Goal: Transaction & Acquisition: Purchase product/service

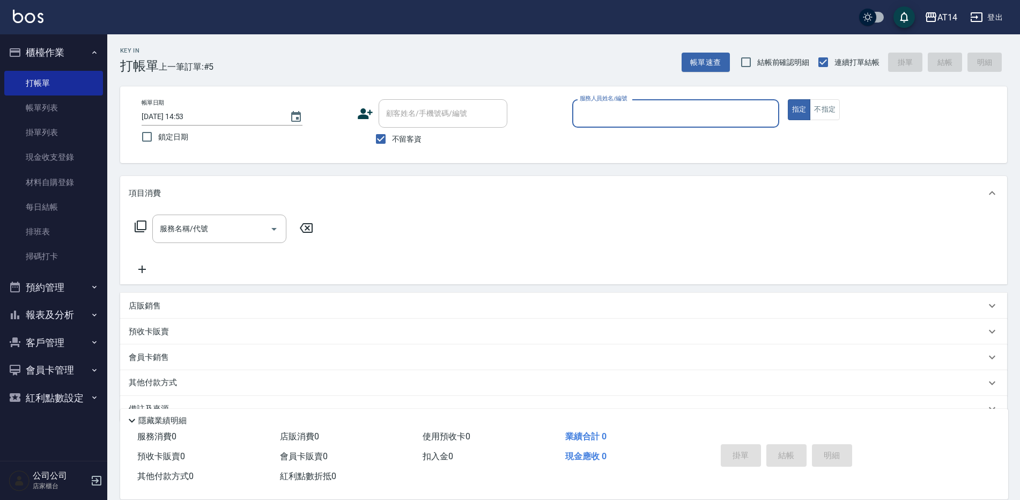
click at [51, 283] on button "預約管理" at bounding box center [53, 288] width 99 height 28
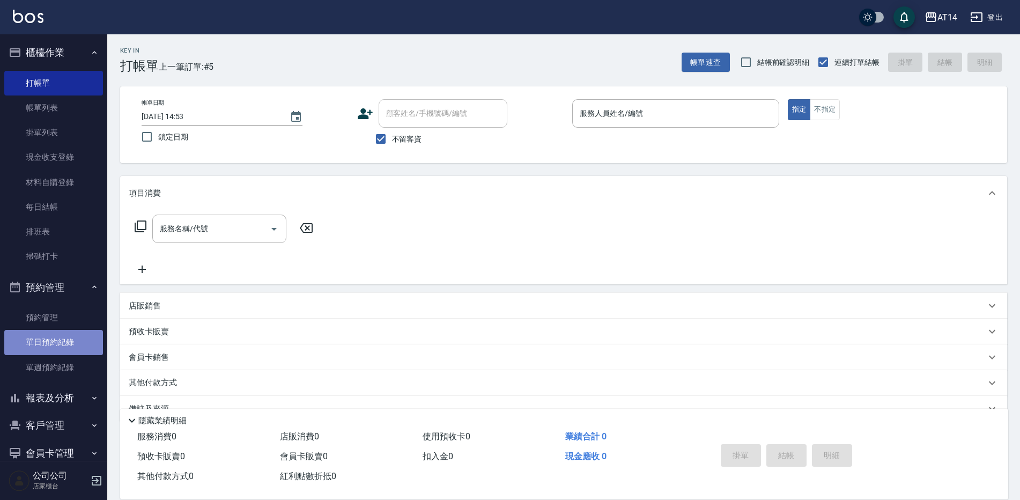
click at [72, 341] on link "單日預約紀錄" at bounding box center [53, 342] width 99 height 25
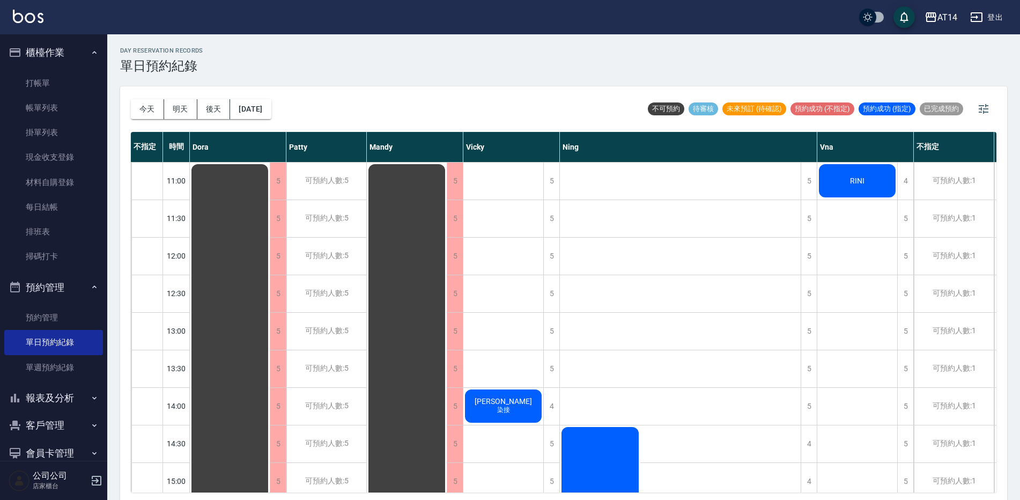
click at [270, 190] on div "RINI" at bounding box center [230, 500] width 80 height 675
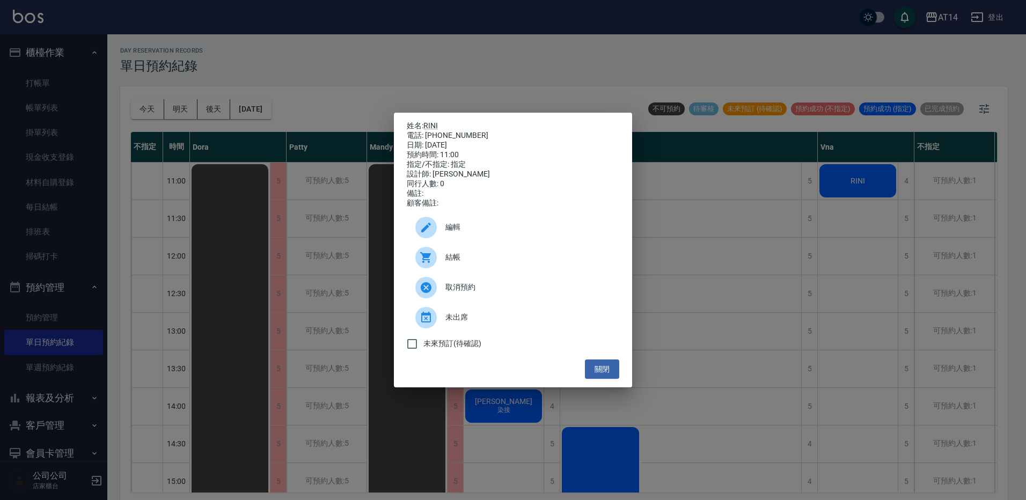
click at [491, 259] on span "結帳" at bounding box center [527, 257] width 165 height 11
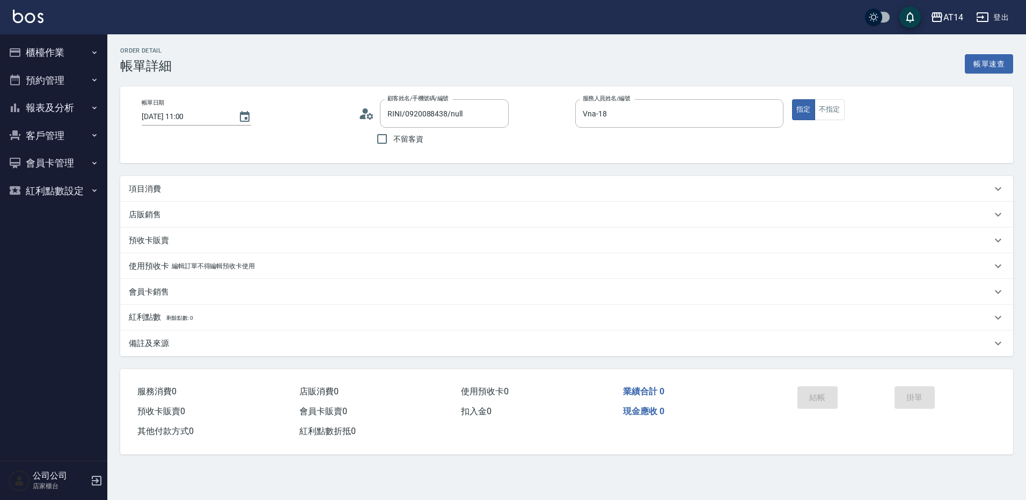
click at [368, 117] on icon at bounding box center [369, 116] width 6 height 6
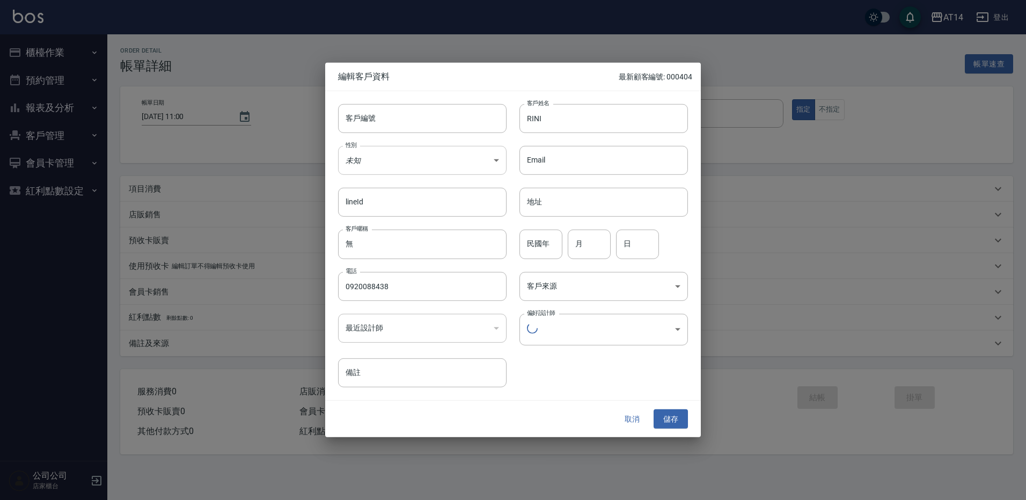
click at [371, 153] on body "AT14 登出 櫃檯作業 打帳單 帳單列表 掛單列表 現金收支登錄 材料自購登錄 每日結帳 排班表 掃碼打卡 預約管理 預約管理 單日預約紀錄 單週預約紀錄 …" at bounding box center [513, 250] width 1026 height 500
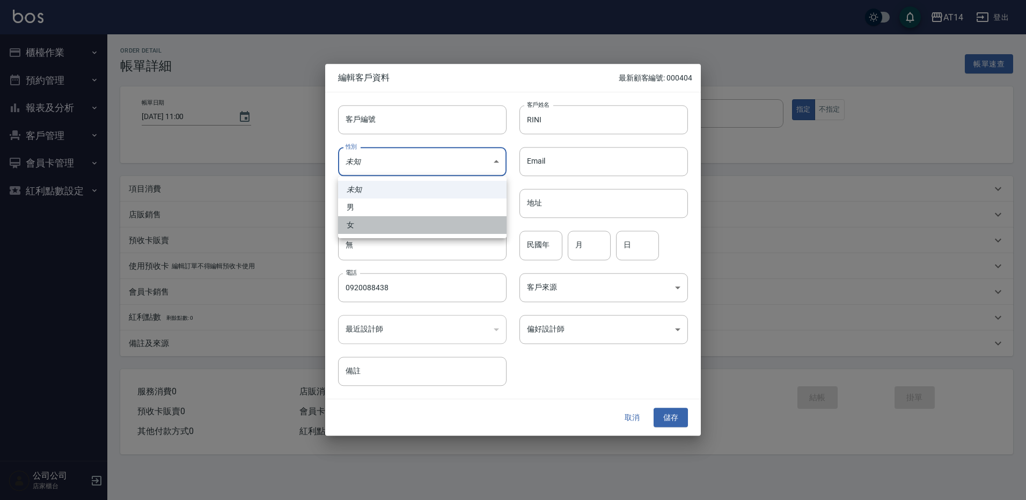
click at [368, 230] on li "女" at bounding box center [422, 225] width 168 height 18
type input "FEMALE"
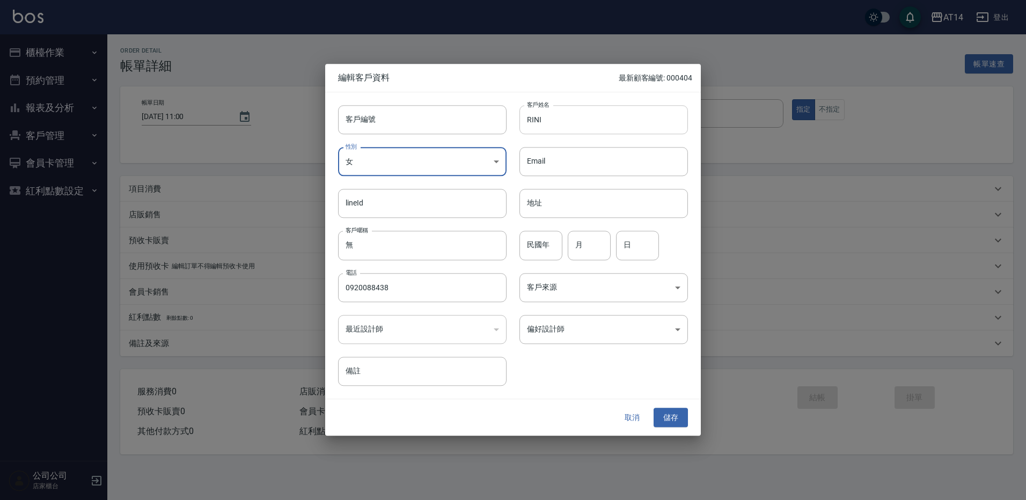
click at [521, 124] on input "RINI" at bounding box center [603, 119] width 168 height 29
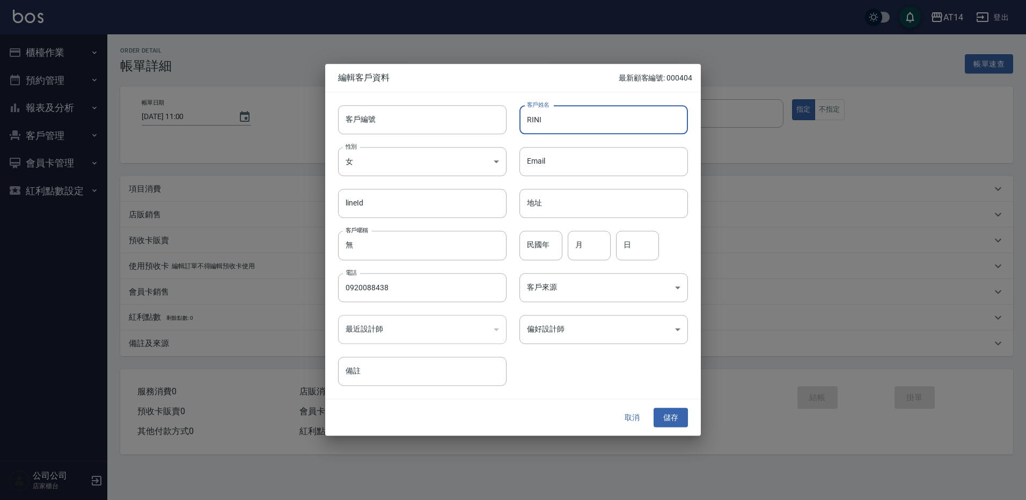
paste input "♌"
type input "♌白璧如 RINI"
click at [601, 250] on input "月" at bounding box center [588, 245] width 43 height 29
type input "8"
type input "7"
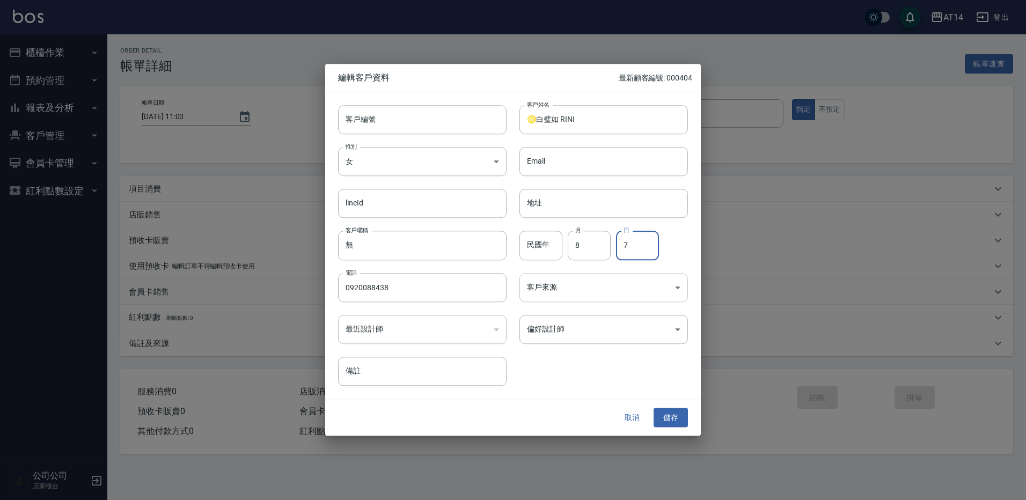
click at [594, 292] on body "AT14 登出 櫃檯作業 打帳單 帳單列表 掛單列表 現金收支登錄 材料自購登錄 每日結帳 排班表 掃碼打卡 預約管理 預約管理 單日預約紀錄 單週預約紀錄 …" at bounding box center [513, 250] width 1026 height 500
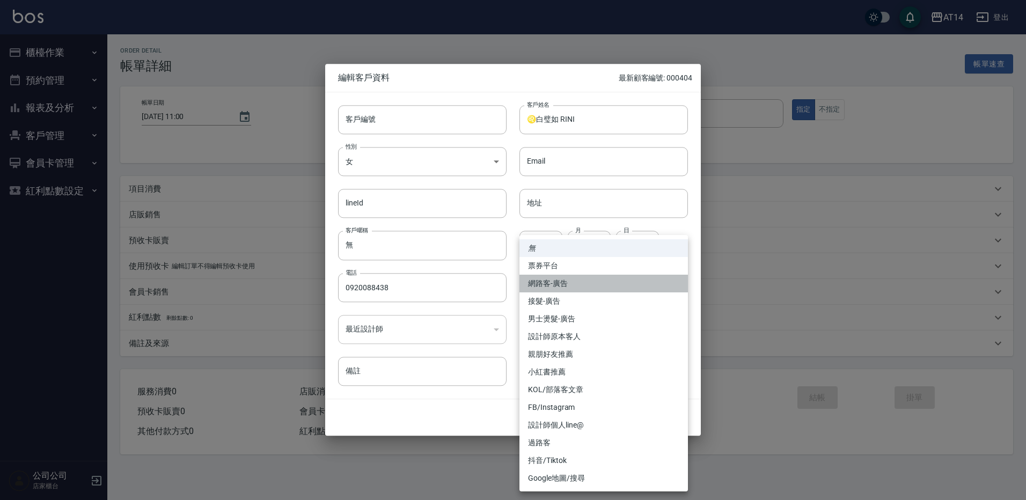
click at [588, 290] on li "網路客-廣告" at bounding box center [603, 284] width 168 height 18
type input "網路客-廣告"
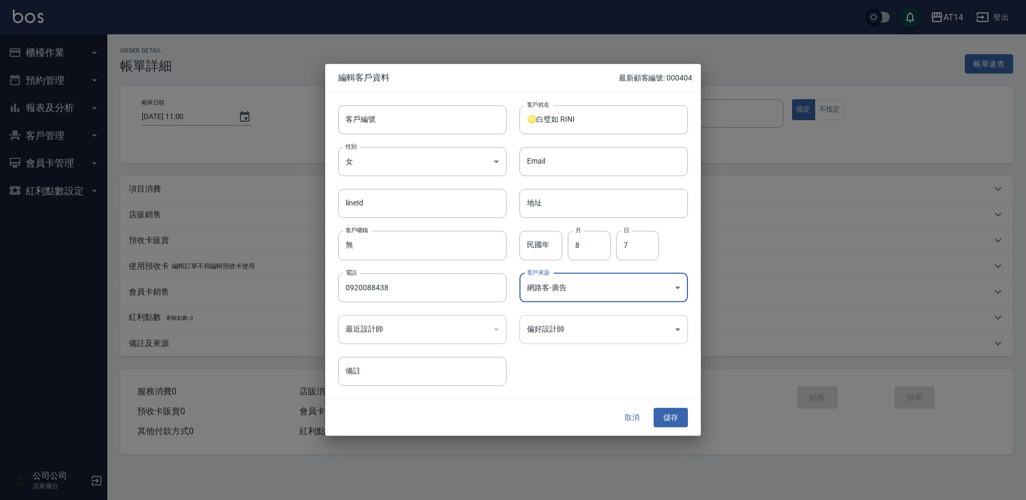
click at [591, 335] on body "AT14 登出 櫃檯作業 打帳單 帳單列表 掛單列表 現金收支登錄 材料自購登錄 每日結帳 排班表 掃碼打卡 預約管理 預約管理 單日預約紀錄 單週預約紀錄 …" at bounding box center [513, 250] width 1026 height 500
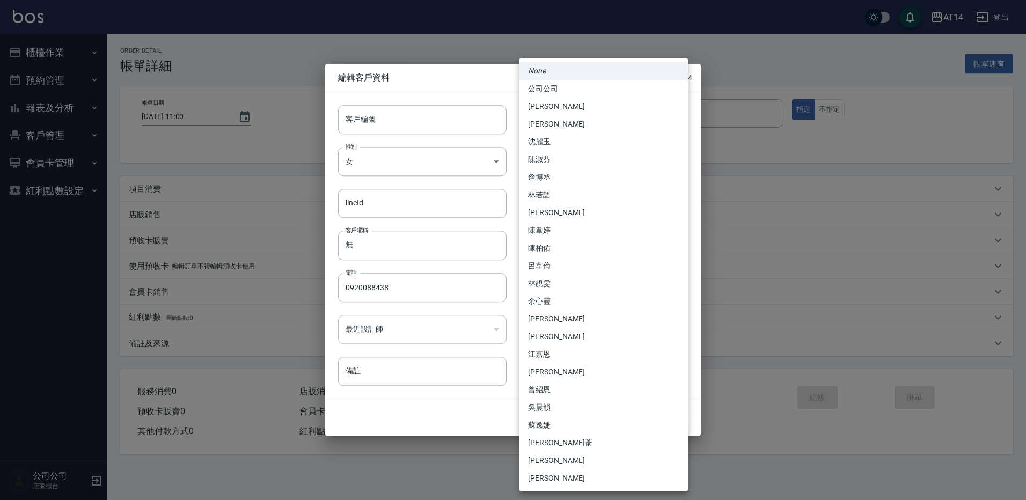
click at [618, 282] on li "林靚雯" at bounding box center [603, 284] width 168 height 18
type input "a28628ff-da1c-4c39-97bc-07c072e98a5a"
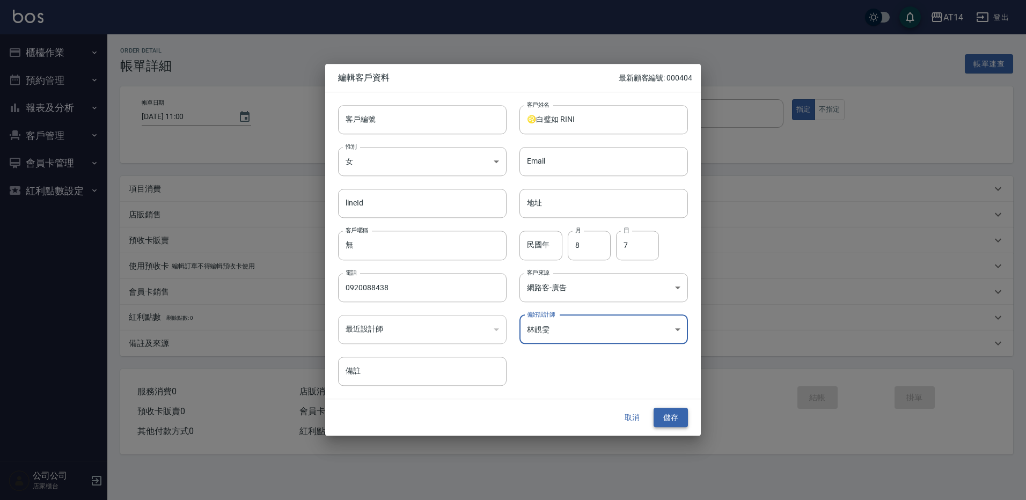
click at [672, 416] on button "儲存" at bounding box center [670, 418] width 34 height 20
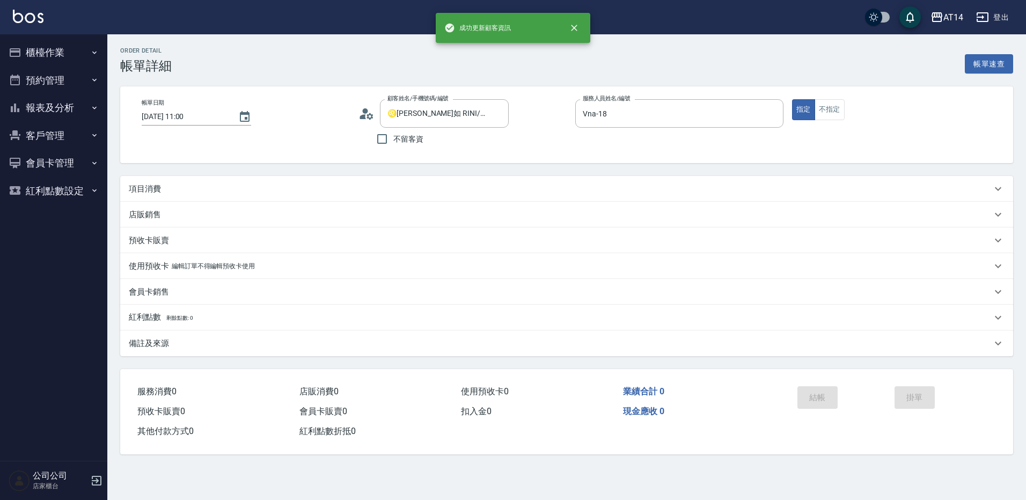
type input "♌白璧如 RINI/0920088438/"
click at [213, 189] on div "項目消費" at bounding box center [560, 188] width 862 height 11
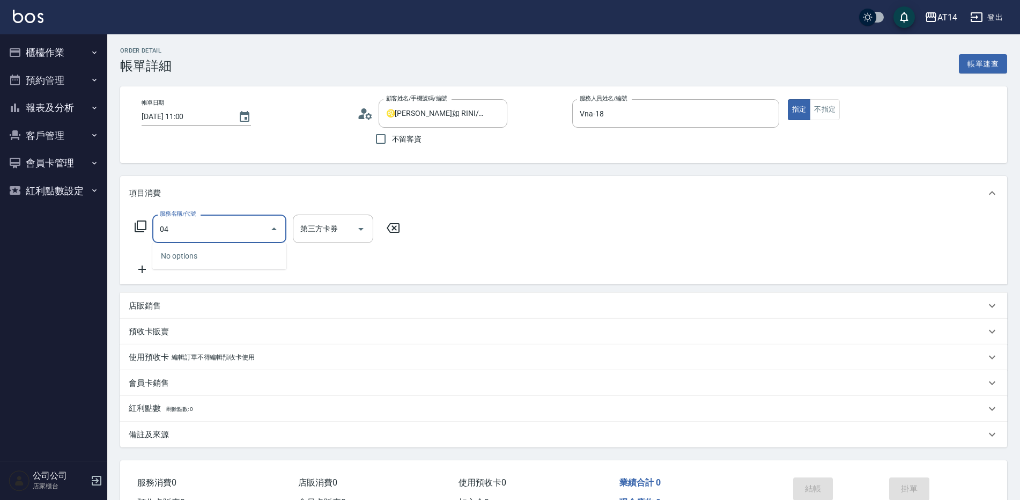
type input "041"
type input "3"
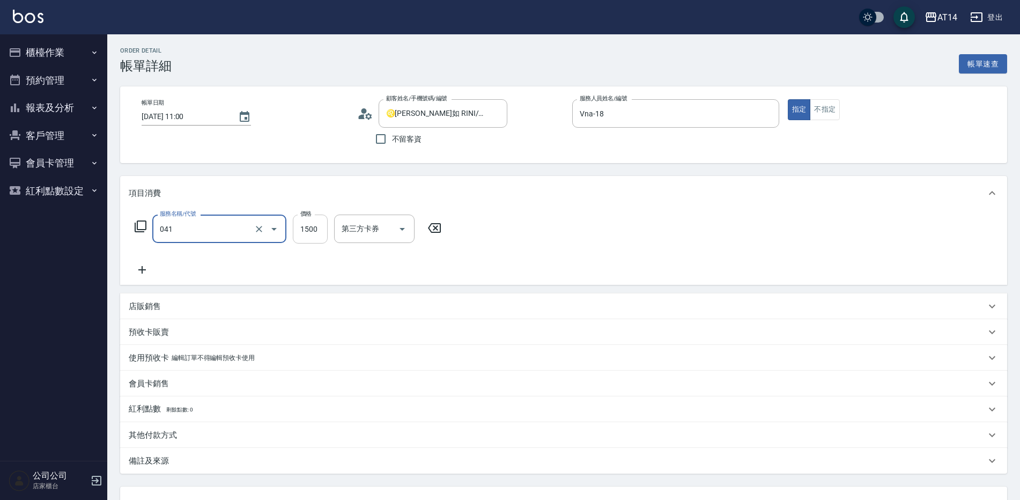
type input "染髮(041)"
click at [318, 237] on input "1500" at bounding box center [310, 229] width 35 height 29
type input "2"
type input "0"
type input "290"
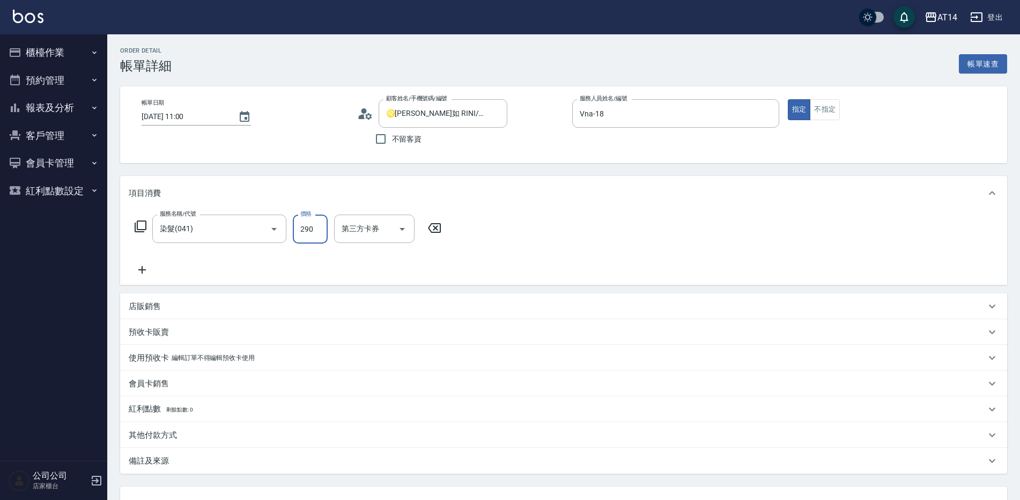
type input "6"
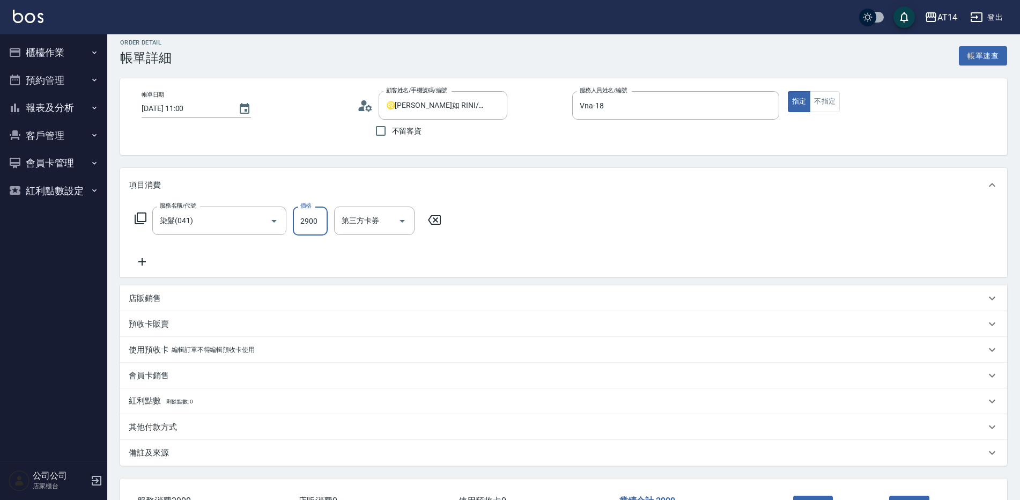
scroll to position [90, 0]
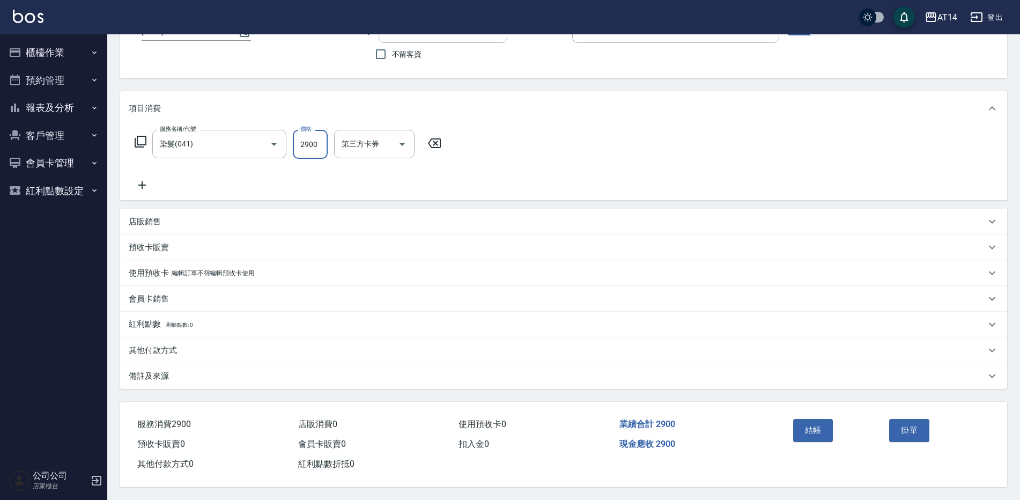
type input "2900"
click at [312, 363] on div "備註及來源" at bounding box center [563, 376] width 887 height 26
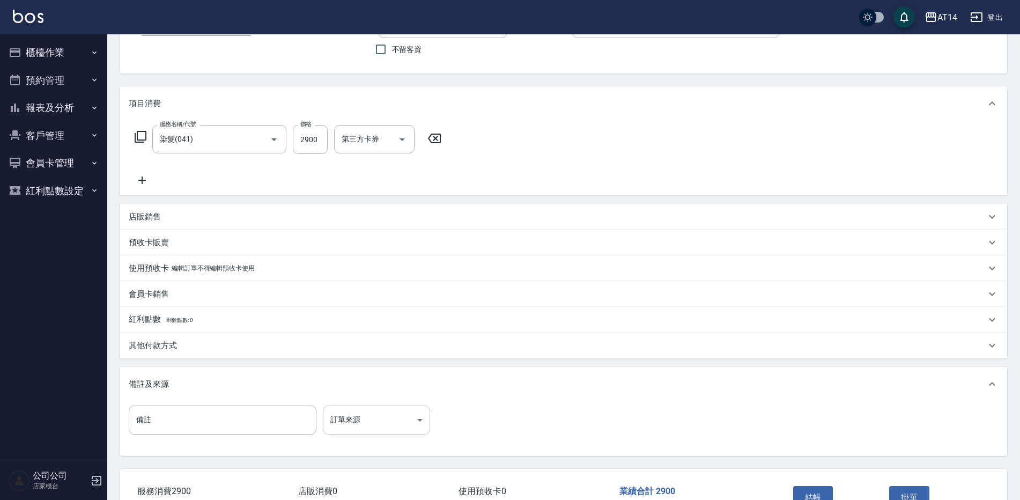
click at [404, 423] on body "AT14 登出 櫃檯作業 打帳單 帳單列表 掛單列表 現金收支登錄 材料自購登錄 每日結帳 排班表 掃碼打卡 預約管理 預約管理 單日預約紀錄 單週預約紀錄 …" at bounding box center [510, 238] width 1020 height 657
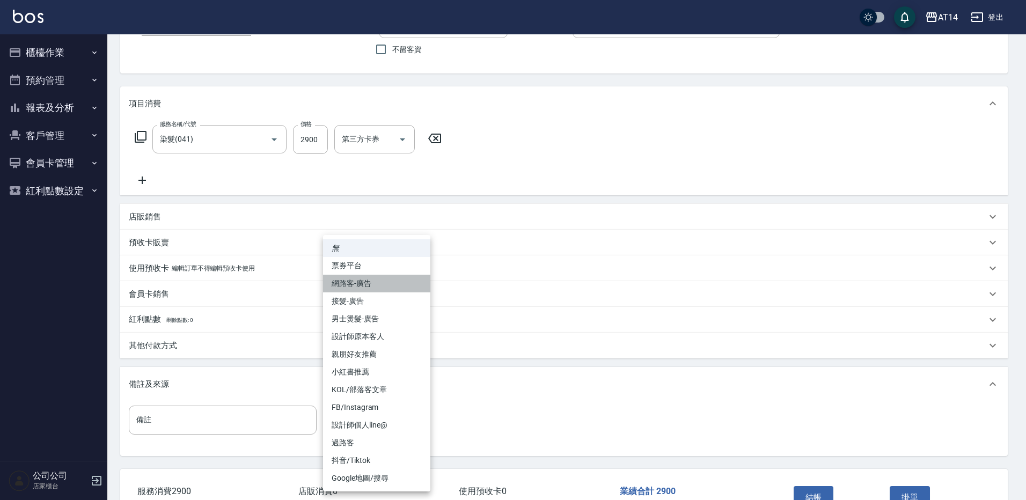
click at [377, 285] on li "網路客-廣告" at bounding box center [376, 284] width 107 height 18
type input "網路客-廣告"
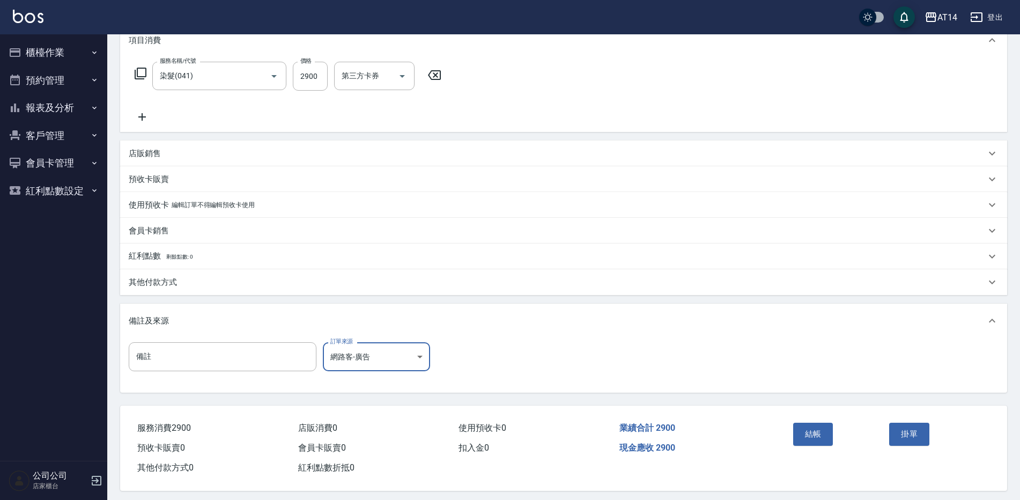
scroll to position [161, 0]
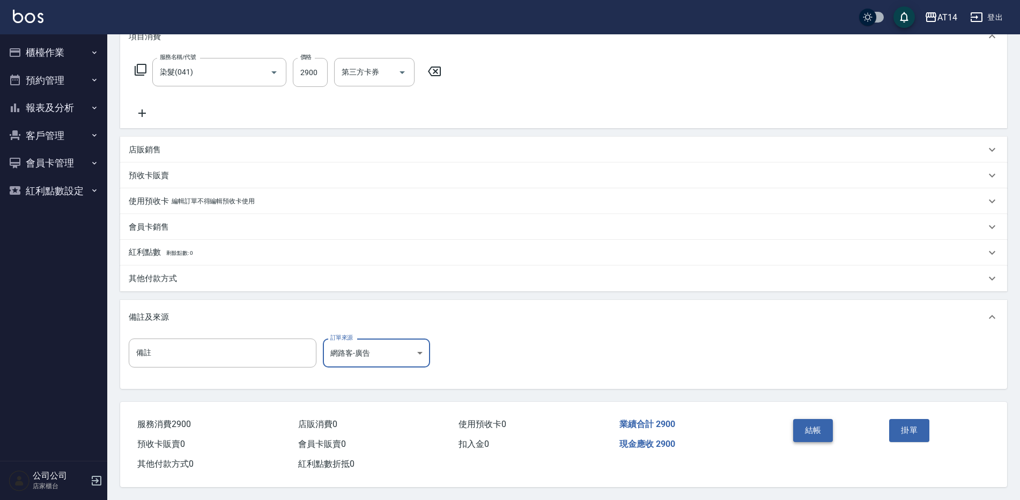
click at [821, 433] on button "結帳" at bounding box center [813, 430] width 40 height 23
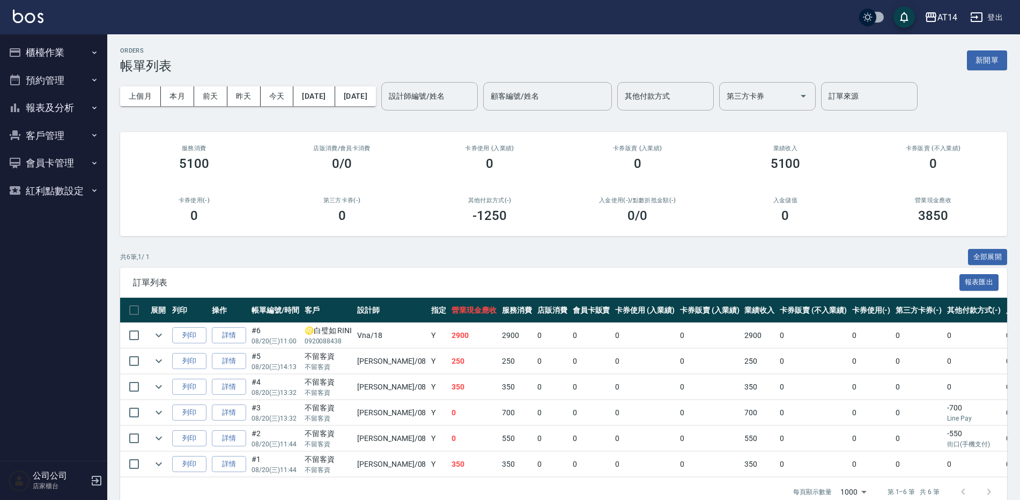
click at [69, 45] on button "櫃檯作業" at bounding box center [53, 53] width 99 height 28
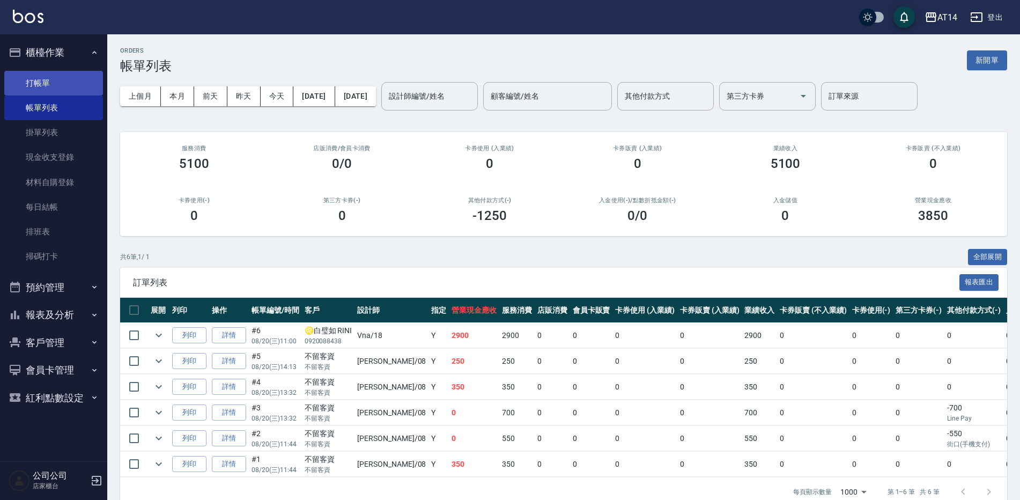
click at [57, 90] on link "打帳單" at bounding box center [53, 83] width 99 height 25
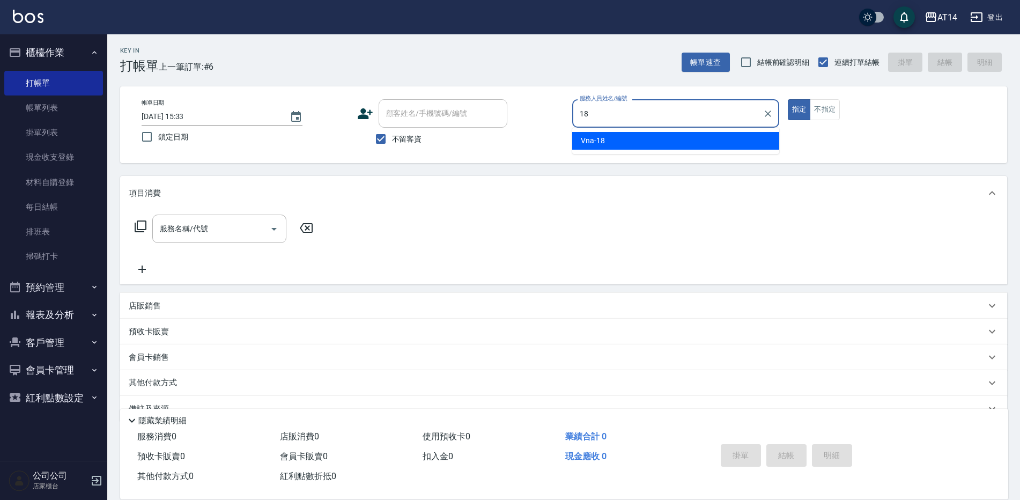
type input "Vna-18"
type button "true"
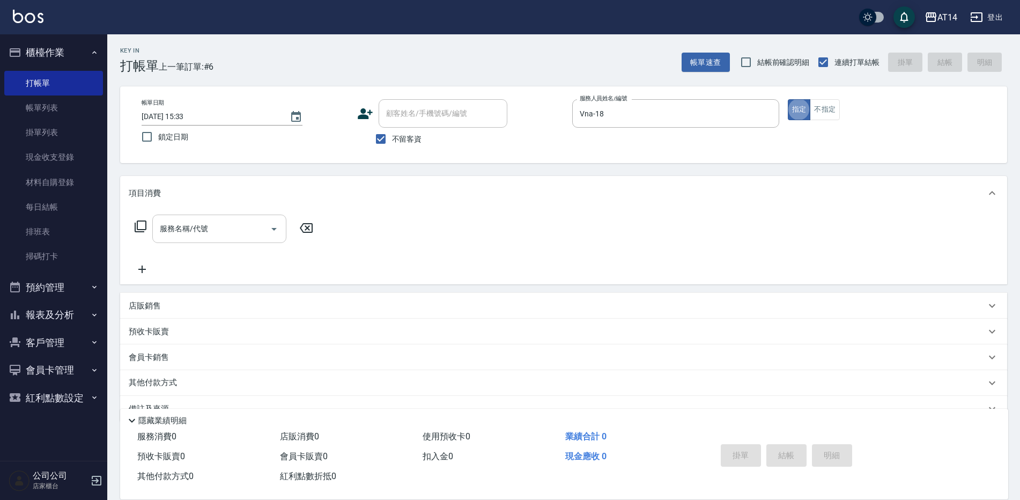
click at [153, 232] on div "服務名稱/代號" at bounding box center [219, 229] width 134 height 28
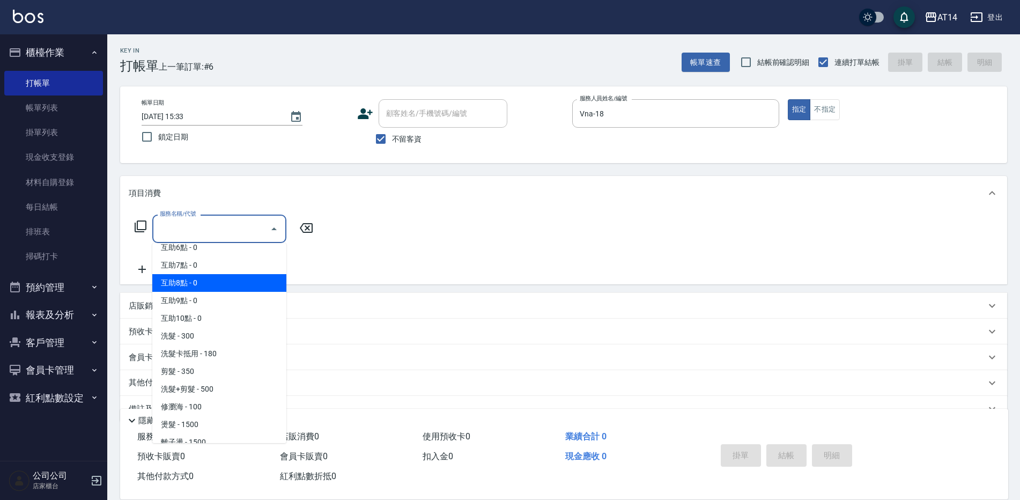
scroll to position [107, 0]
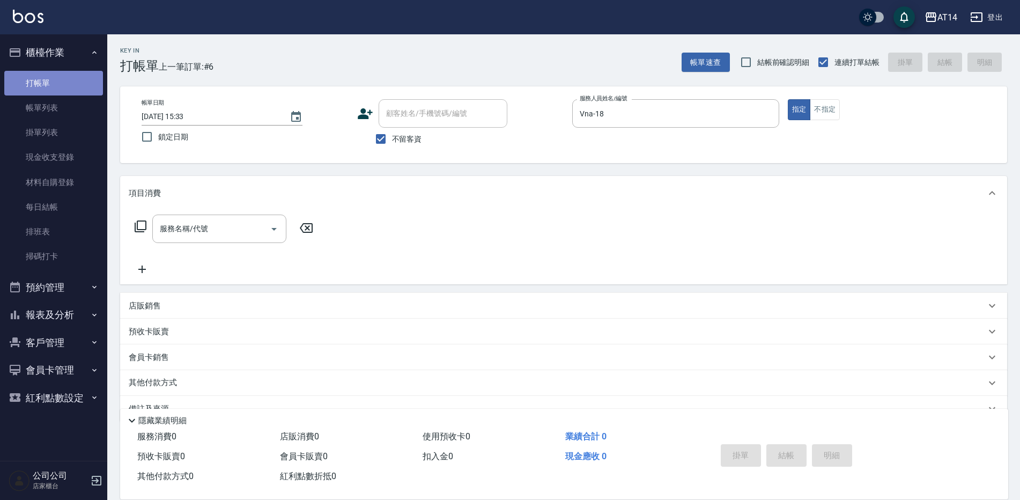
click at [45, 78] on link "打帳單" at bounding box center [53, 83] width 99 height 25
click at [73, 47] on button "櫃檯作業" at bounding box center [53, 53] width 99 height 28
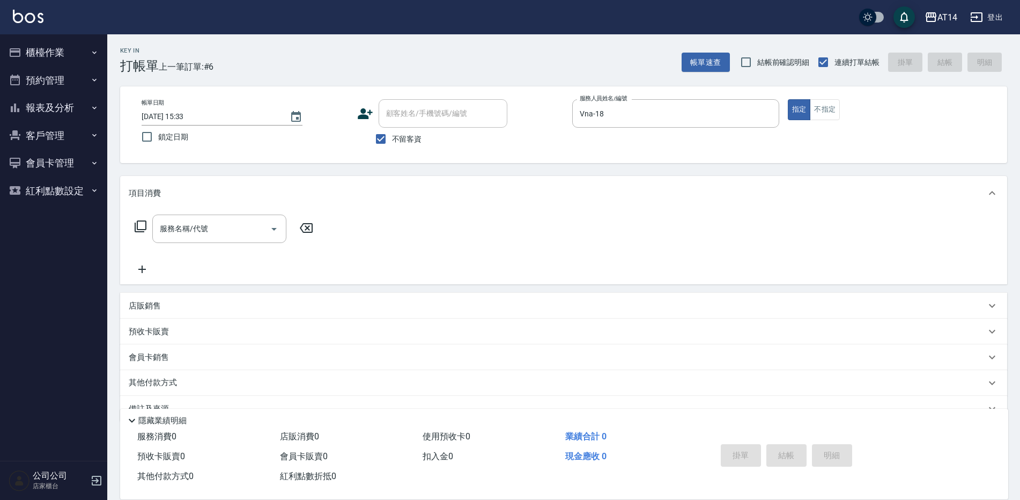
click at [81, 51] on button "櫃檯作業" at bounding box center [53, 53] width 99 height 28
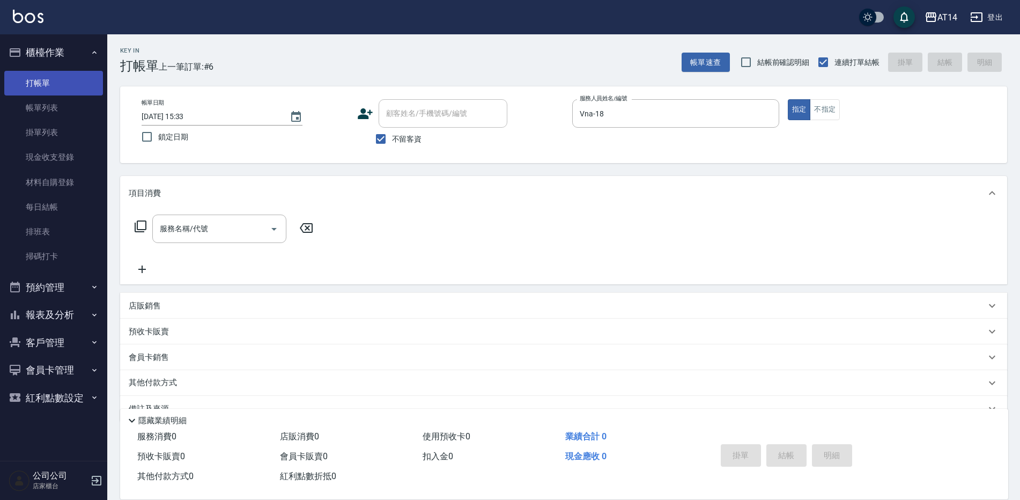
click at [64, 108] on link "帳單列表" at bounding box center [53, 107] width 99 height 25
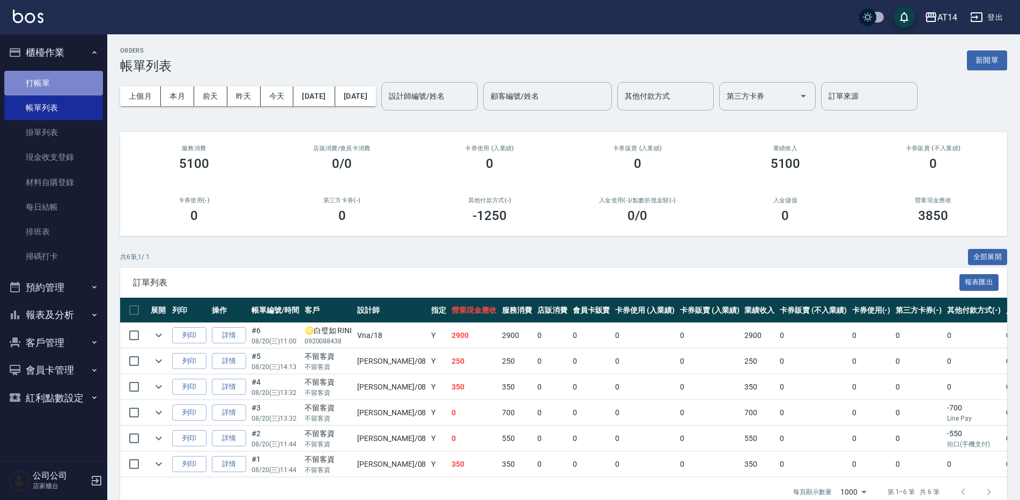
click at [71, 78] on link "打帳單" at bounding box center [53, 83] width 99 height 25
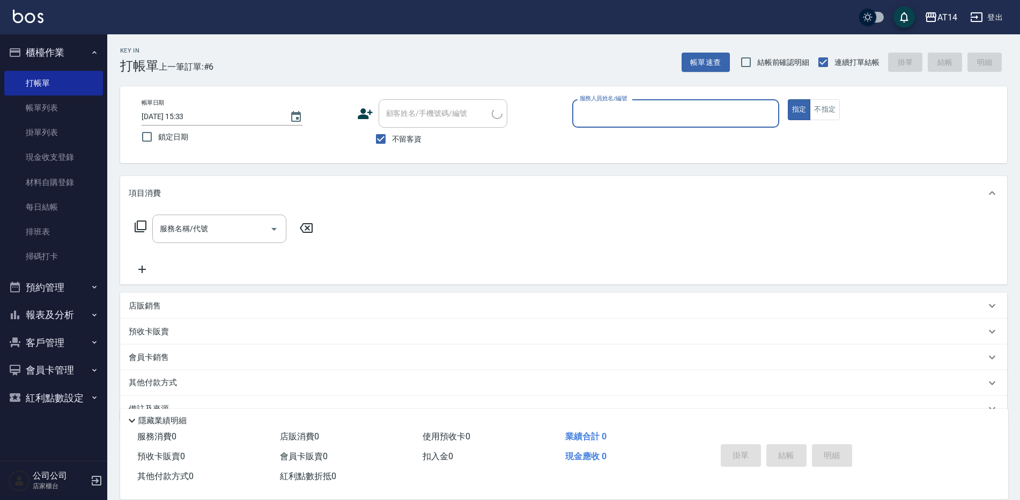
click at [82, 45] on button "櫃檯作業" at bounding box center [53, 53] width 99 height 28
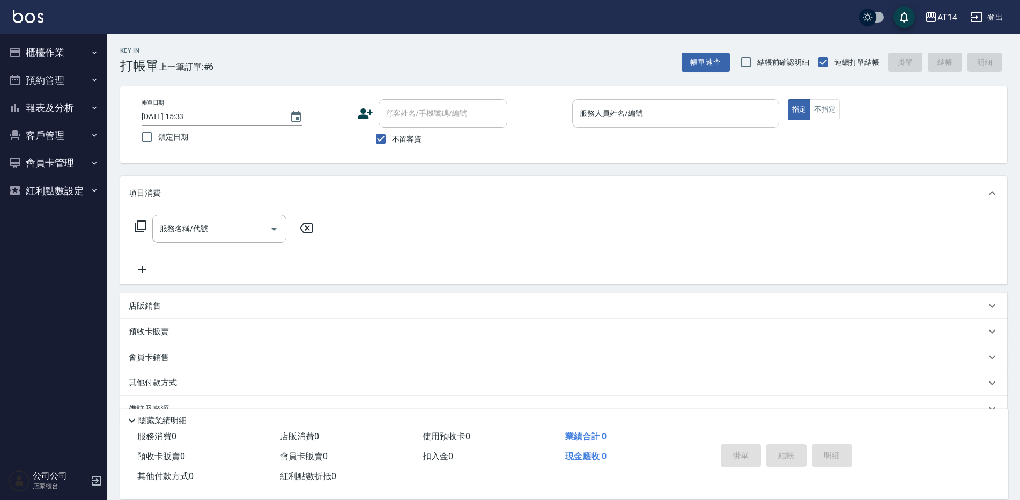
click at [665, 116] on input "服務人員姓名/編號" at bounding box center [675, 113] width 197 height 19
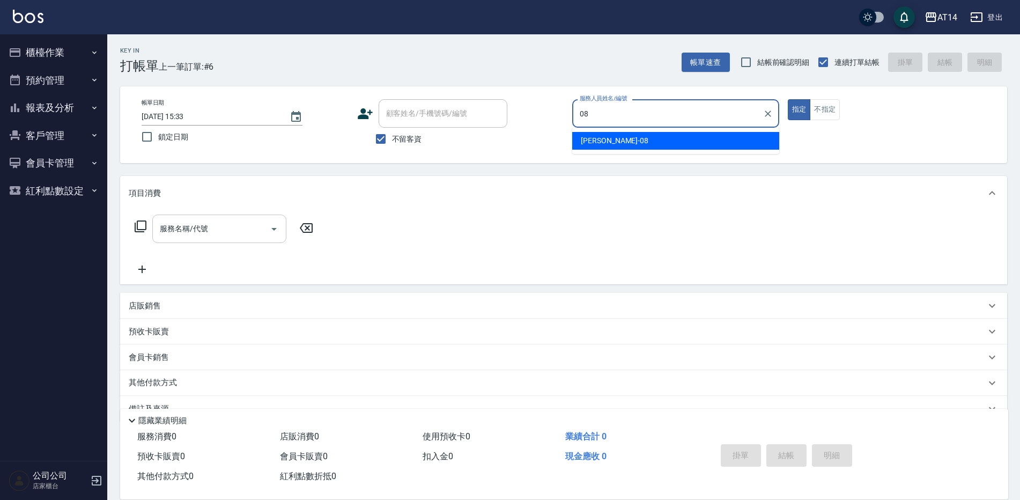
type input "08"
type button "true"
type input "James-08"
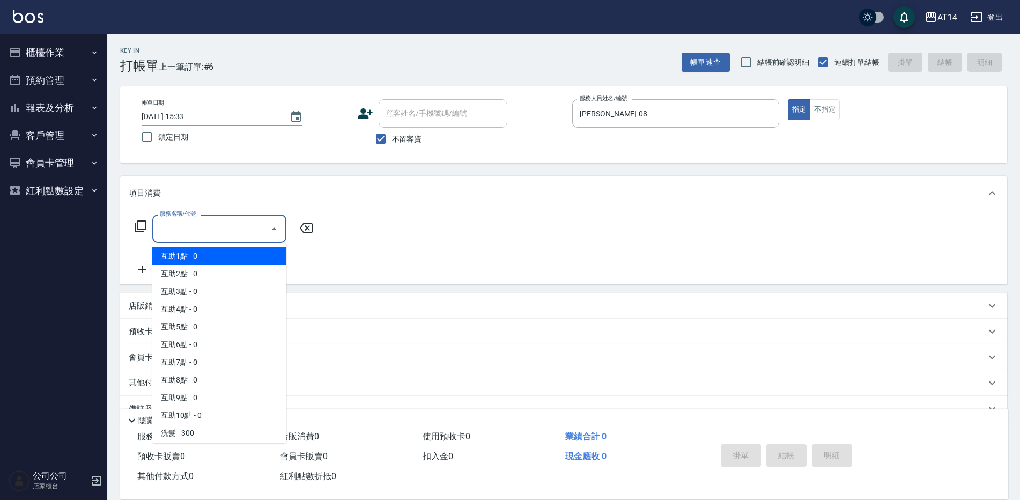
click at [210, 226] on input "服務名稱/代號" at bounding box center [211, 228] width 108 height 19
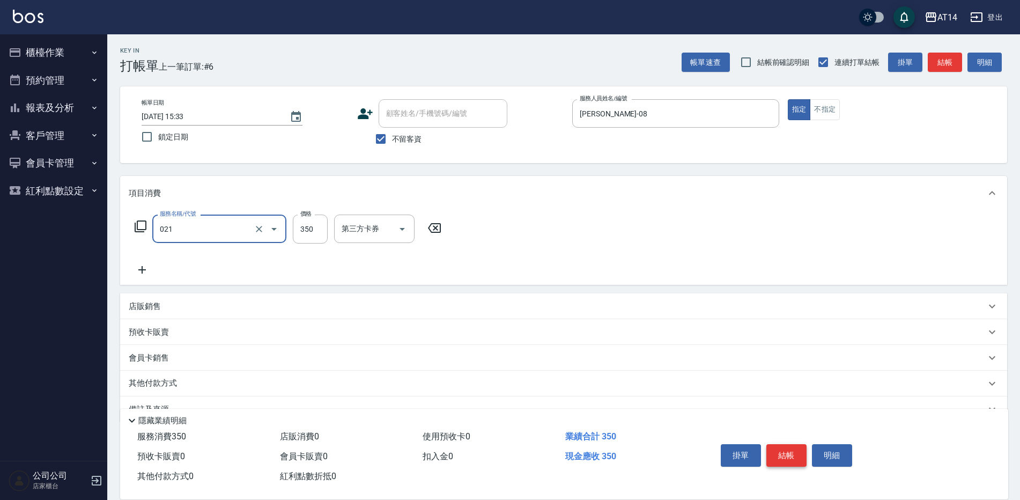
type input "剪髮(021)"
click at [785, 450] on button "結帳" at bounding box center [786, 455] width 40 height 23
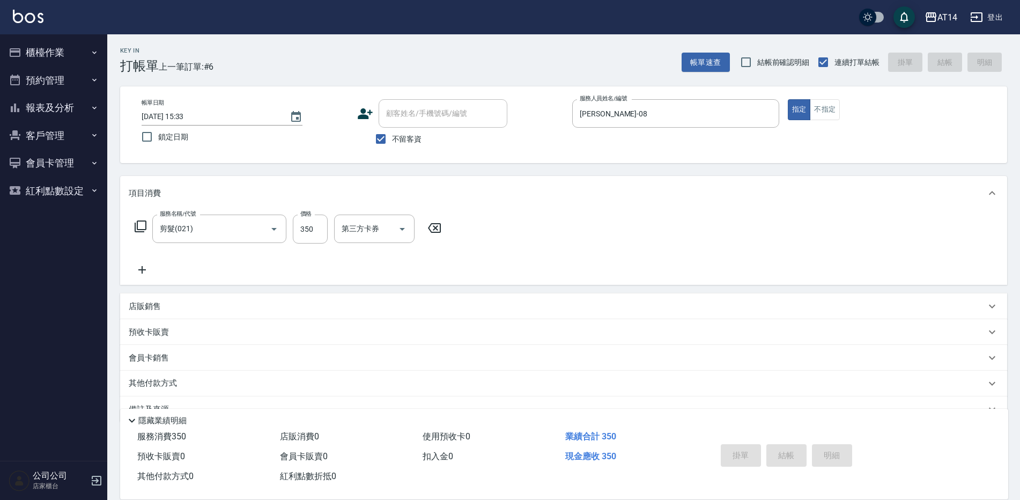
type input "2025/08/20 15:39"
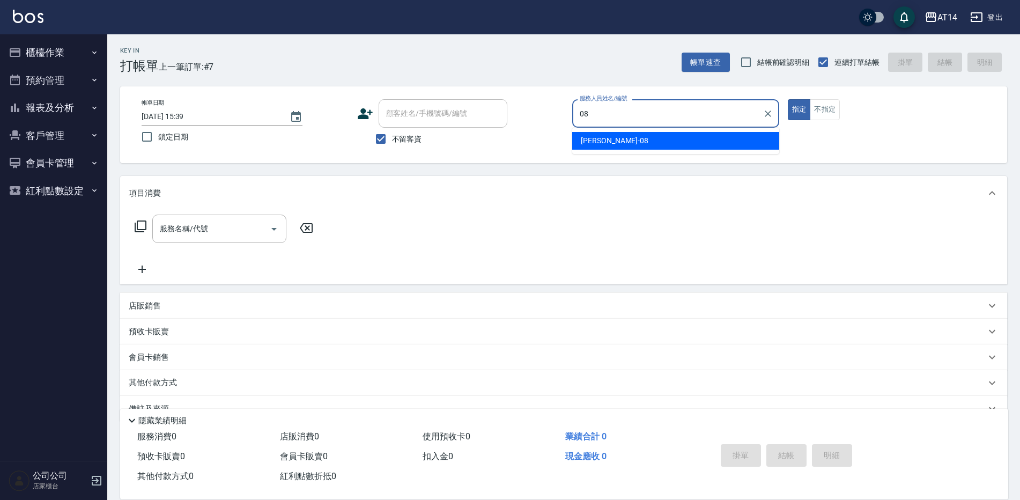
type input "James-08"
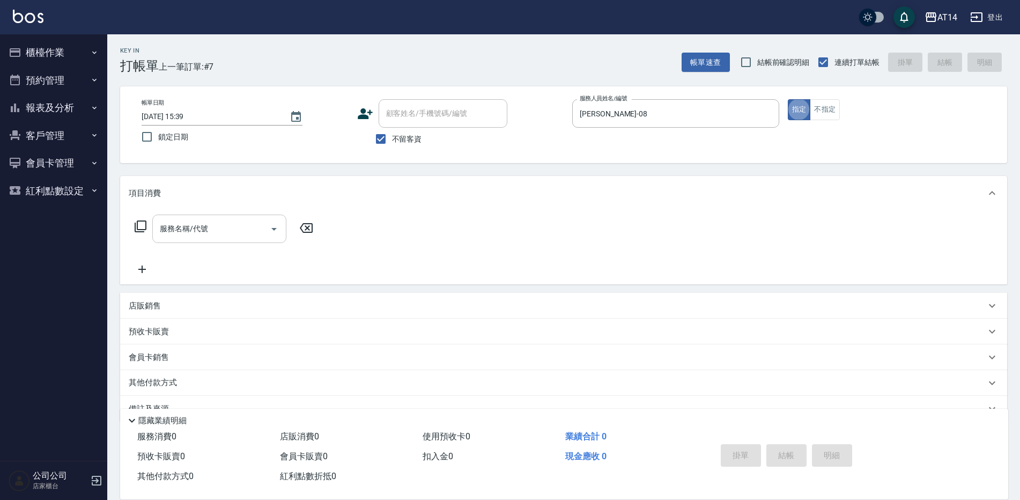
click at [240, 229] on input "服務名稱/代號" at bounding box center [211, 228] width 108 height 19
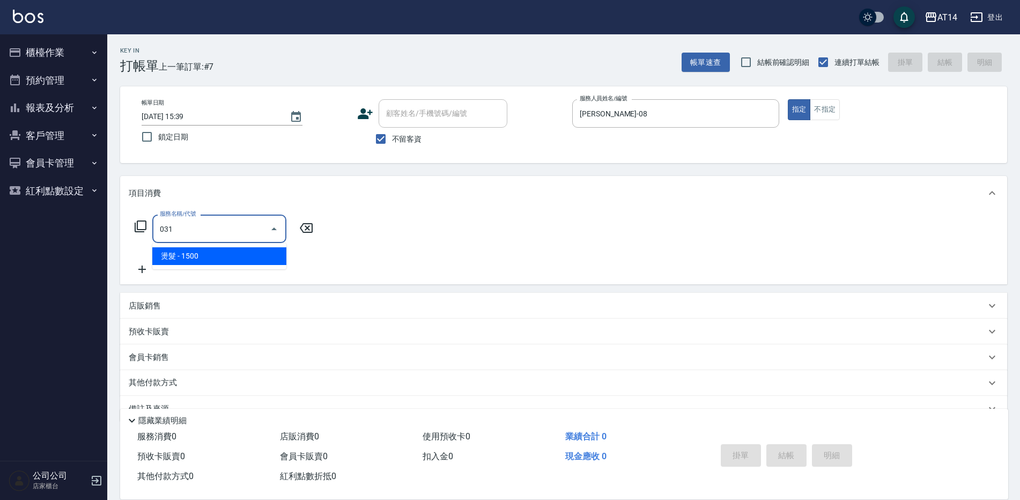
click at [246, 257] on span "燙髮 - 1500" at bounding box center [219, 256] width 134 height 18
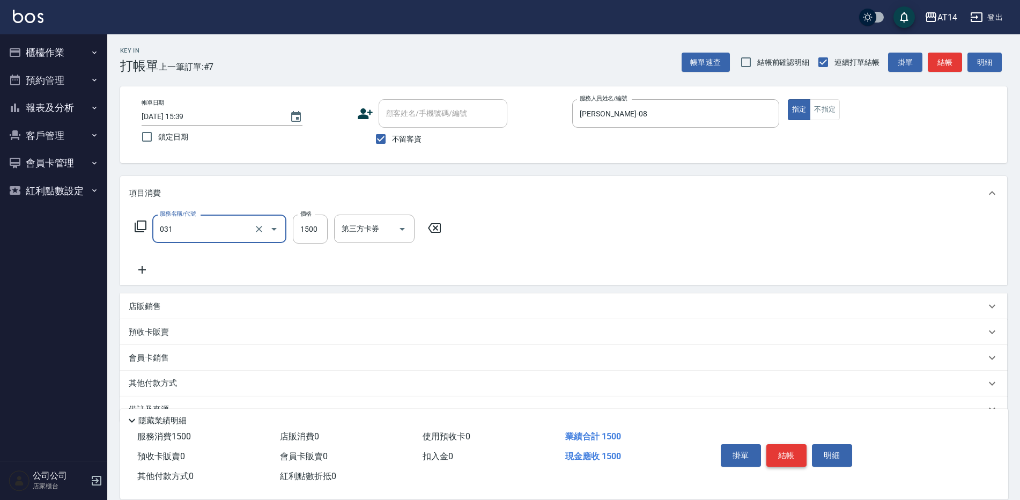
type input "燙髮(031)"
click at [777, 447] on button "結帳" at bounding box center [786, 455] width 40 height 23
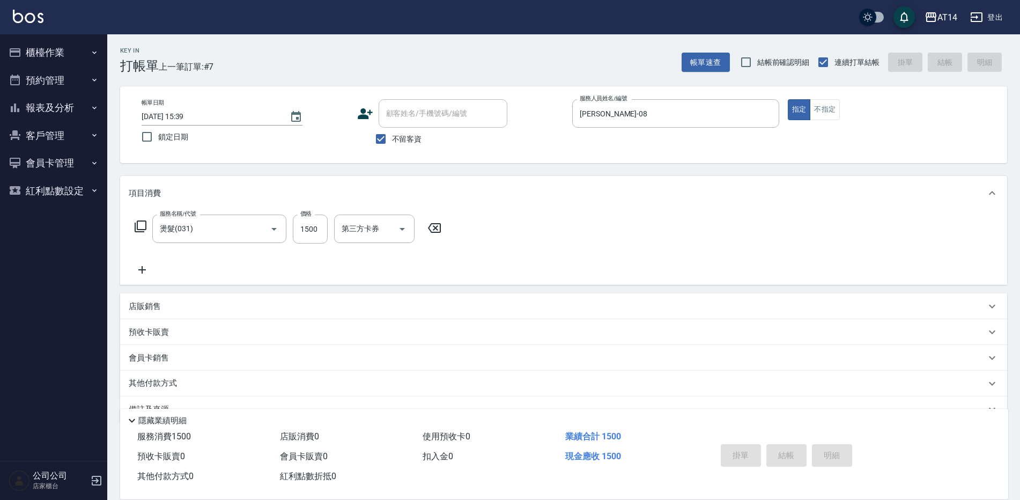
type input "2025/08/20 15:58"
click at [597, 110] on input "服務人員姓名/編號" at bounding box center [675, 113] width 197 height 19
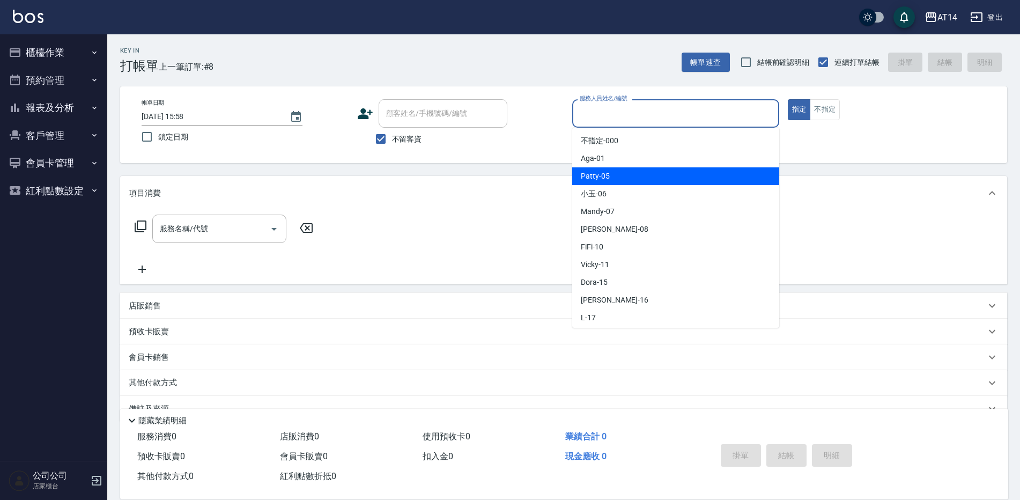
click at [590, 172] on span "Patty -05" at bounding box center [595, 176] width 29 height 11
type input "Patty-05"
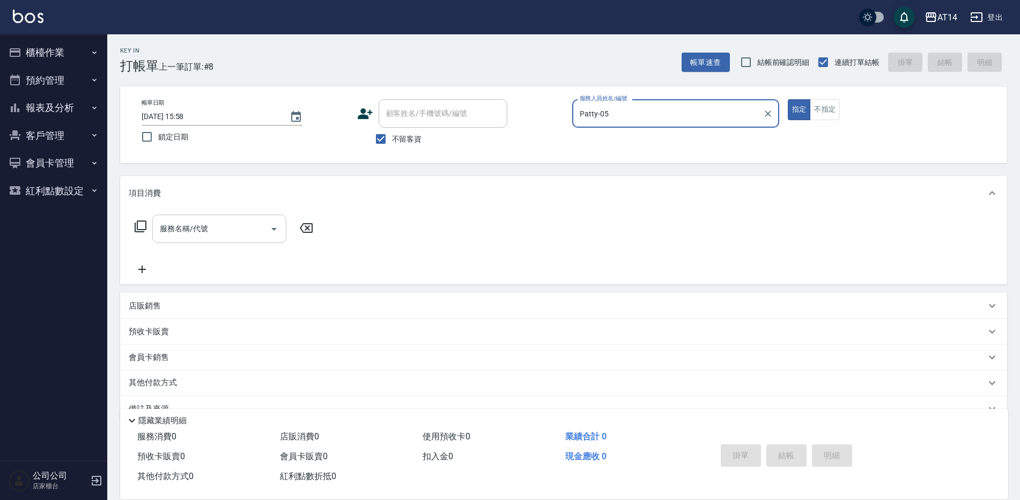
click at [218, 238] on input "服務名稱/代號" at bounding box center [211, 228] width 108 height 19
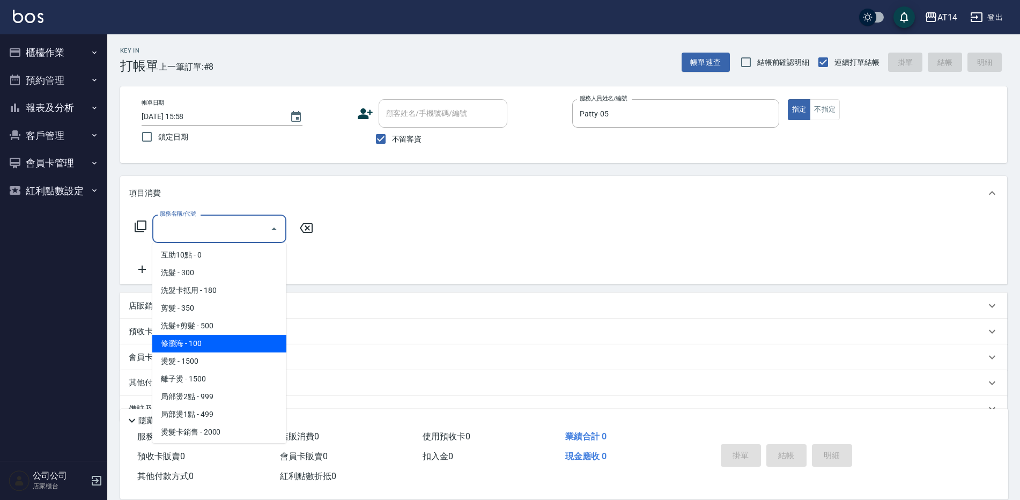
scroll to position [161, 0]
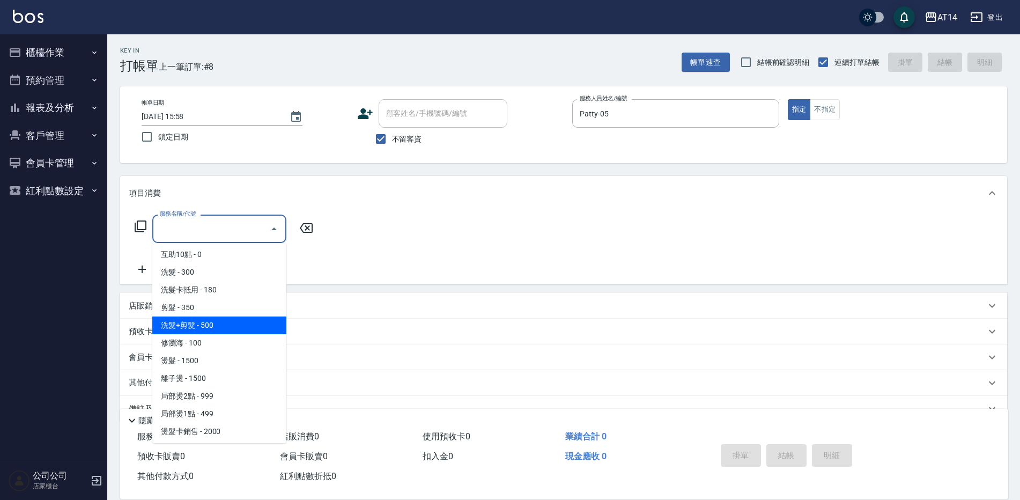
click at [231, 326] on span "洗髮+剪髮 - 500" at bounding box center [219, 325] width 134 height 18
type input "洗髮+剪髮(022)"
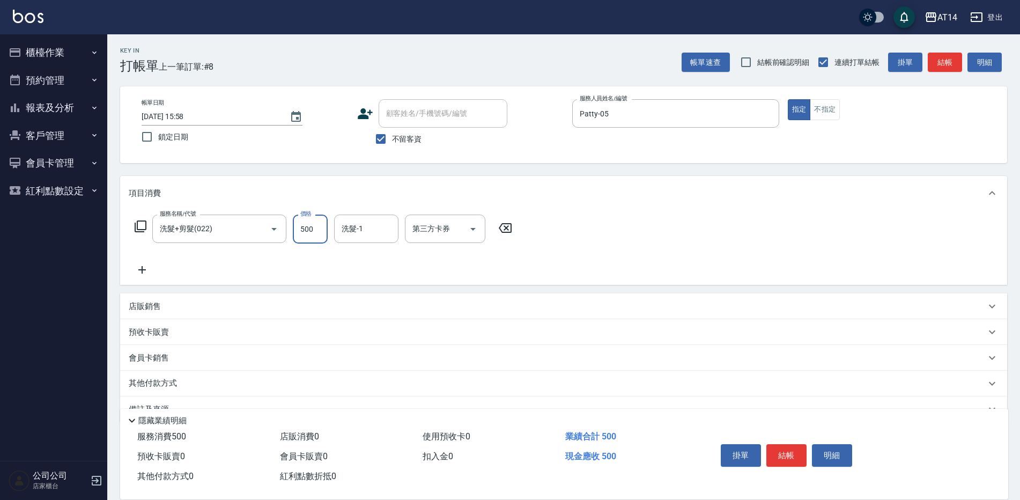
click at [316, 230] on input "500" at bounding box center [310, 229] width 35 height 29
type input "600"
click at [146, 267] on icon at bounding box center [142, 269] width 27 height 13
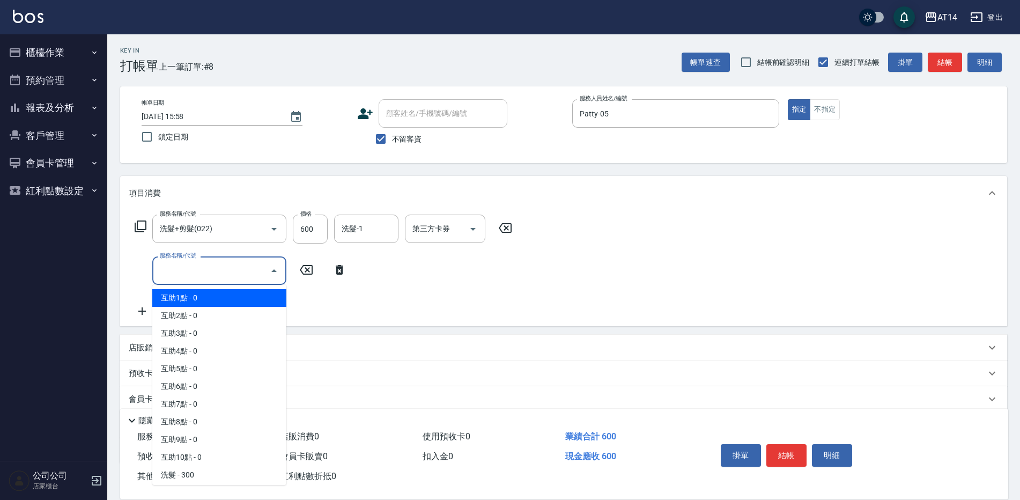
click at [187, 269] on input "服務名稱/代號" at bounding box center [211, 270] width 108 height 19
click at [189, 300] on span "互助1點 - 0" at bounding box center [219, 298] width 134 height 18
type input "互助1點(001)"
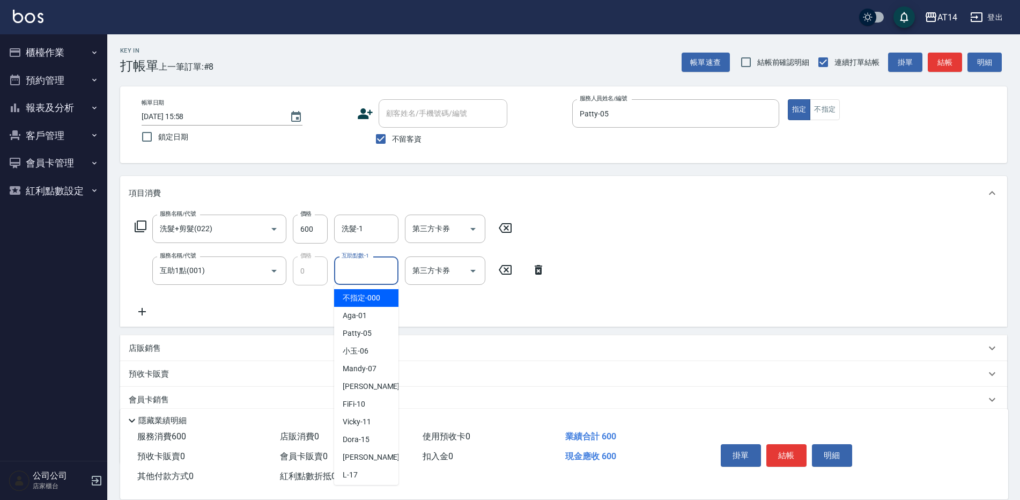
click at [358, 279] on input "互助點數-1" at bounding box center [366, 270] width 55 height 19
click at [369, 422] on span "楊明月 -63" at bounding box center [377, 420] width 68 height 11
type input "楊明月-63"
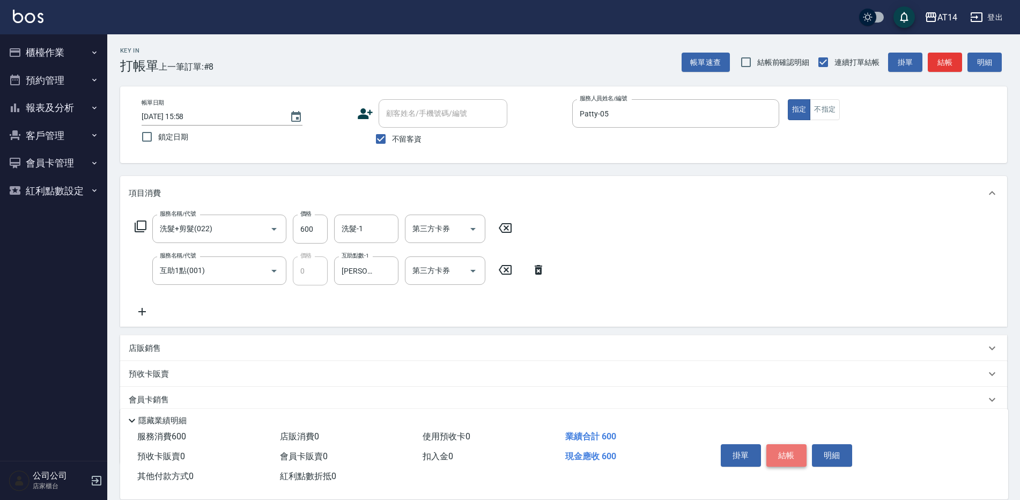
click at [787, 454] on button "結帳" at bounding box center [786, 455] width 40 height 23
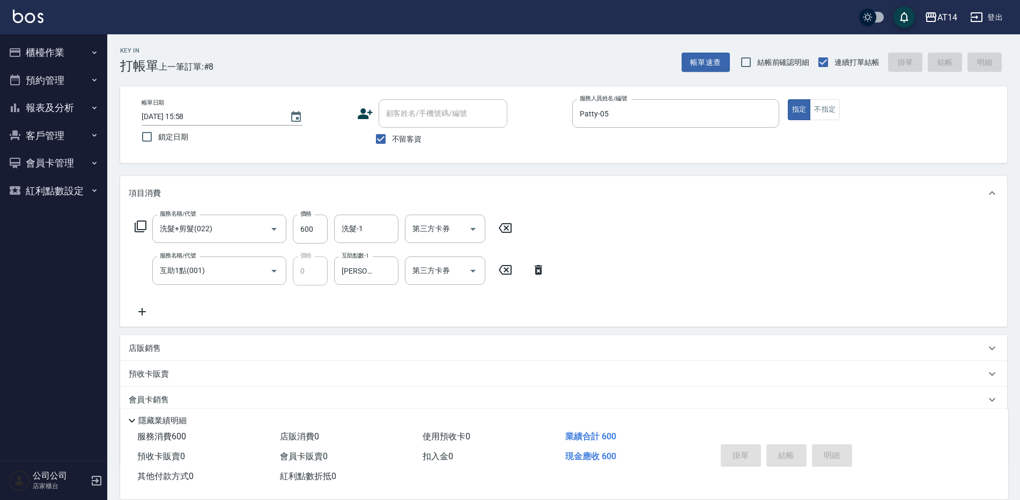
type input "2025/08/20 16:18"
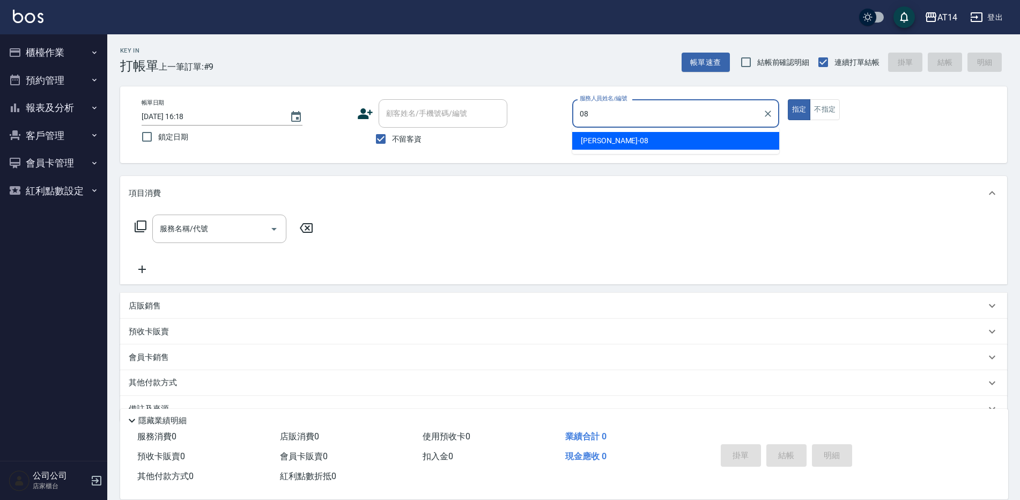
type input "08"
drag, startPoint x: 933, startPoint y: 4, endPoint x: 604, endPoint y: 192, distance: 378.6
click at [604, 192] on div "項目消費" at bounding box center [563, 193] width 887 height 34
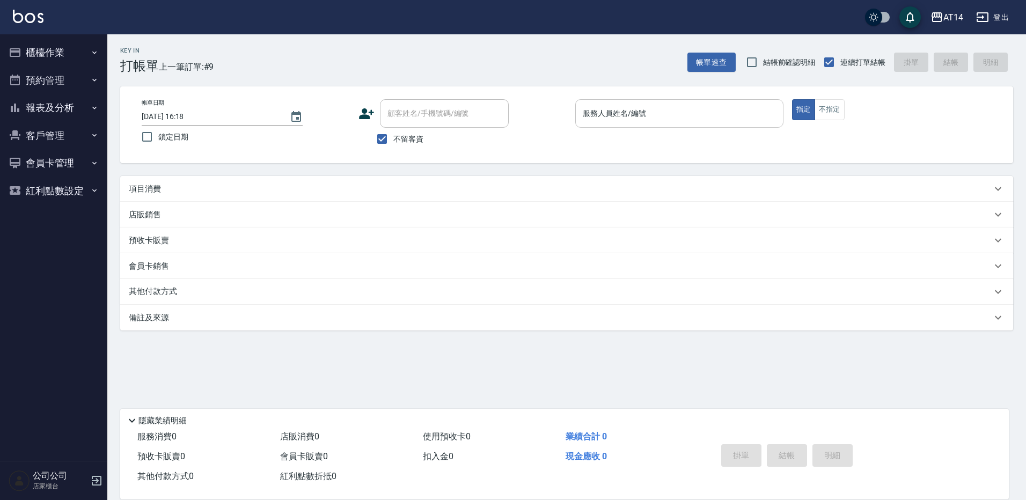
click at [606, 115] on input "服務人員姓名/編號" at bounding box center [679, 113] width 198 height 19
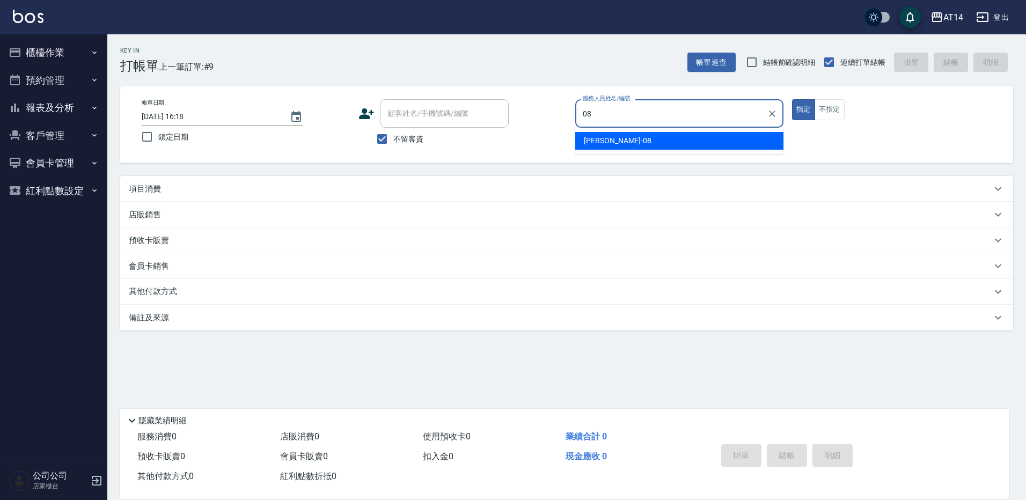
type input "James-08"
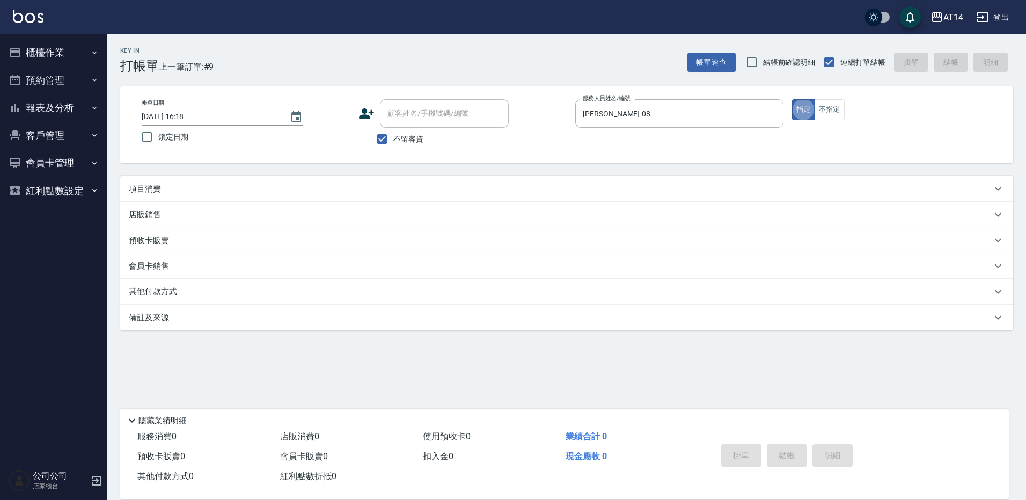
click at [220, 181] on div "項目消費" at bounding box center [566, 189] width 893 height 26
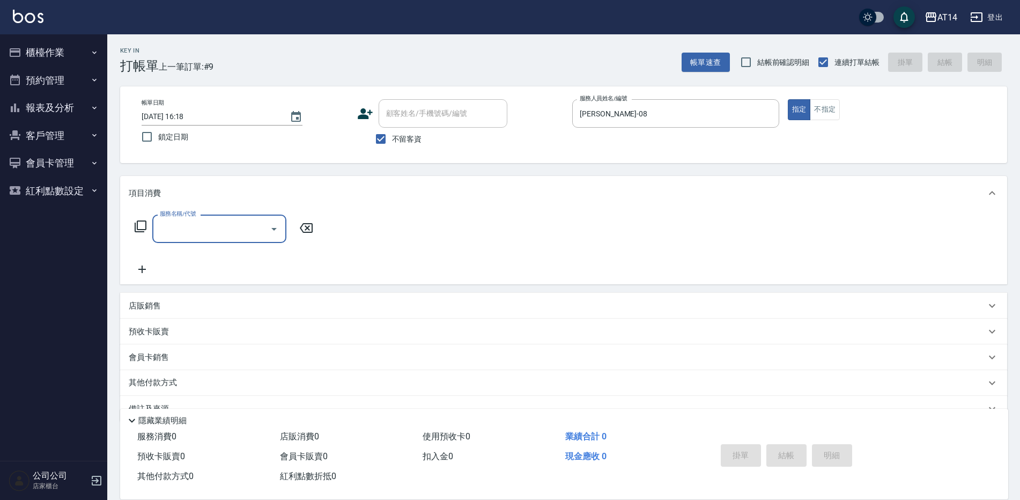
scroll to position [0, 0]
click at [194, 215] on label "服務名稱/代號" at bounding box center [178, 214] width 36 height 8
click at [194, 219] on input "服務名稱/代號" at bounding box center [211, 228] width 108 height 19
click at [195, 226] on input "服務名稱/代號" at bounding box center [211, 228] width 108 height 19
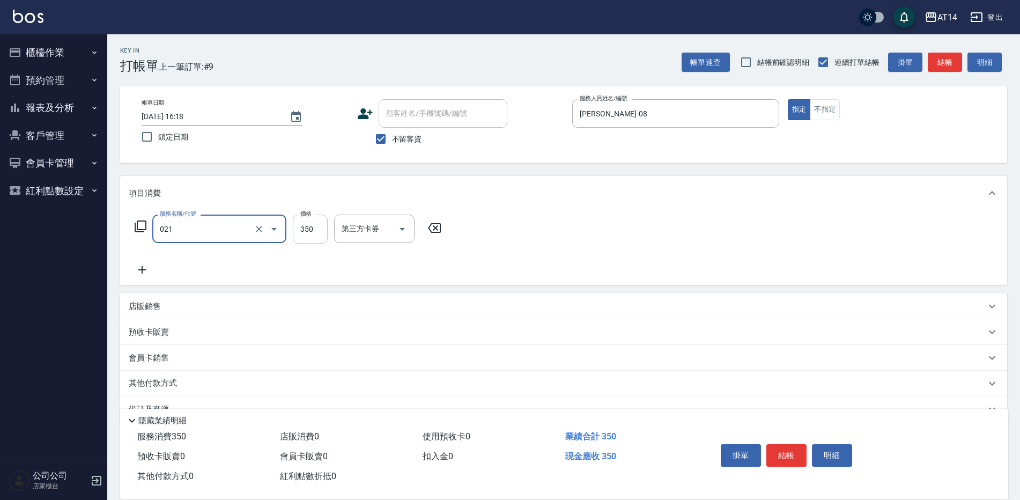
click at [313, 225] on input "350" at bounding box center [310, 229] width 35 height 29
type input "剪髮(021)"
type input "250"
click at [785, 445] on button "結帳" at bounding box center [786, 455] width 40 height 23
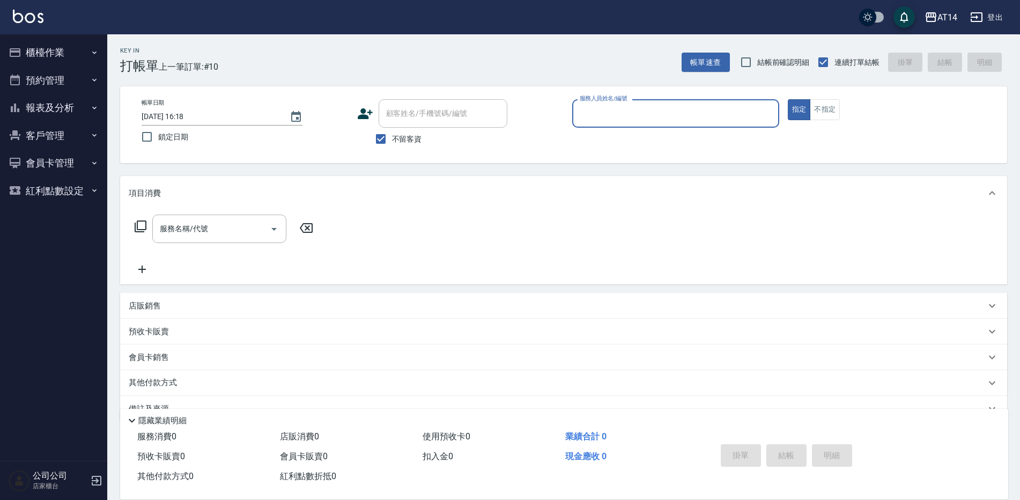
click at [64, 107] on button "報表及分析" at bounding box center [53, 108] width 99 height 28
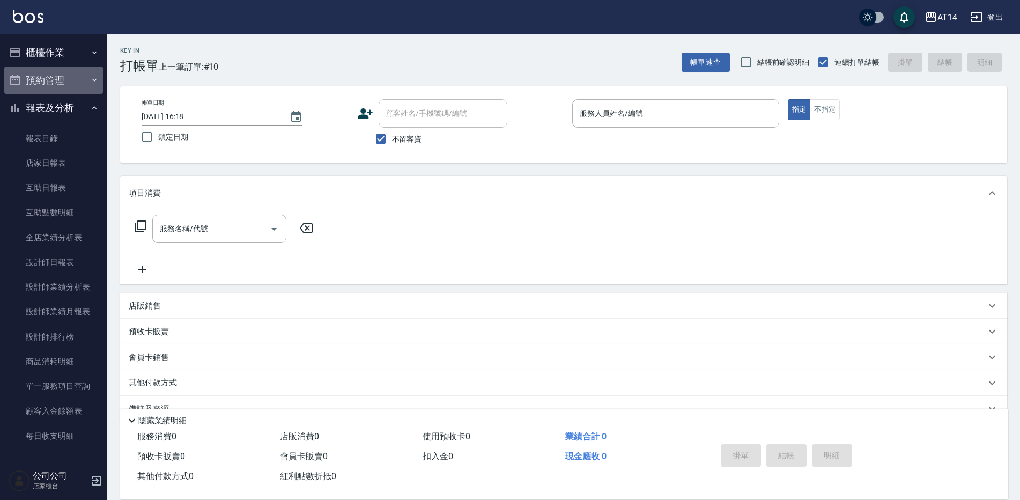
click at [60, 76] on button "預約管理" at bounding box center [53, 81] width 99 height 28
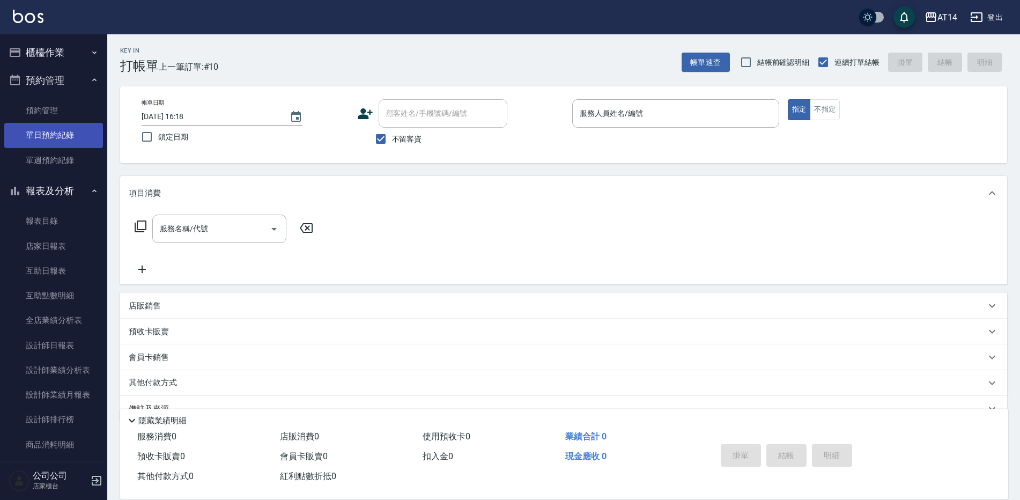
click at [60, 139] on link "單日預約紀錄" at bounding box center [53, 135] width 99 height 25
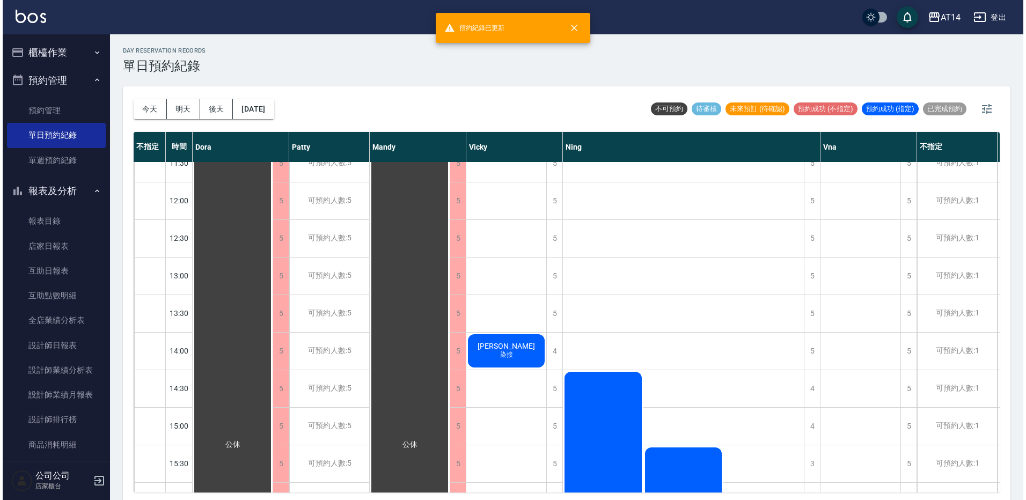
scroll to position [161, 0]
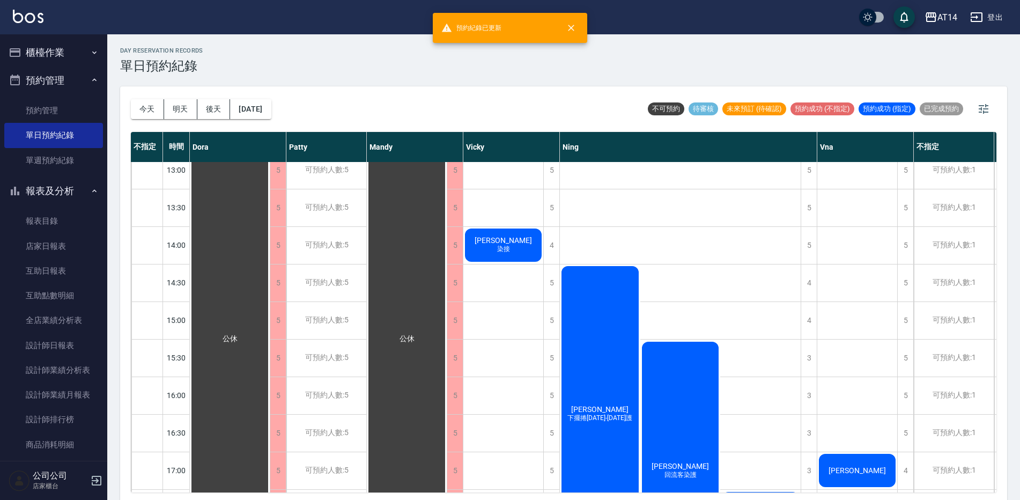
click at [270, 380] on div "黃馨渝 下擺捲1299-1899護" at bounding box center [230, 339] width 80 height 675
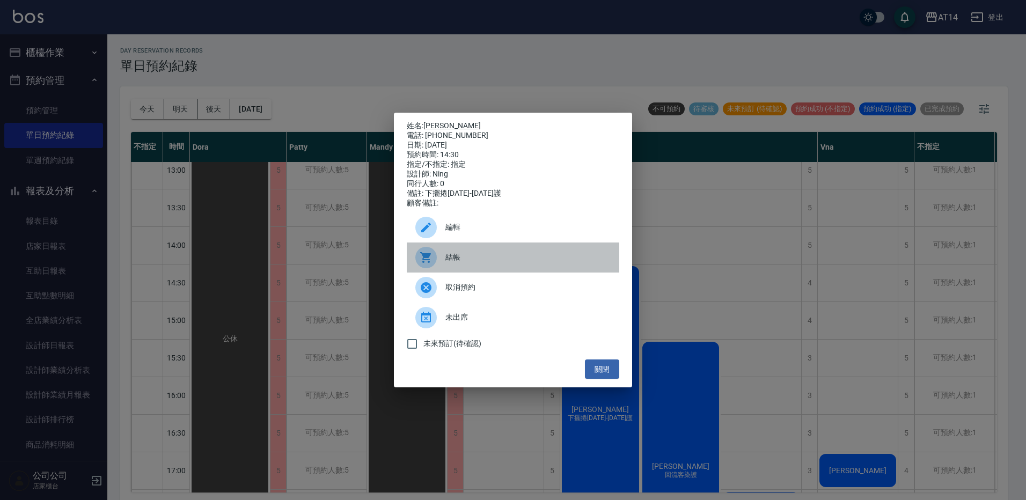
click at [488, 263] on span "結帳" at bounding box center [527, 257] width 165 height 11
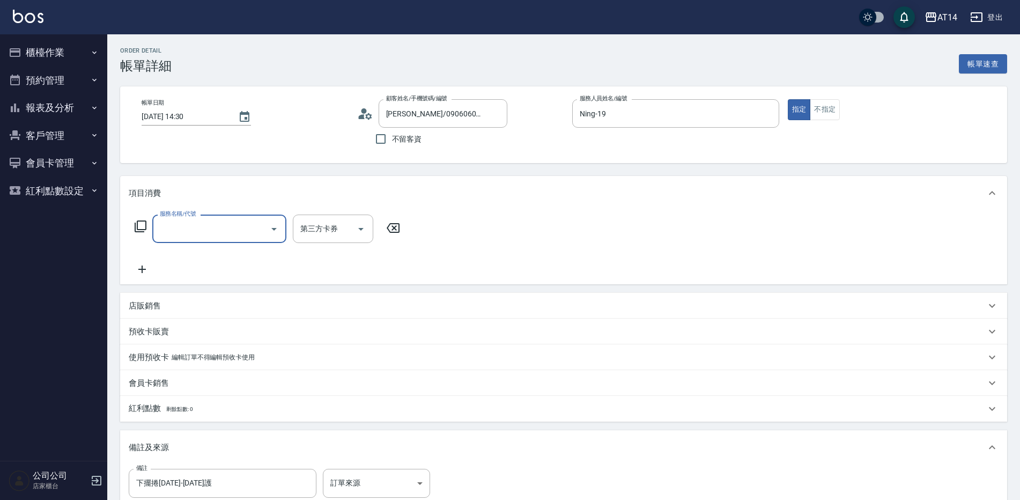
click at [185, 227] on input "服務名稱/代號" at bounding box center [211, 228] width 108 height 19
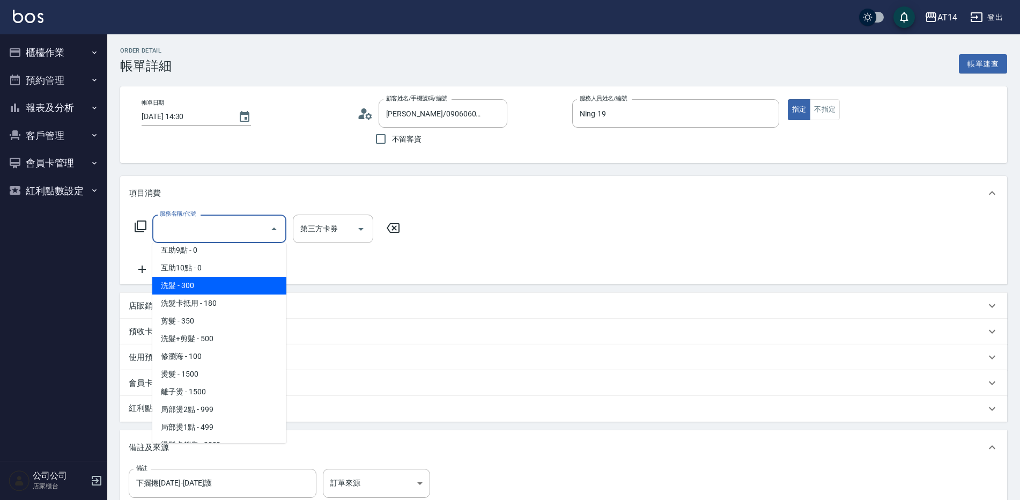
scroll to position [161, 0]
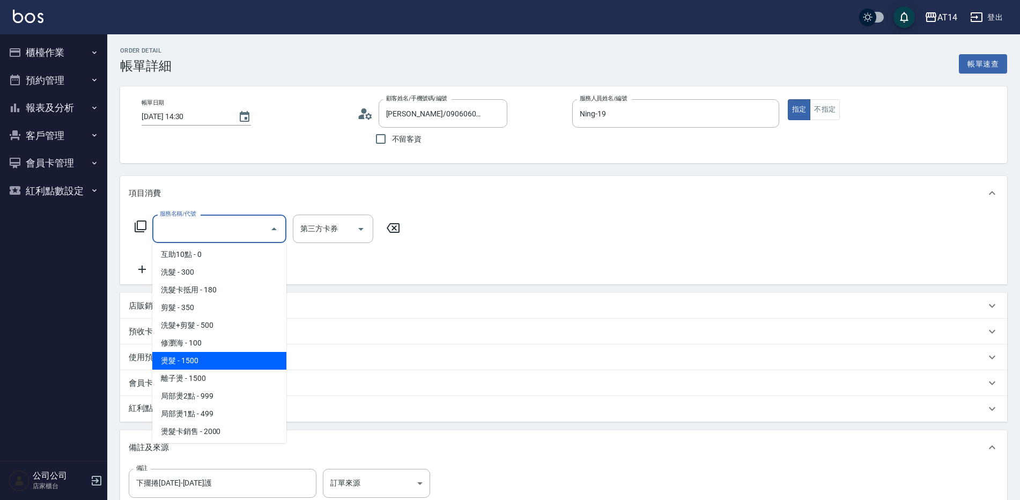
click at [216, 356] on span "燙髮 - 1500" at bounding box center [219, 361] width 134 height 18
type input "燙髮(031)"
type input "3"
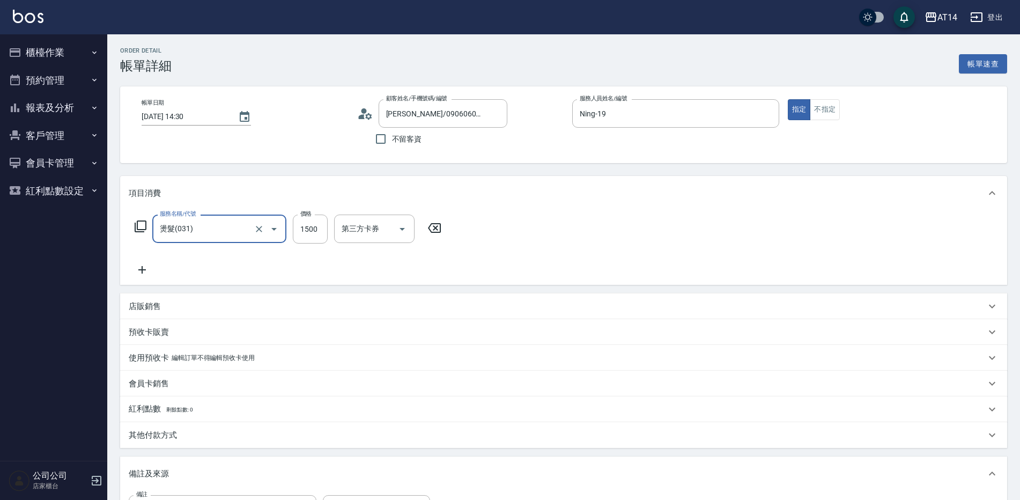
click at [147, 267] on icon at bounding box center [142, 269] width 27 height 13
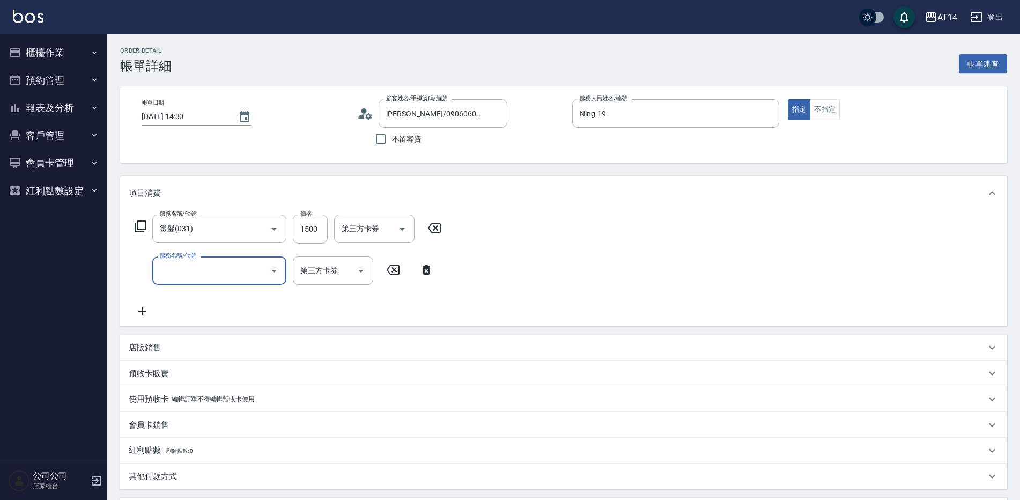
click at [190, 277] on input "服務名稱/代號" at bounding box center [211, 270] width 108 height 19
type input "051"
type input "5"
type input "護髮(051)"
click at [311, 278] on input "1000" at bounding box center [310, 270] width 35 height 29
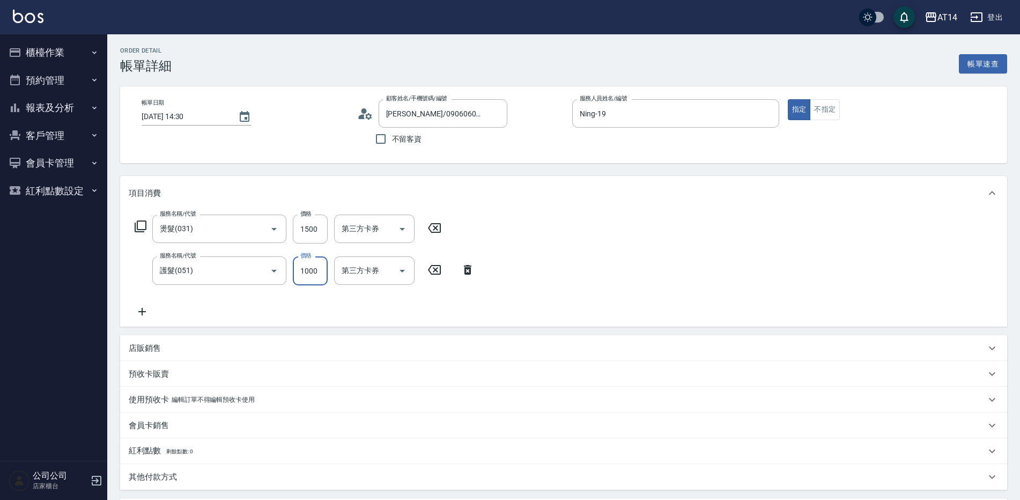
type input "8"
type input "3"
type input "800"
type input "5"
type input "800"
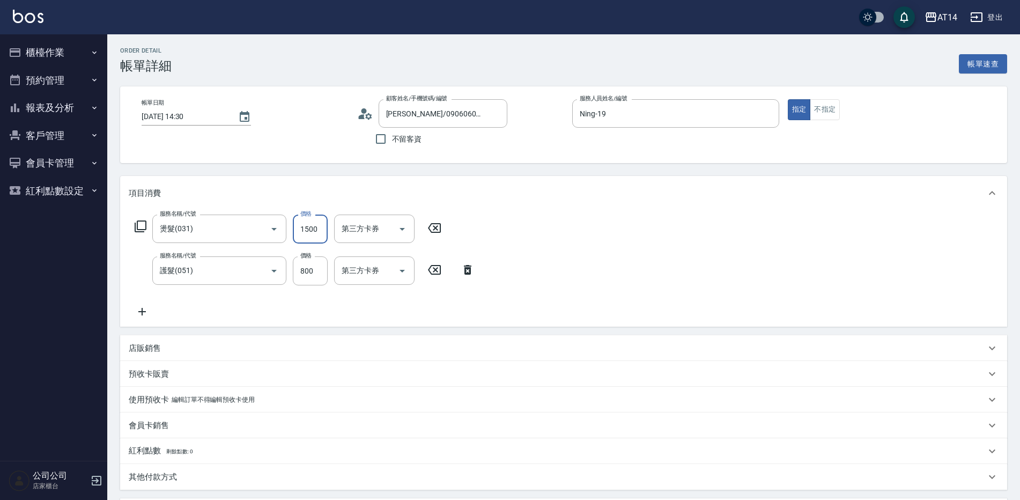
click at [304, 235] on input "1500" at bounding box center [310, 229] width 35 height 29
type input "1"
type input "2"
type input "1299"
type input "4"
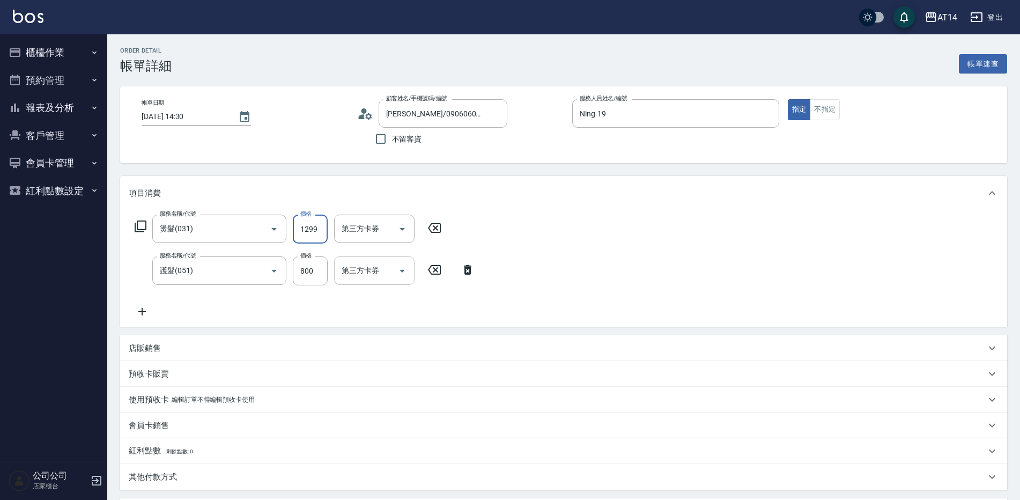
scroll to position [204, 0]
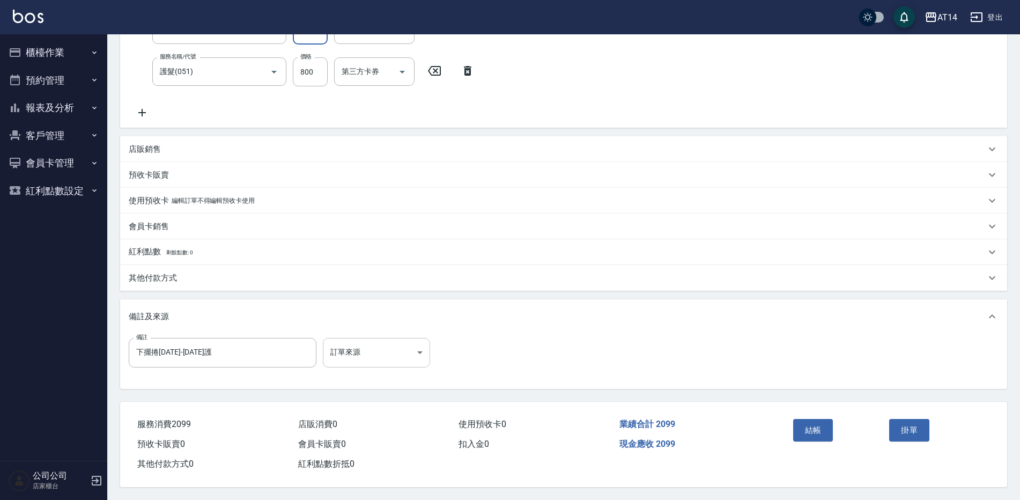
type input "1299"
click at [390, 352] on body "AT14 登出 櫃檯作業 打帳單 帳單列表 掛單列表 現金收支登錄 材料自購登錄 每日結帳 排班表 掃碼打卡 預約管理 預約管理 單日預約紀錄 單週預約紀錄 …" at bounding box center [510, 150] width 1020 height 699
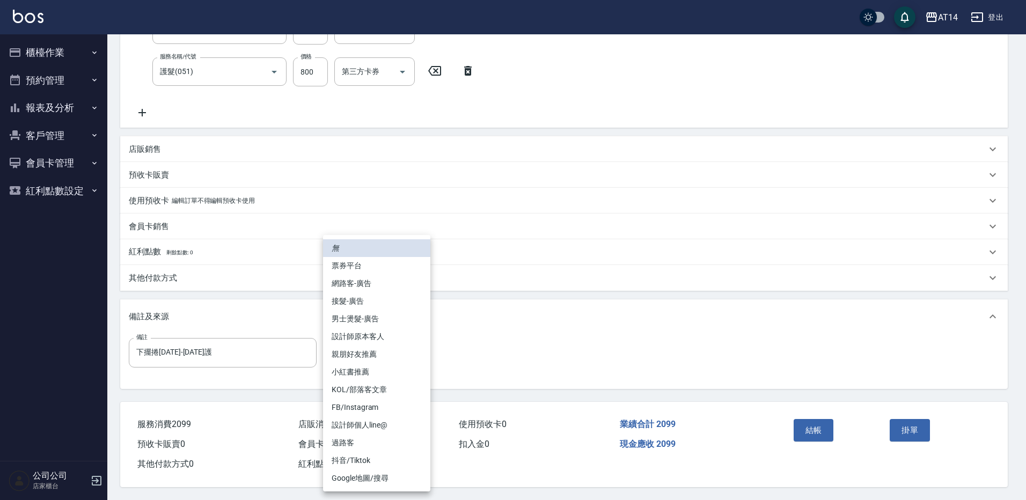
click at [376, 282] on li "網路客-廣告" at bounding box center [376, 284] width 107 height 18
type input "網路客-廣告"
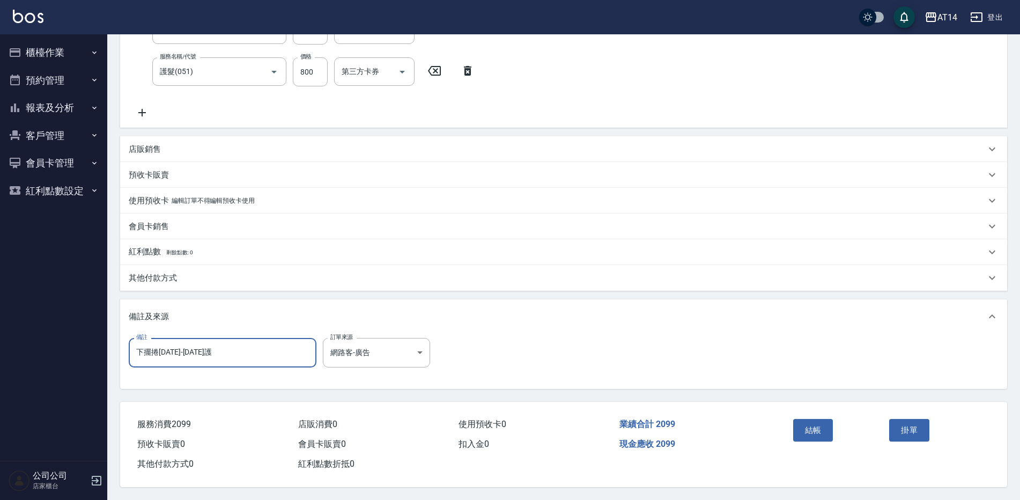
drag, startPoint x: 211, startPoint y: 345, endPoint x: -2, endPoint y: 359, distance: 213.4
click at [0, 359] on html "AT14 登出 櫃檯作業 打帳單 帳單列表 掛單列表 現金收支登錄 材料自購登錄 每日結帳 排班表 掃碼打卡 預約管理 預約管理 單日預約紀錄 單週預約紀錄 …" at bounding box center [510, 150] width 1020 height 699
click at [800, 422] on button "結帳" at bounding box center [813, 430] width 40 height 23
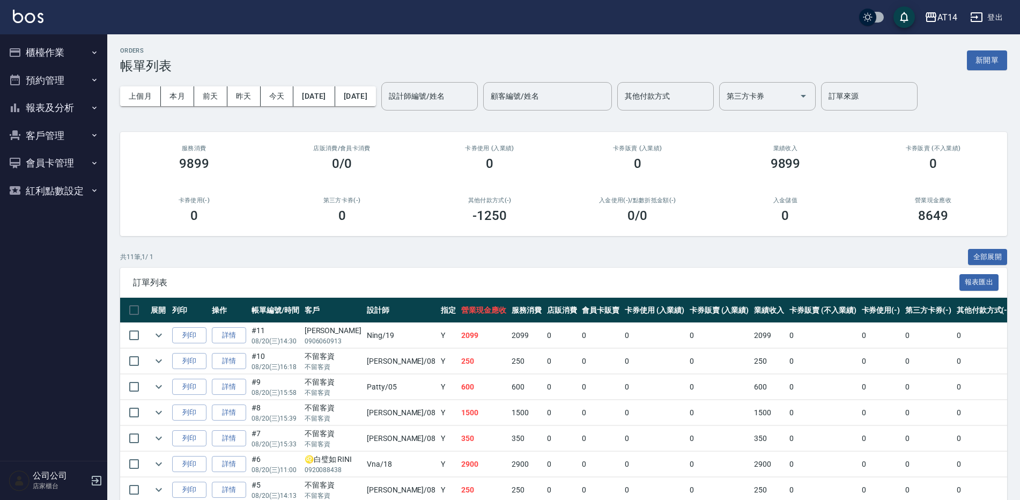
click at [70, 49] on button "櫃檯作業" at bounding box center [53, 53] width 99 height 28
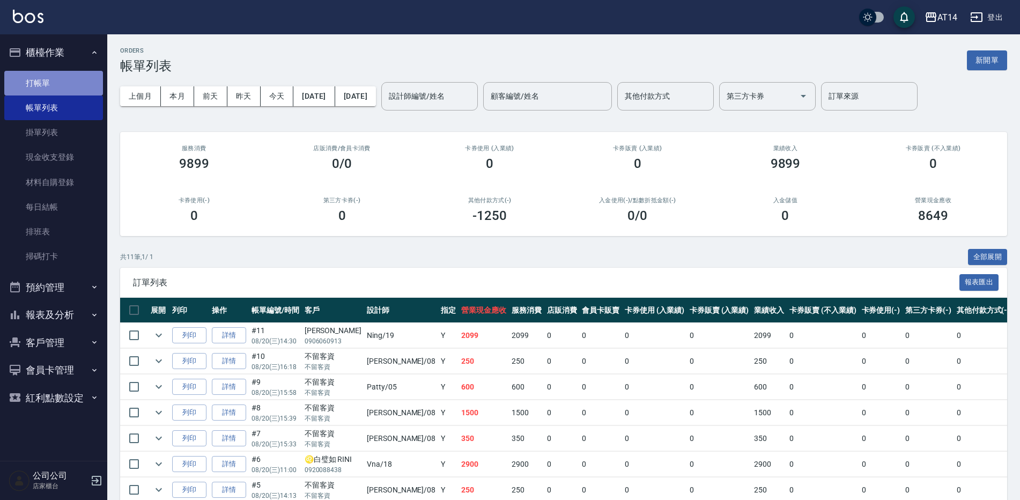
click at [79, 76] on link "打帳單" at bounding box center [53, 83] width 99 height 25
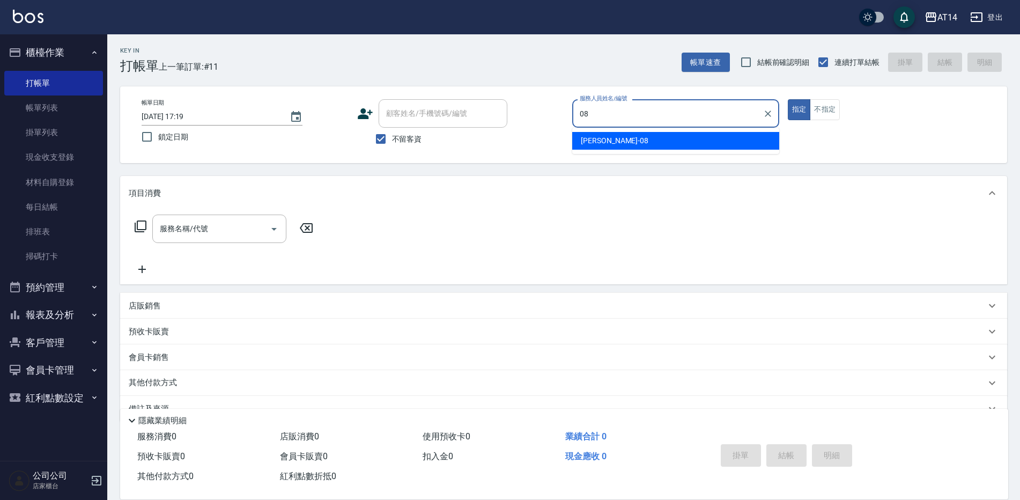
type input "James-08"
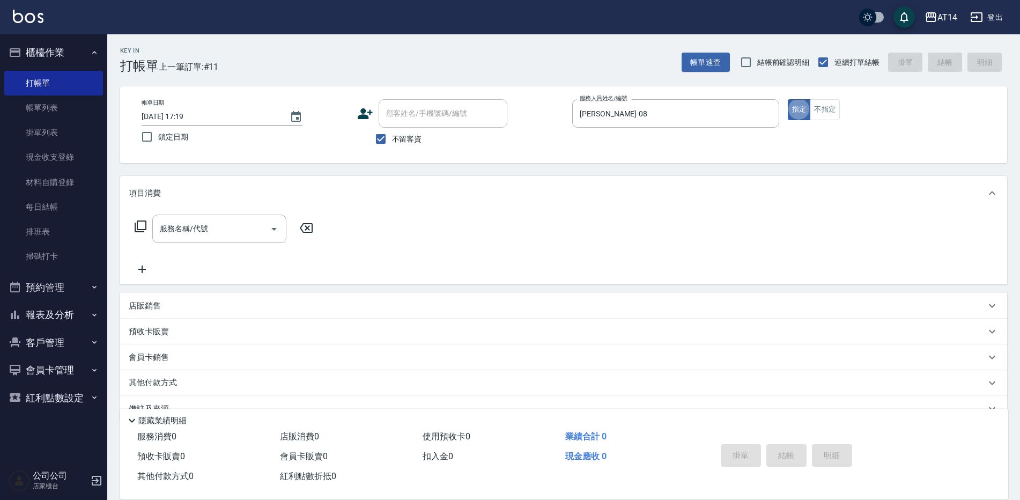
type button "true"
click at [269, 220] on div at bounding box center [273, 229] width 16 height 28
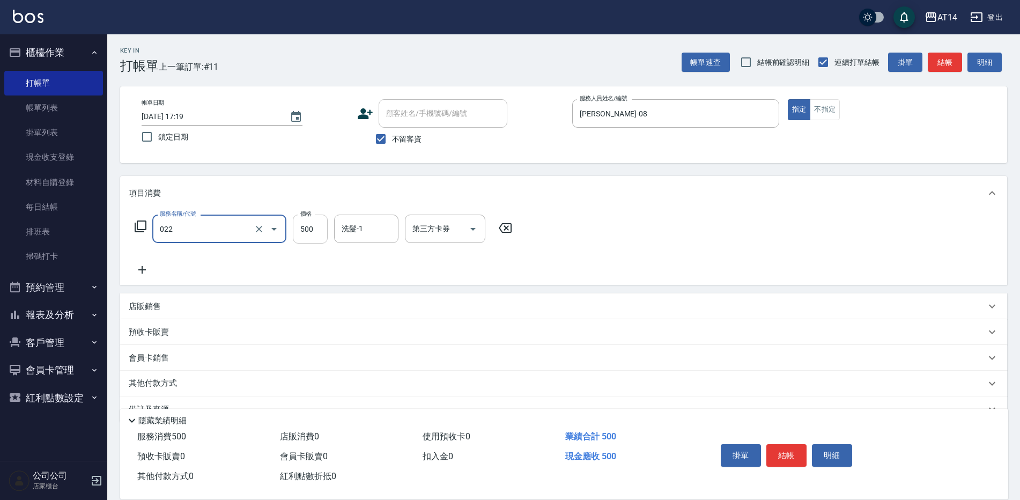
click at [309, 234] on input "500" at bounding box center [310, 229] width 35 height 29
type input "洗髮+剪髮(022)"
type input "550"
click at [798, 444] on button "結帳" at bounding box center [786, 455] width 40 height 23
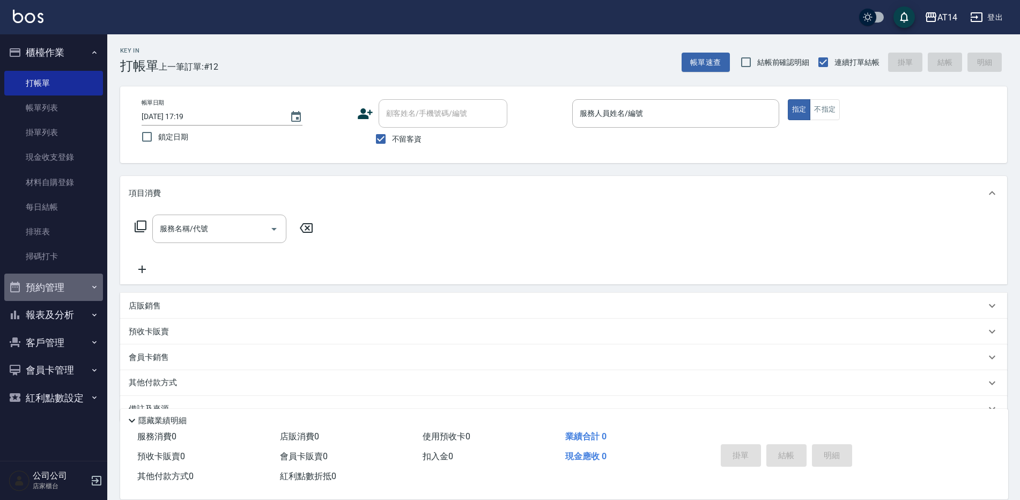
click at [61, 282] on button "預約管理" at bounding box center [53, 288] width 99 height 28
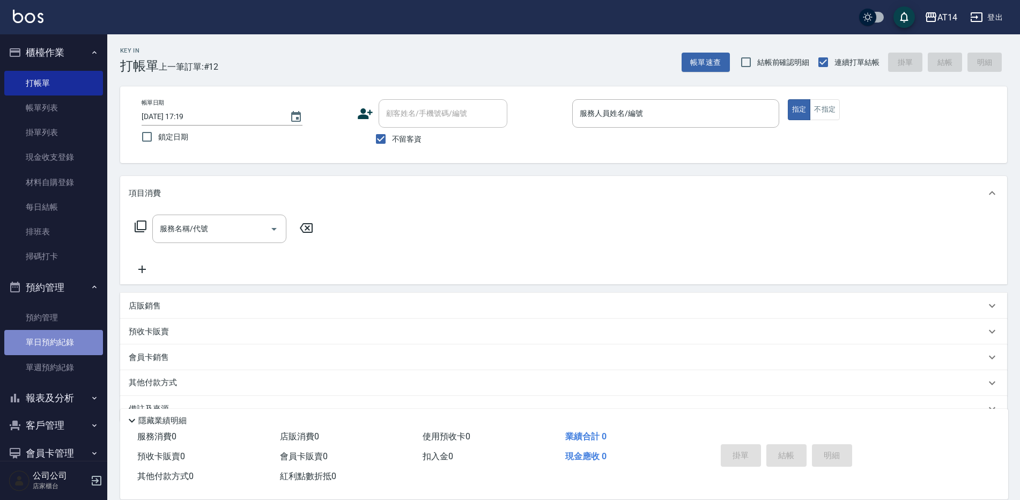
click at [72, 340] on link "單日預約紀錄" at bounding box center [53, 342] width 99 height 25
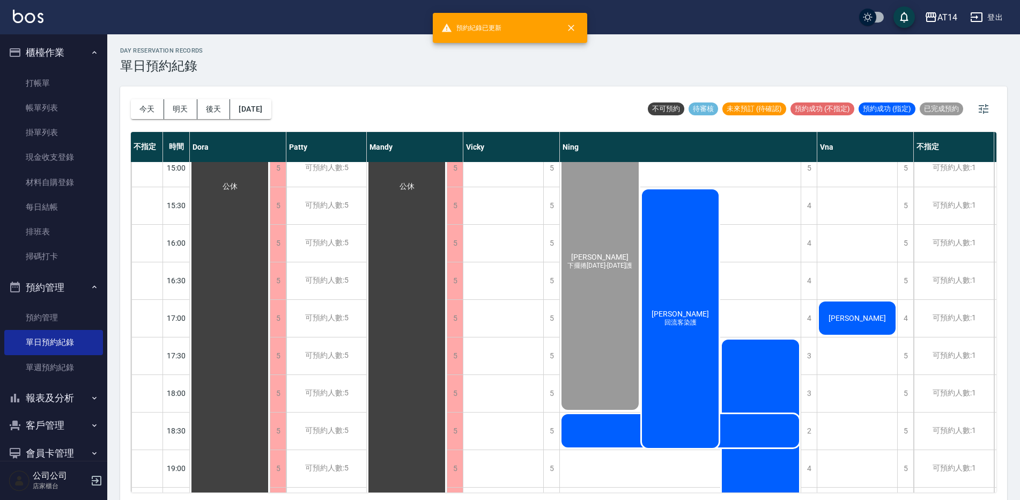
scroll to position [322, 0]
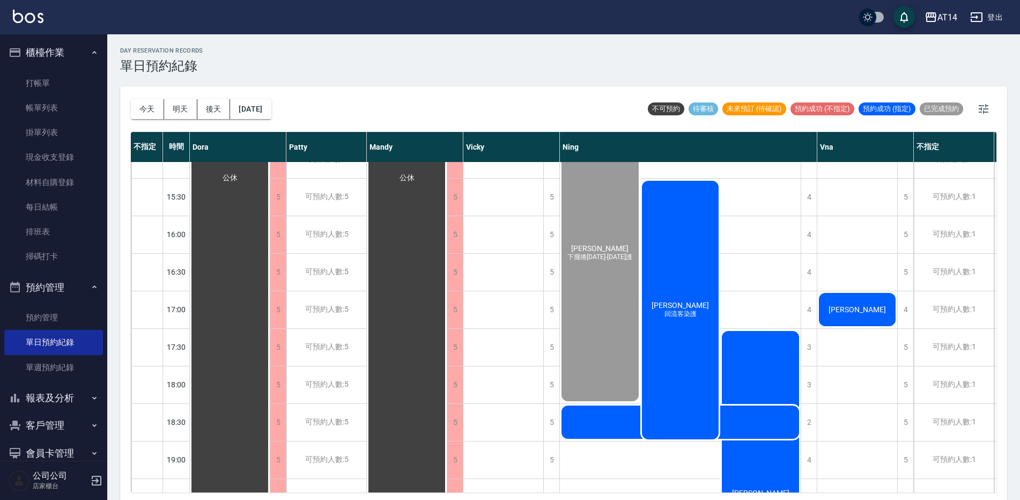
click at [661, 333] on div "江映彤 回流客染護" at bounding box center [680, 310] width 80 height 262
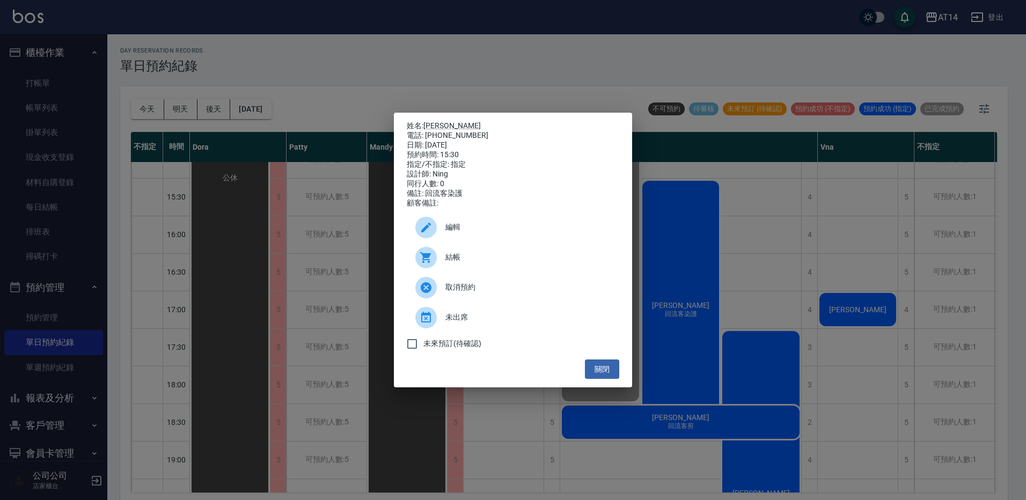
click at [440, 260] on div at bounding box center [430, 257] width 30 height 21
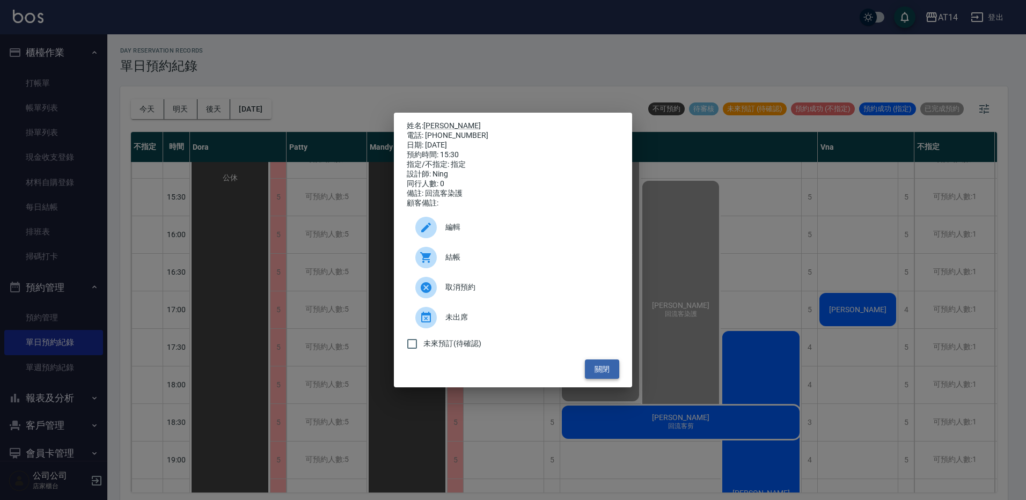
click at [600, 378] on button "關閉" at bounding box center [602, 369] width 34 height 20
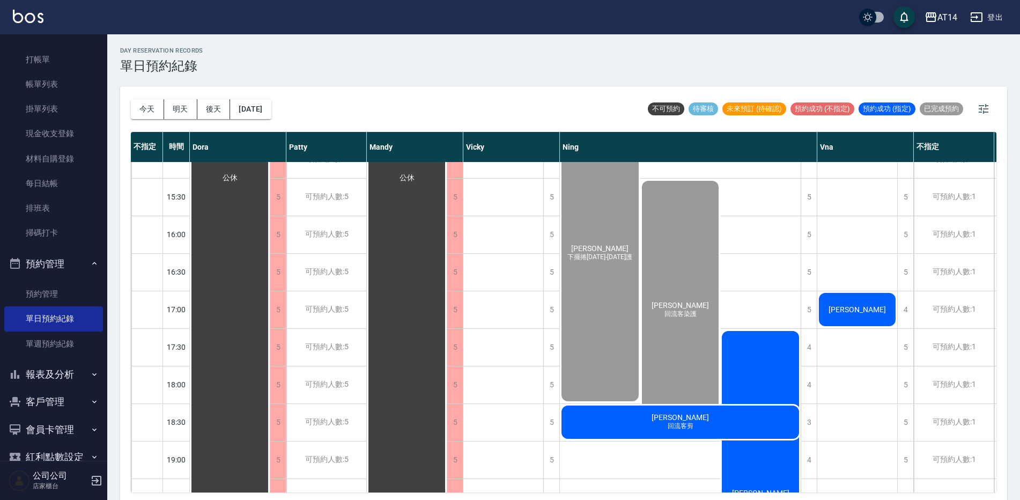
scroll to position [47, 0]
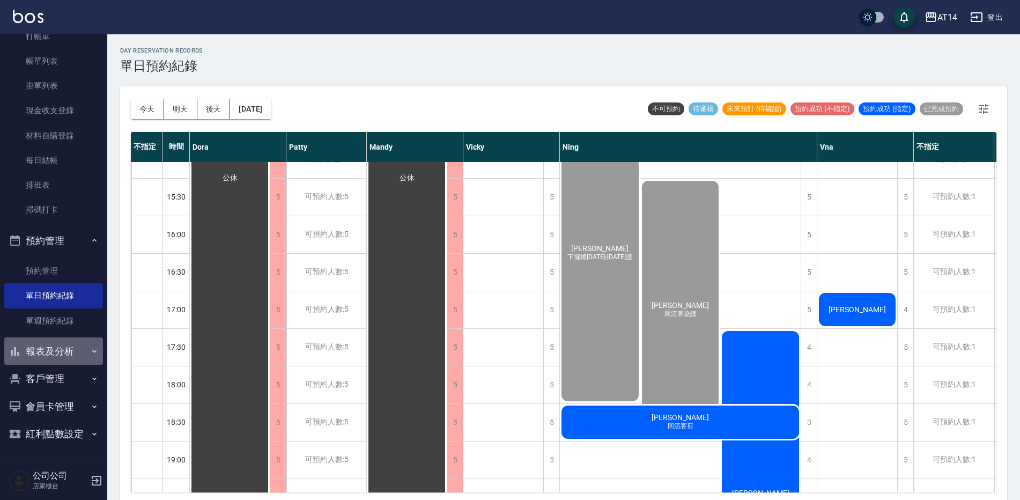
click at [64, 349] on button "報表及分析" at bounding box center [53, 351] width 99 height 28
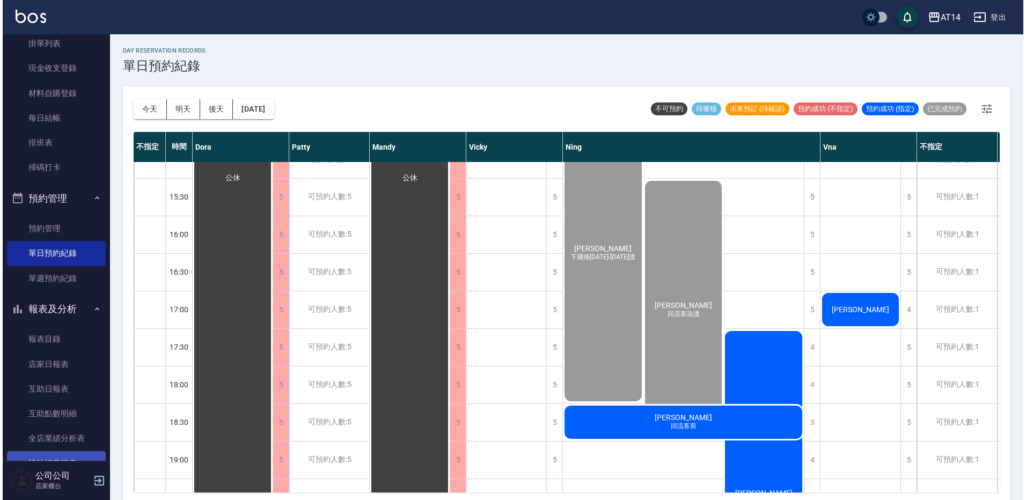
scroll to position [154, 0]
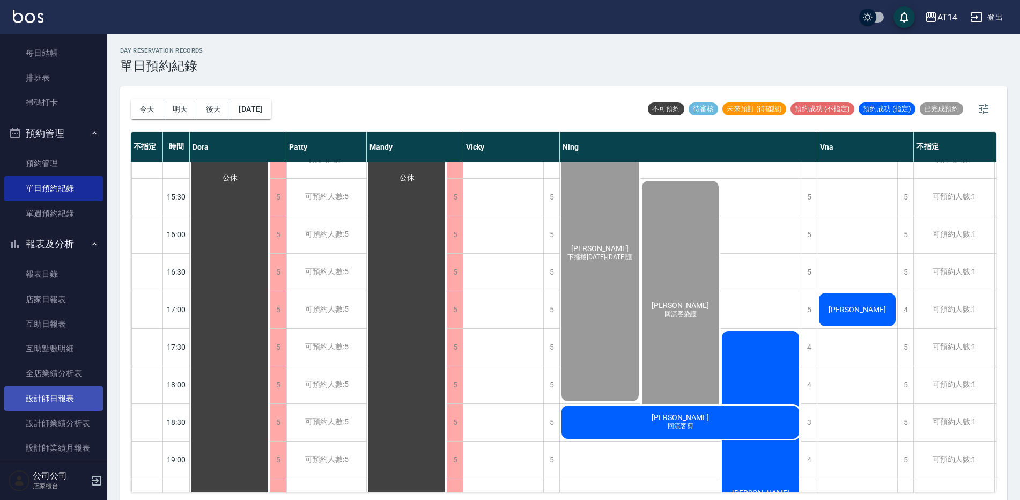
click at [69, 396] on link "設計師日報表" at bounding box center [53, 398] width 99 height 25
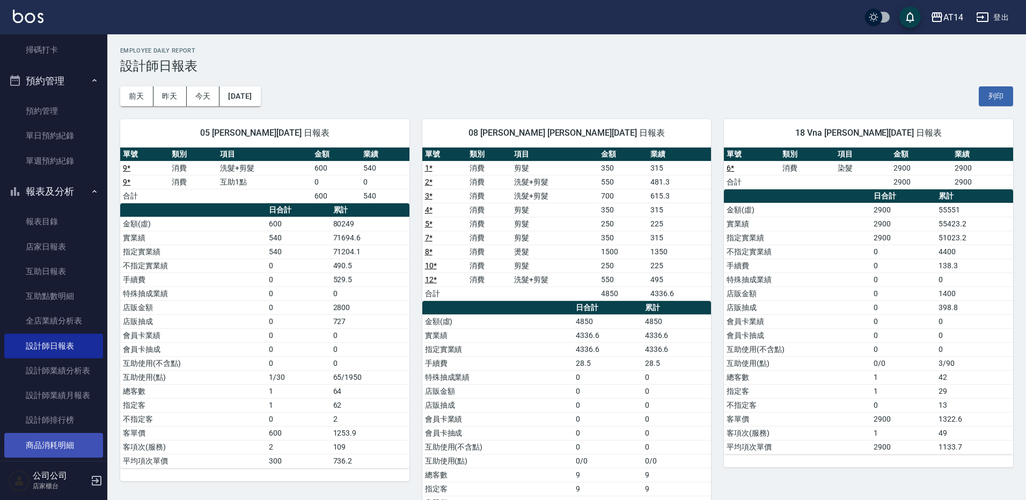
scroll to position [315, 0]
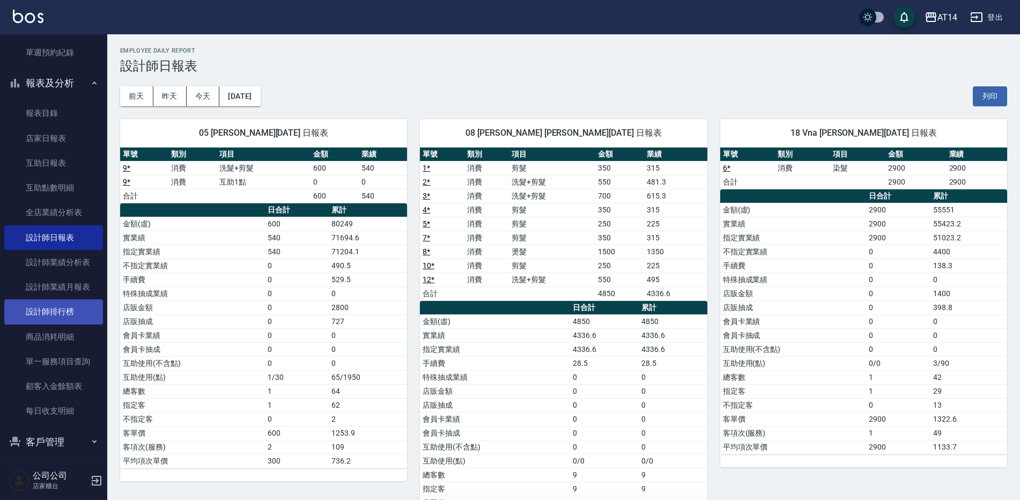
click at [74, 306] on link "設計師排行榜" at bounding box center [53, 311] width 99 height 25
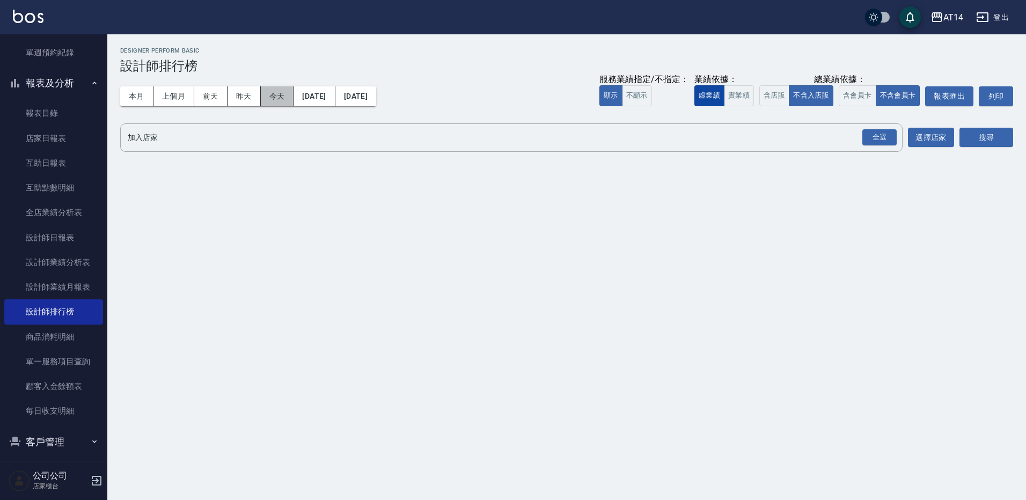
drag, startPoint x: 277, startPoint y: 99, endPoint x: 694, endPoint y: 100, distance: 416.8
click at [277, 99] on button "今天" at bounding box center [277, 96] width 33 height 20
click at [870, 142] on div "全選" at bounding box center [879, 137] width 34 height 17
click at [965, 134] on button "搜尋" at bounding box center [986, 138] width 54 height 20
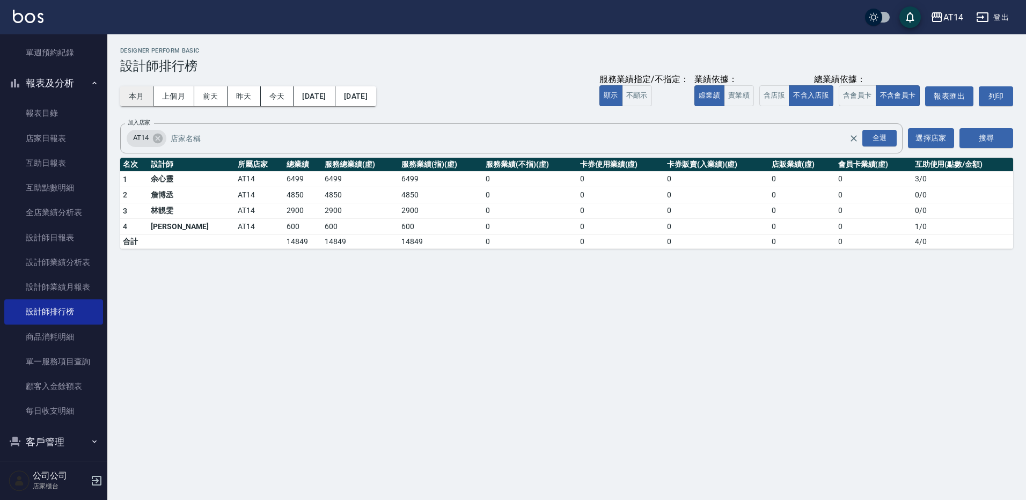
click at [142, 92] on button "本月" at bounding box center [136, 96] width 33 height 20
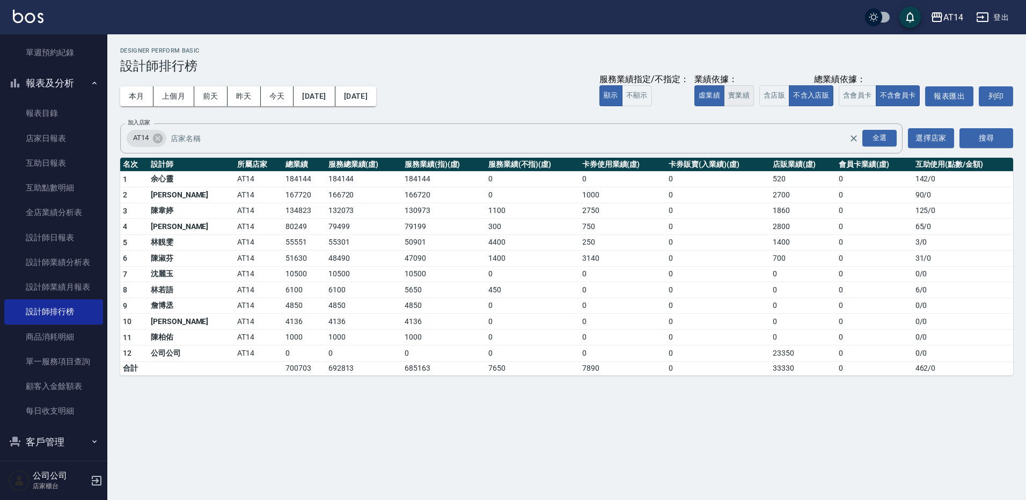
click at [736, 97] on button "實業績" at bounding box center [739, 95] width 30 height 21
click at [718, 94] on button "虛業績" at bounding box center [709, 95] width 30 height 21
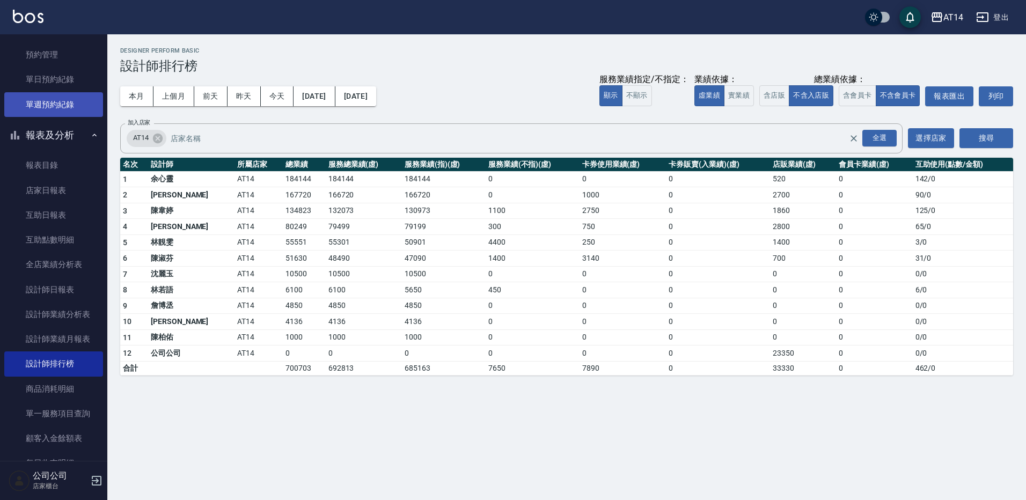
scroll to position [261, 0]
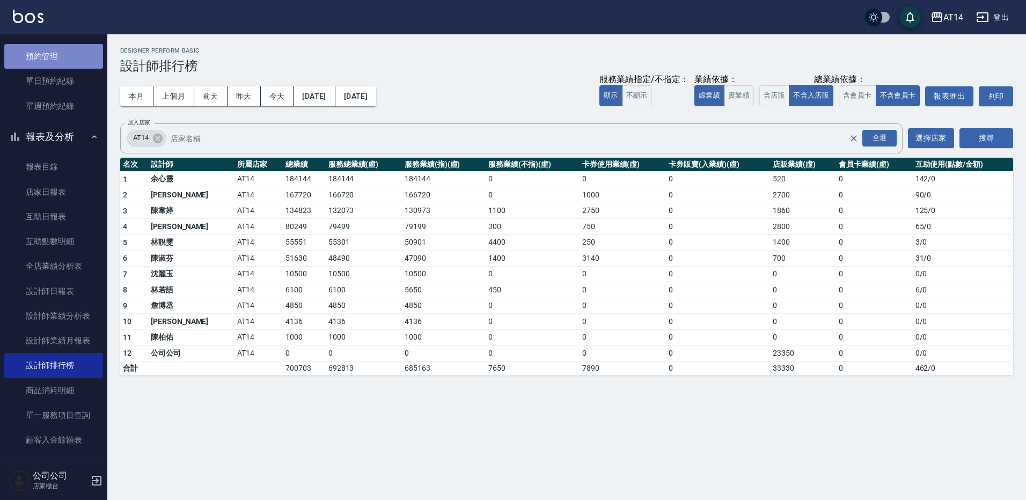
click at [61, 60] on link "預約管理" at bounding box center [53, 56] width 99 height 25
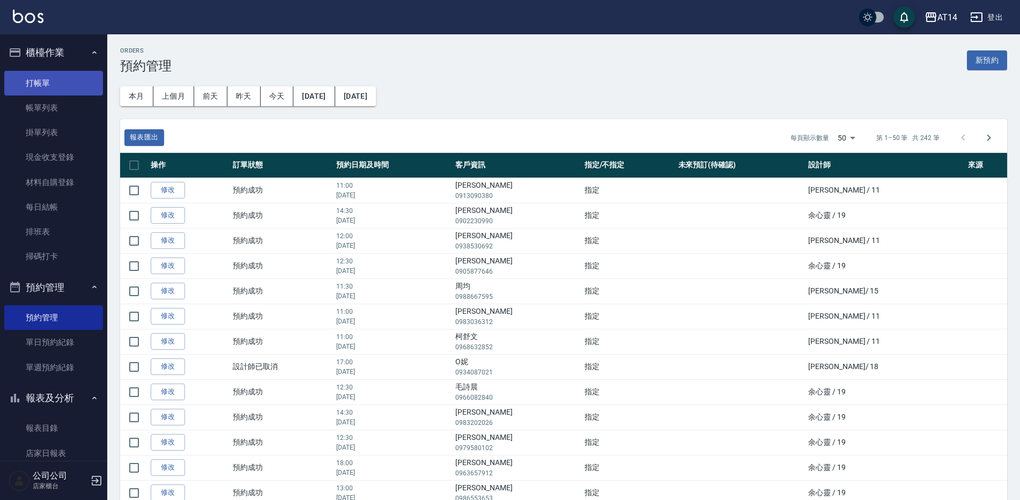
click at [66, 80] on link "打帳單" at bounding box center [53, 83] width 99 height 25
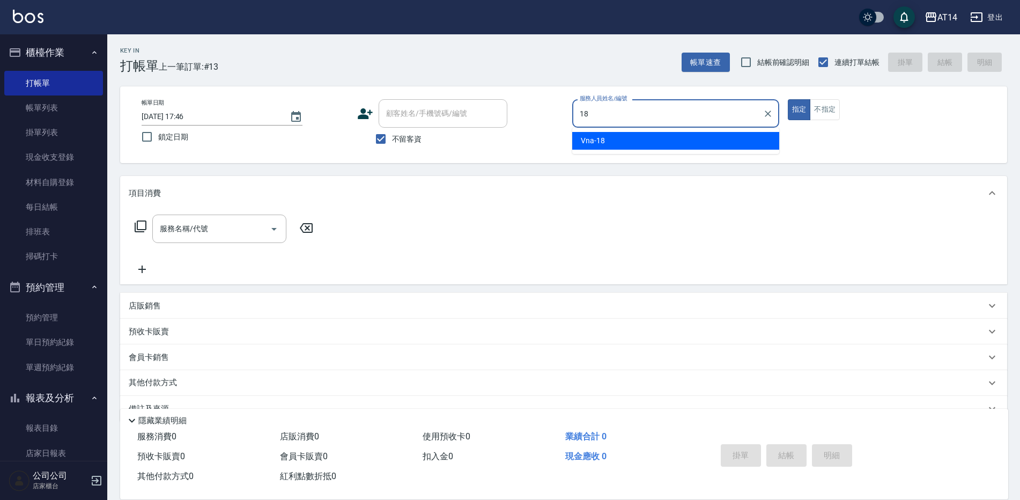
type input "Vna-18"
type button "true"
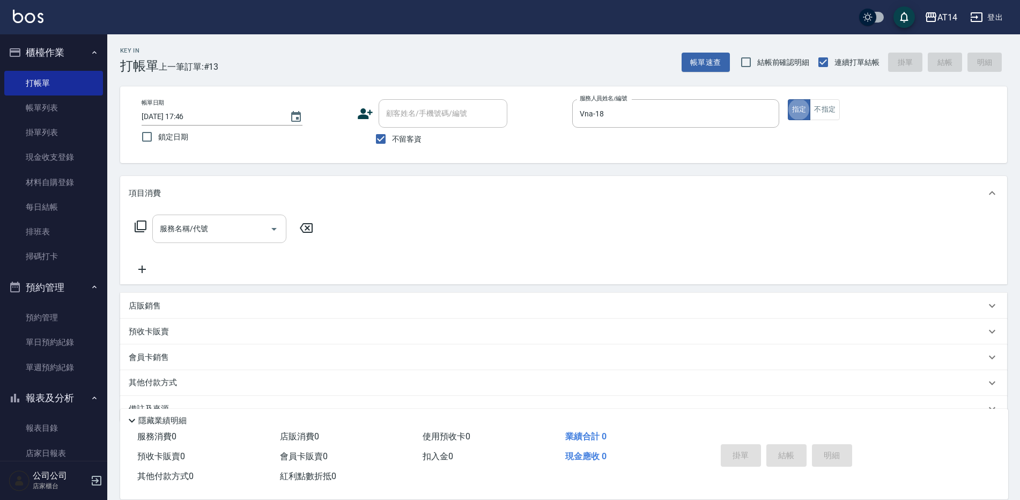
click at [223, 230] on input "服務名稱/代號" at bounding box center [211, 228] width 108 height 19
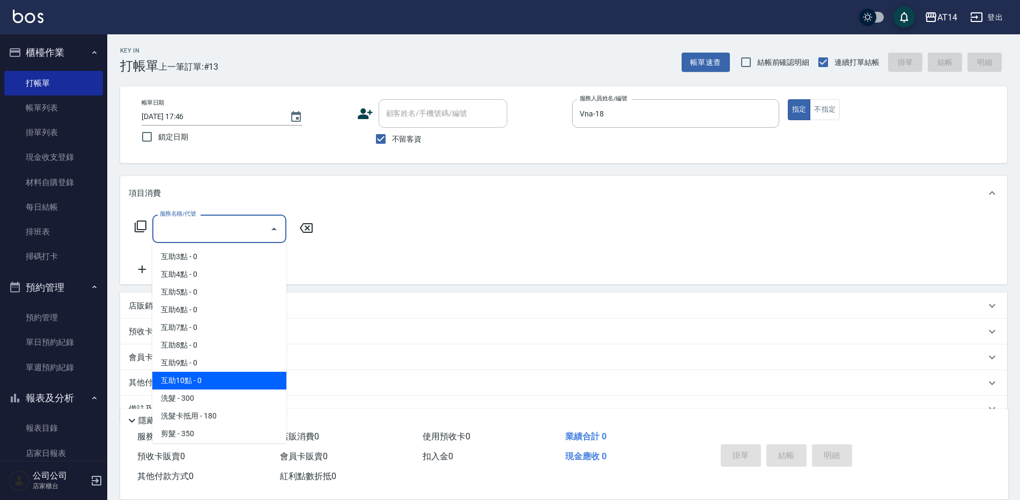
scroll to position [54, 0]
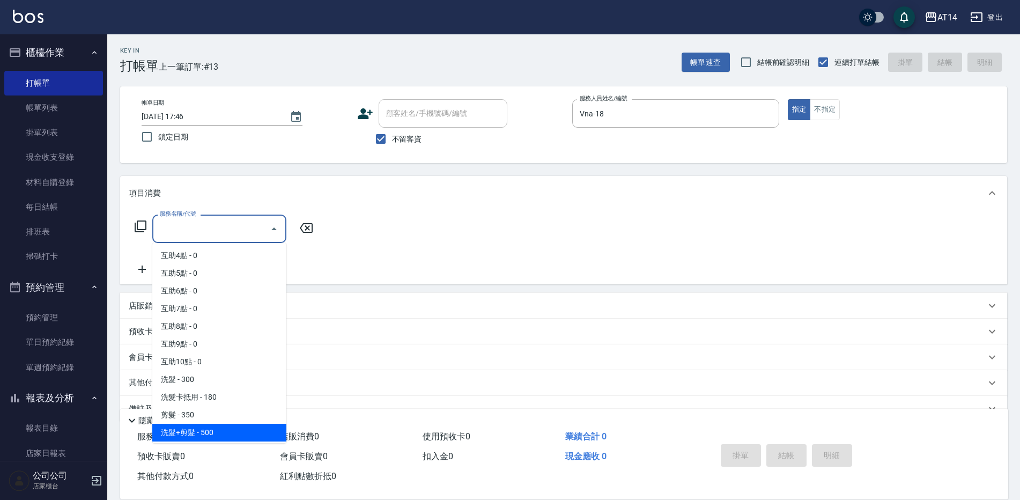
click at [226, 433] on span "洗髮+剪髮 - 500" at bounding box center [219, 433] width 134 height 18
type input "洗髮+剪髮(022)"
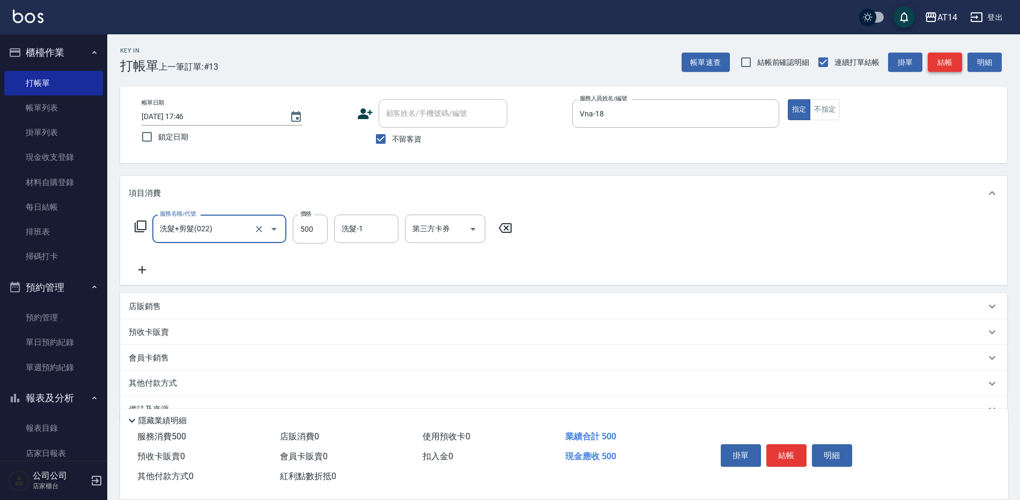
click at [949, 66] on button "結帳" at bounding box center [945, 63] width 34 height 20
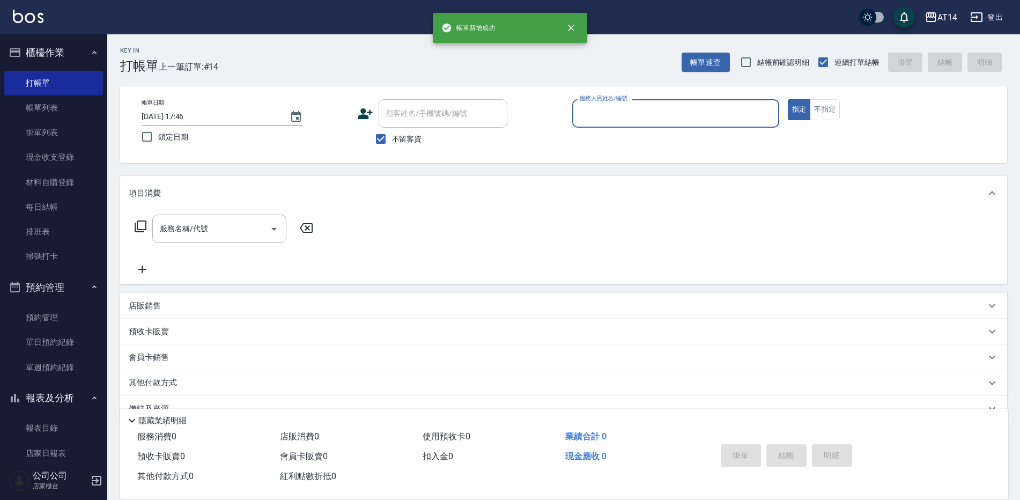
click at [42, 60] on button "櫃檯作業" at bounding box center [53, 53] width 99 height 28
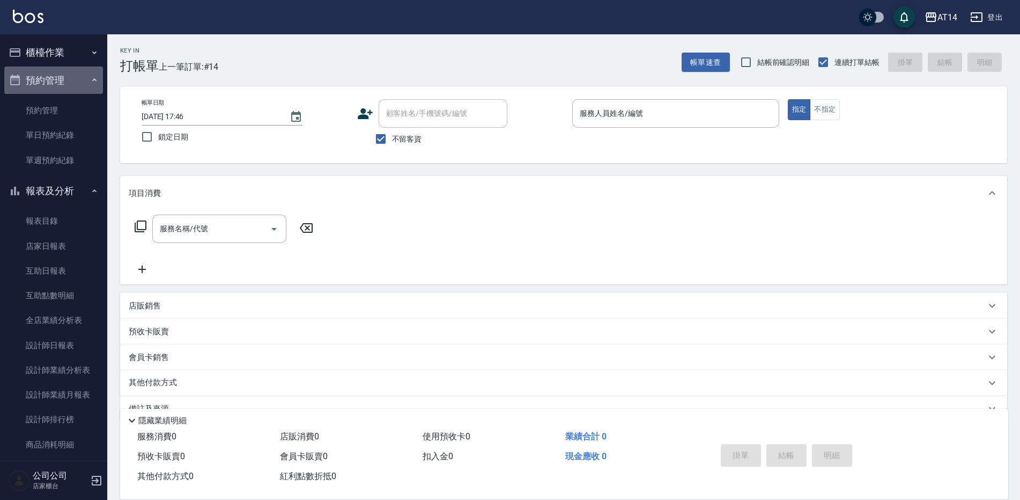
click at [74, 82] on button "預約管理" at bounding box center [53, 81] width 99 height 28
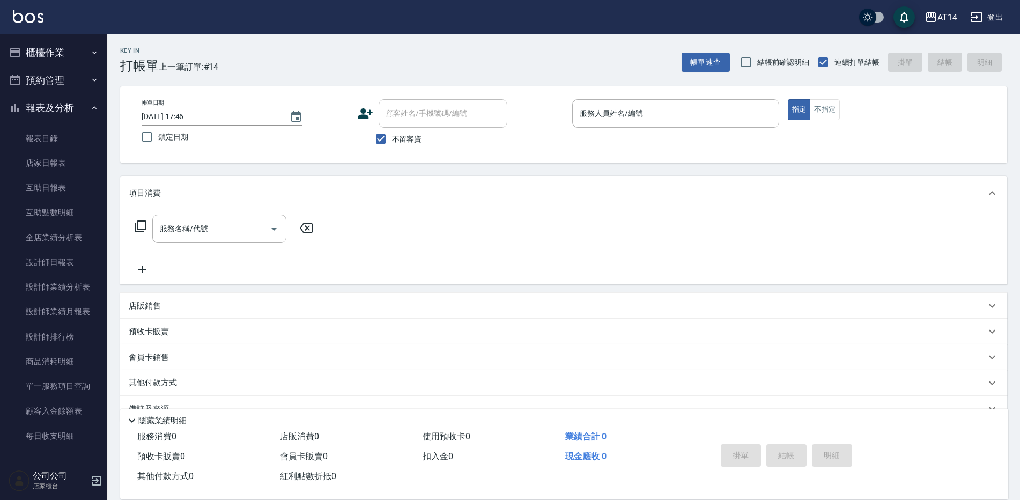
click at [71, 106] on button "報表及分析" at bounding box center [53, 108] width 99 height 28
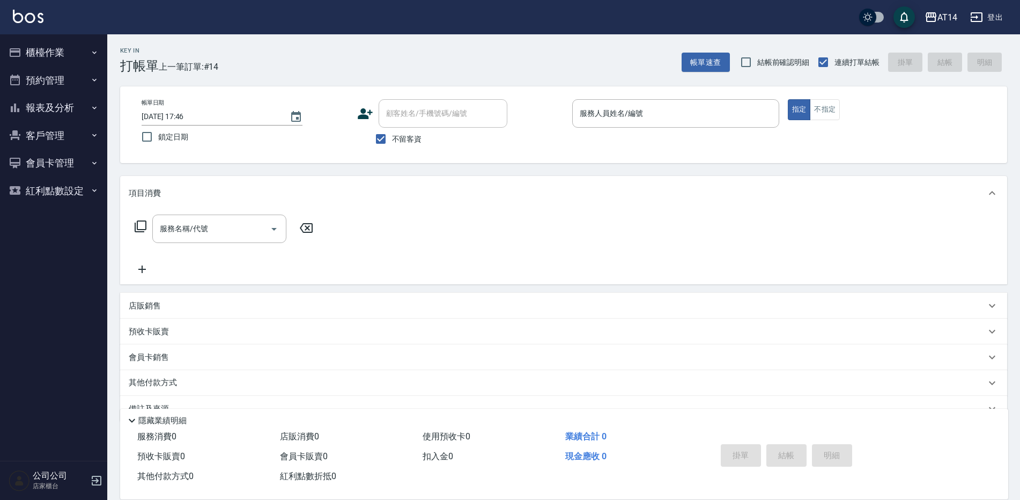
click at [90, 77] on button "預約管理" at bounding box center [53, 81] width 99 height 28
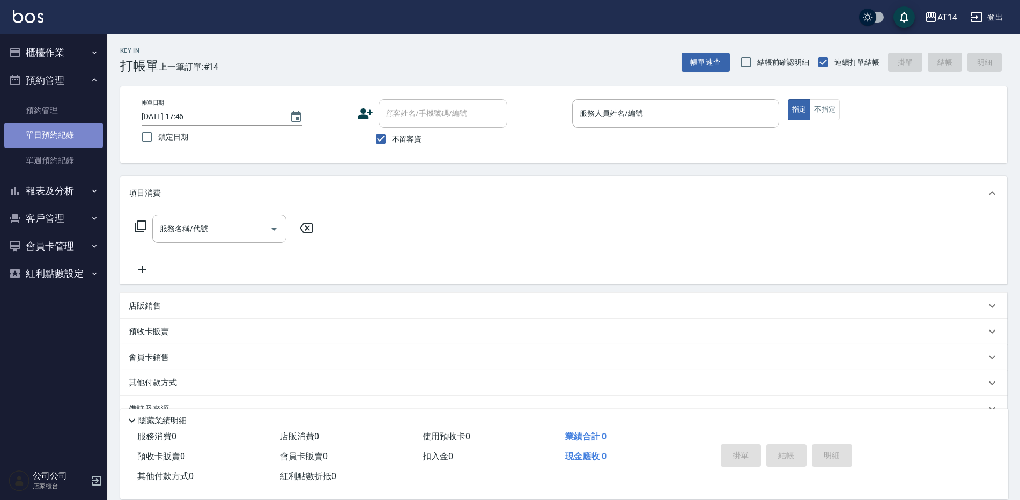
click at [63, 140] on link "單日預約紀錄" at bounding box center [53, 135] width 99 height 25
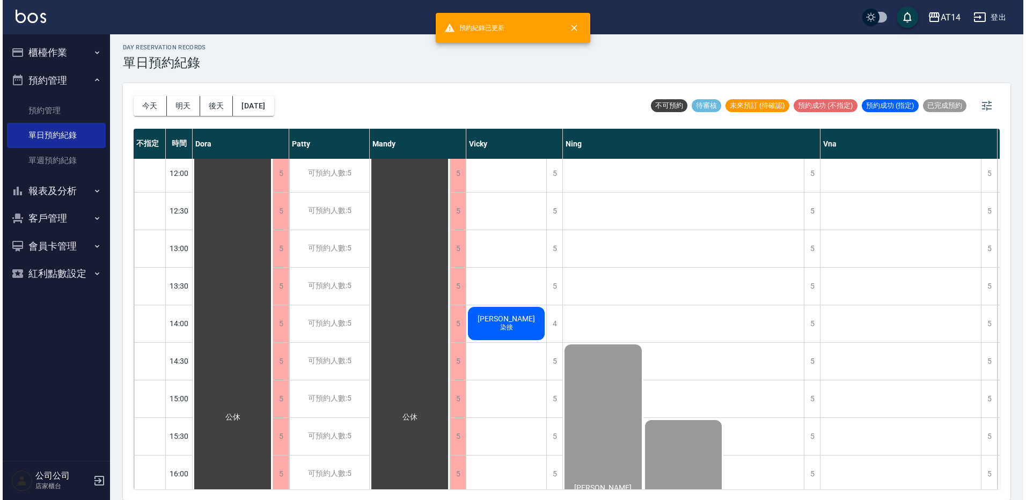
scroll to position [268, 0]
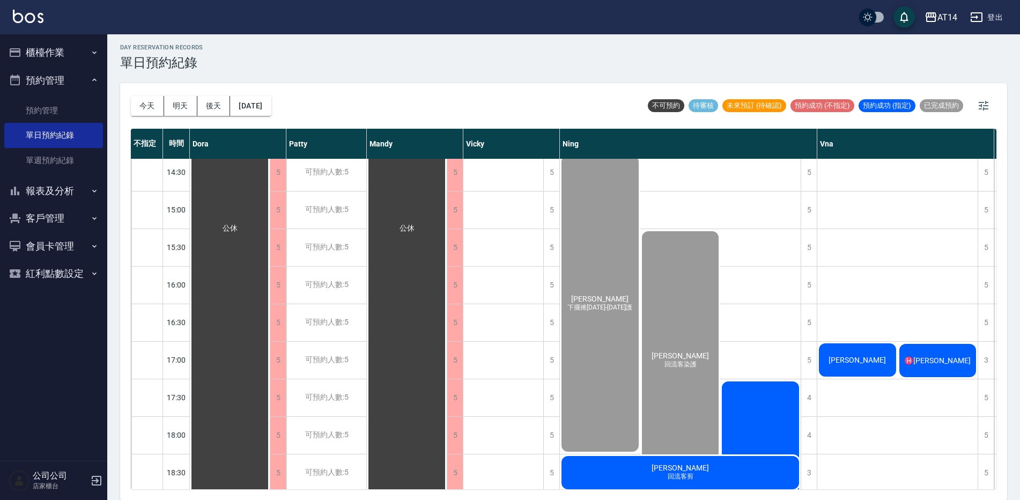
click at [721, 351] on div "♓️[PERSON_NAME]" at bounding box center [680, 361] width 80 height 262
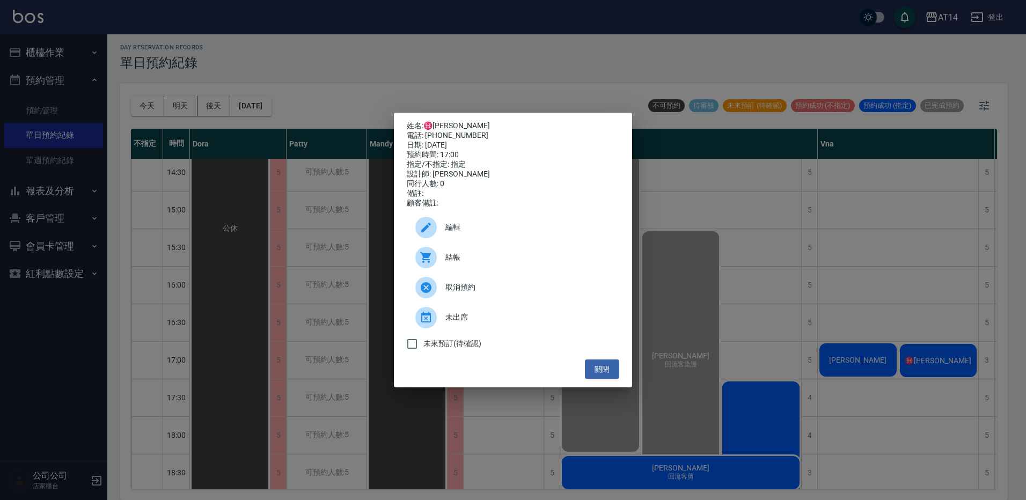
click at [508, 256] on div "結帳" at bounding box center [513, 257] width 212 height 30
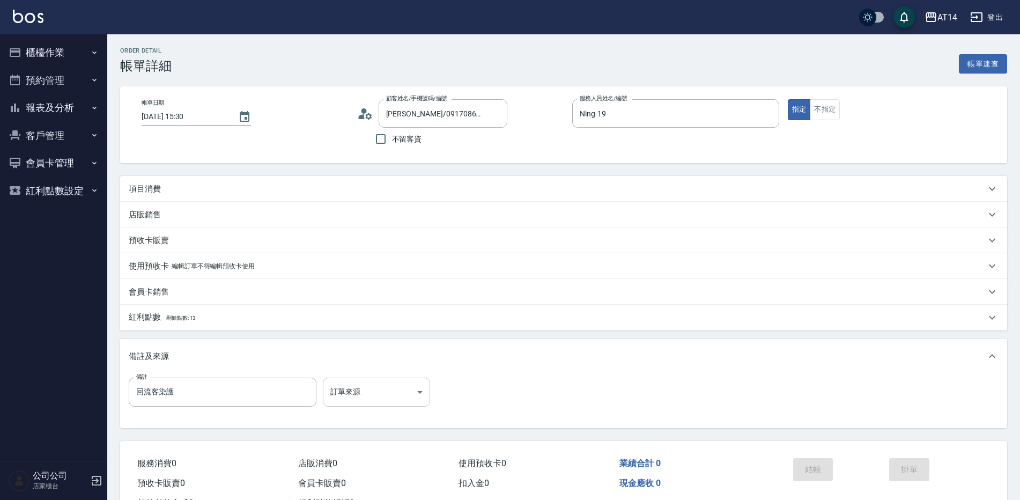
click at [409, 393] on body "AT14 登出 櫃檯作業 打帳單 帳單列表 掛單列表 現金收支登錄 材料自購登錄 每日結帳 排班表 掃碼打卡 預約管理 預約管理 單日預約紀錄 單週預約紀錄 …" at bounding box center [510, 269] width 1020 height 539
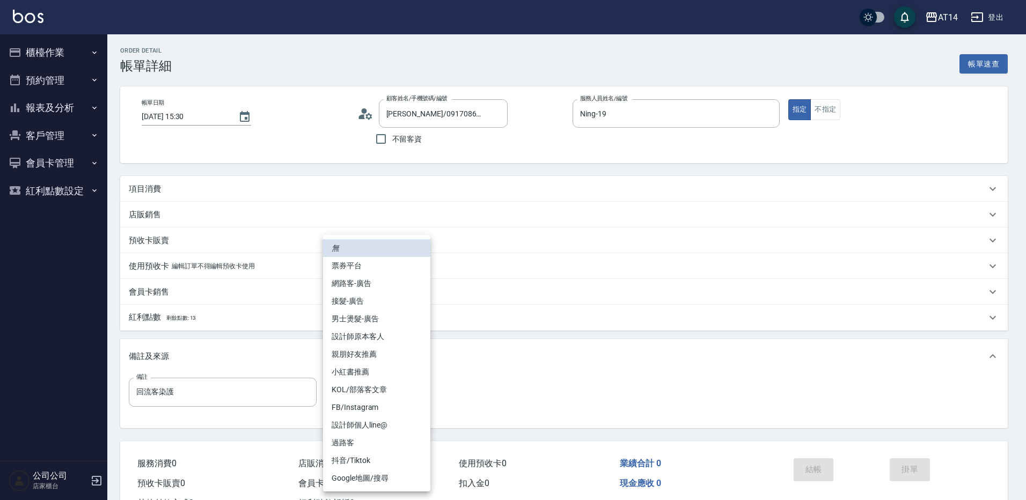
click at [405, 336] on li "設計師原本客人" at bounding box center [376, 337] width 107 height 18
type input "設計師原本客人"
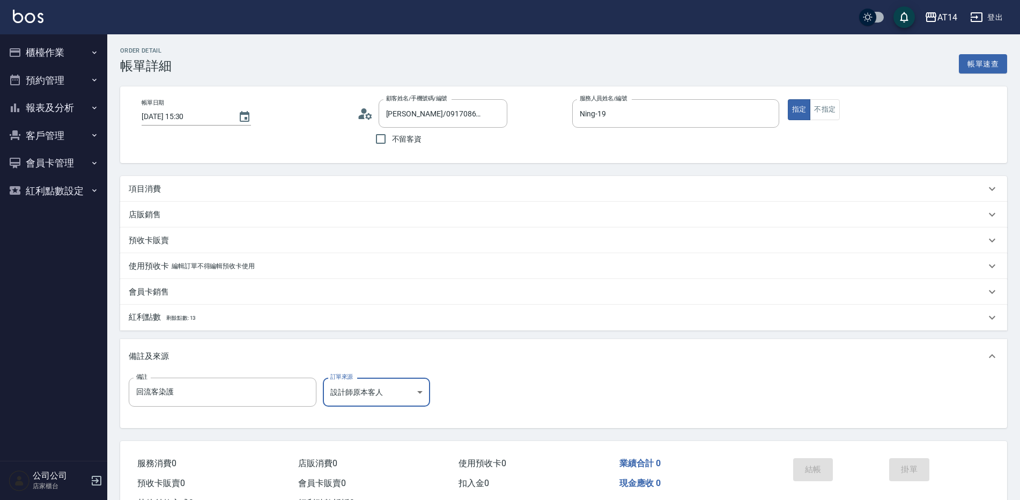
click at [223, 191] on div "項目消費" at bounding box center [557, 188] width 857 height 11
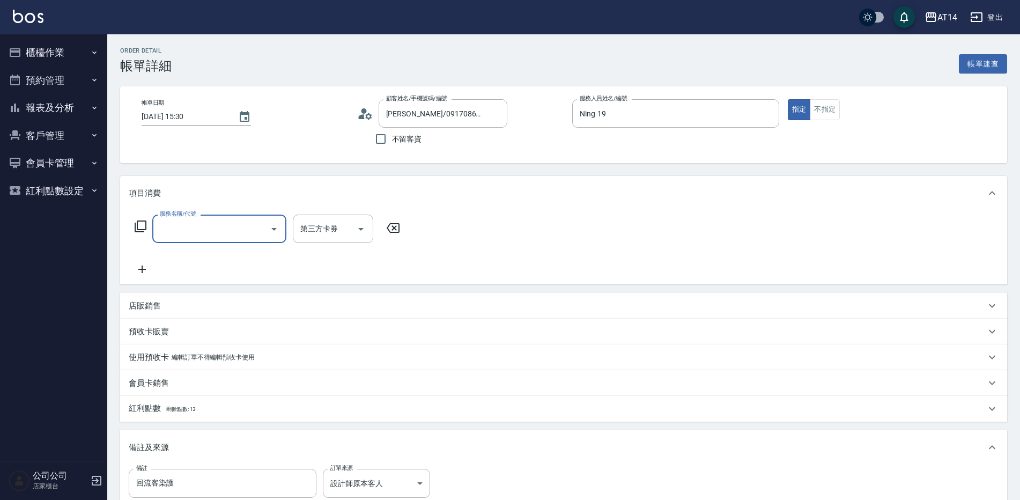
click at [214, 234] on input "服務名稱/代號" at bounding box center [211, 228] width 108 height 19
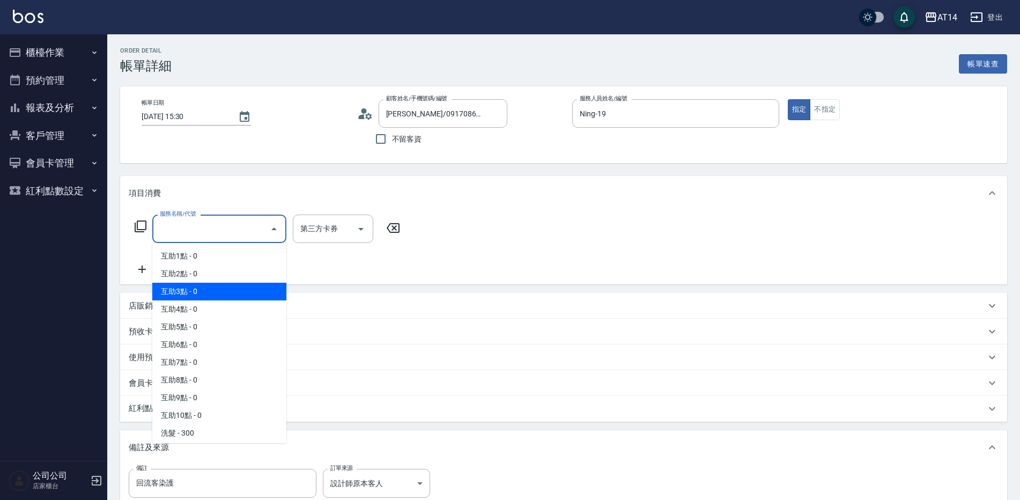
click at [215, 289] on span "互助3點 - 0" at bounding box center [219, 292] width 134 height 18
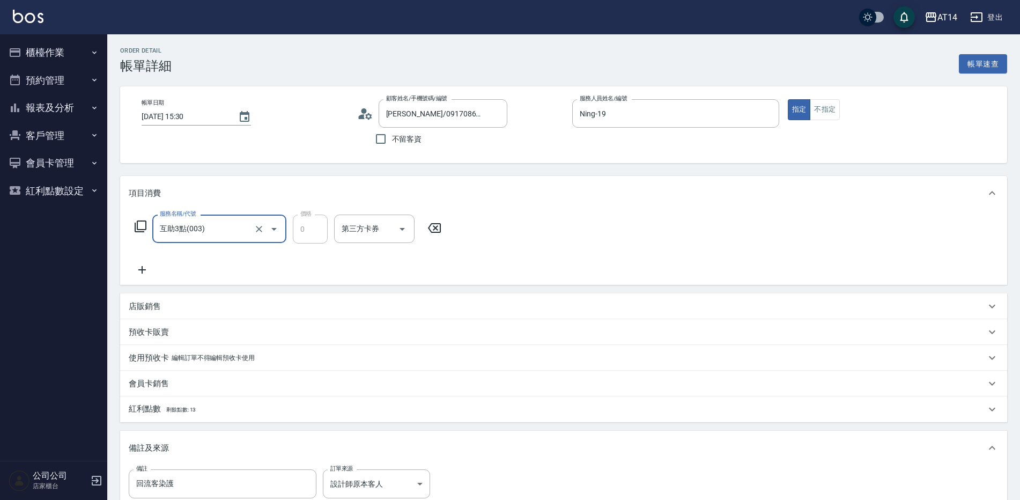
type input "互助3點(003)"
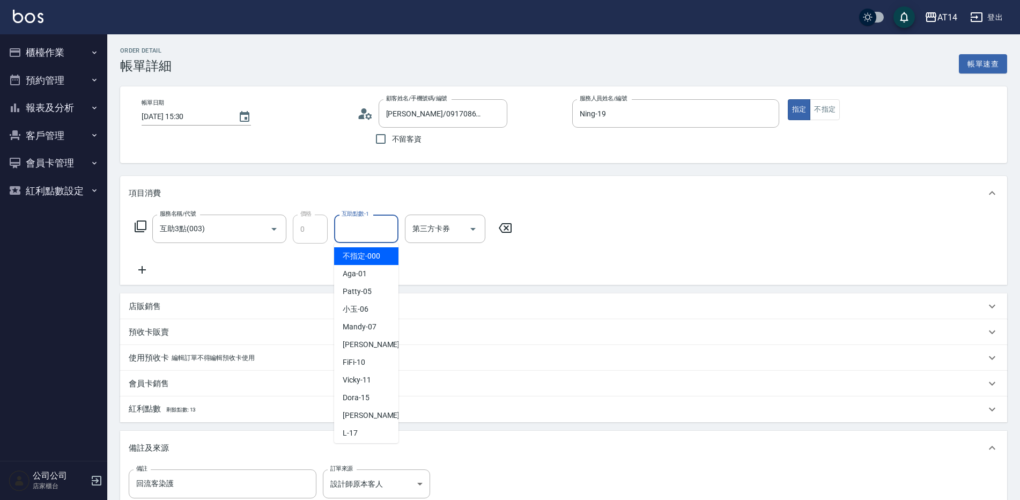
click at [380, 222] on input "互助點數-1" at bounding box center [366, 228] width 55 height 19
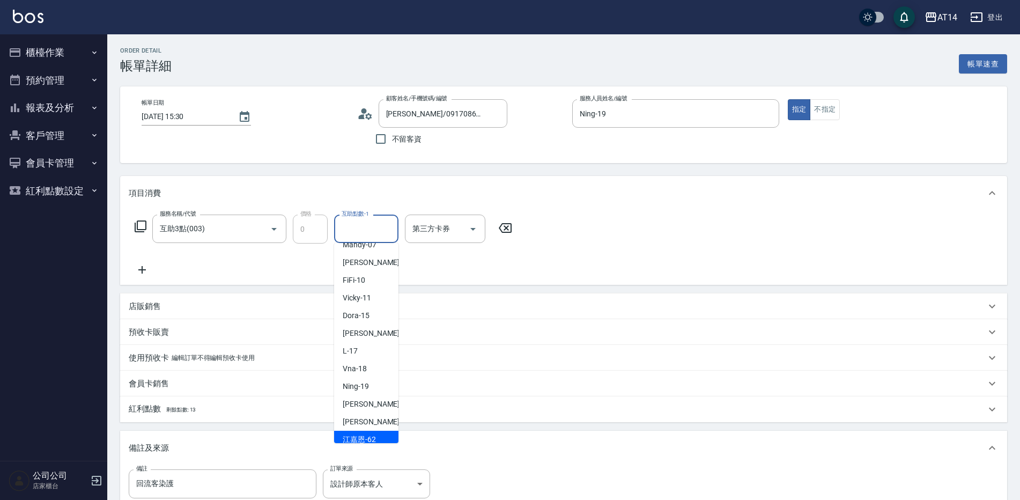
scroll to position [107, 0]
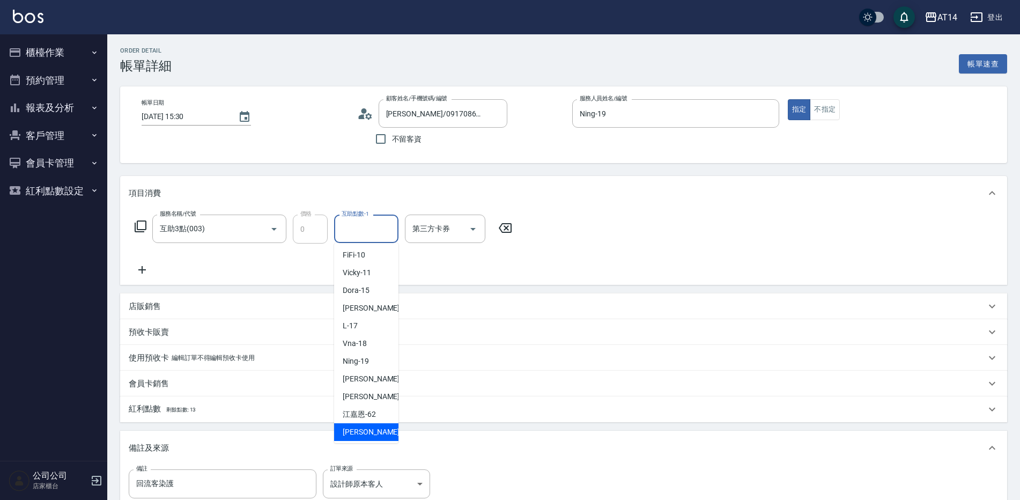
click at [365, 434] on span "[PERSON_NAME] -63" at bounding box center [377, 431] width 68 height 11
type input "楊明月-63"
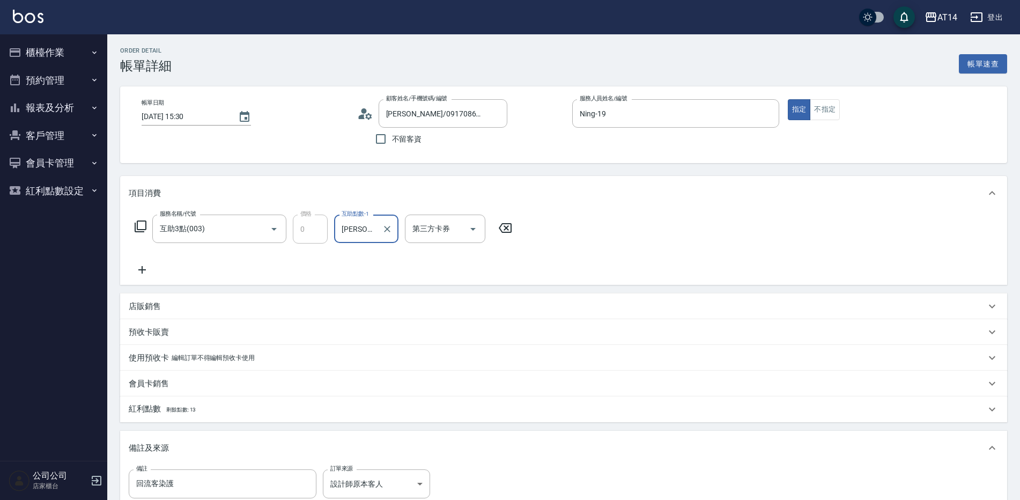
click at [142, 271] on icon at bounding box center [142, 270] width 8 height 8
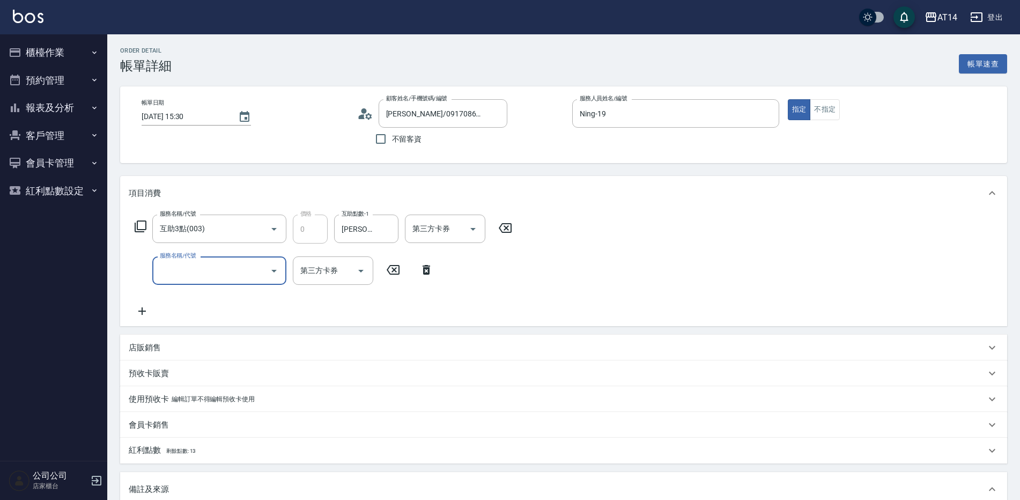
click at [179, 275] on input "服務名稱/代號" at bounding box center [211, 270] width 108 height 19
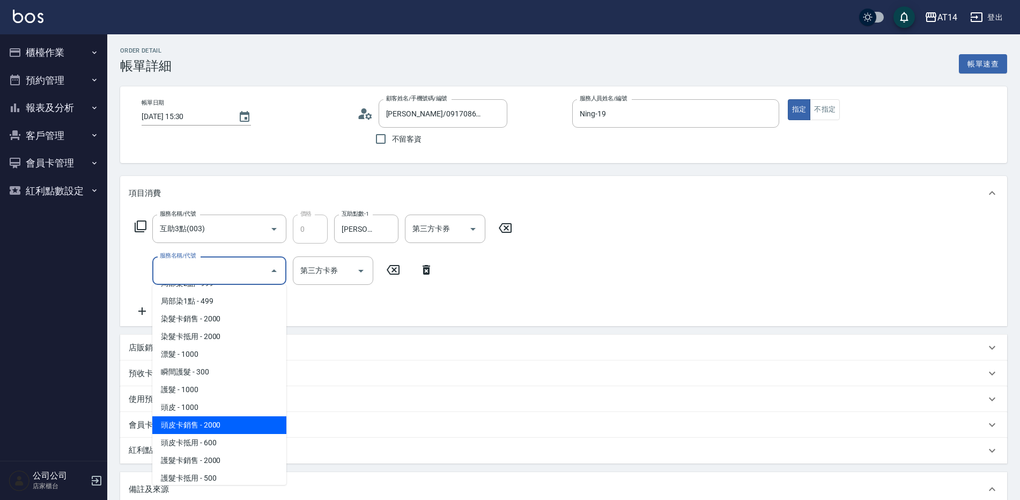
scroll to position [375, 0]
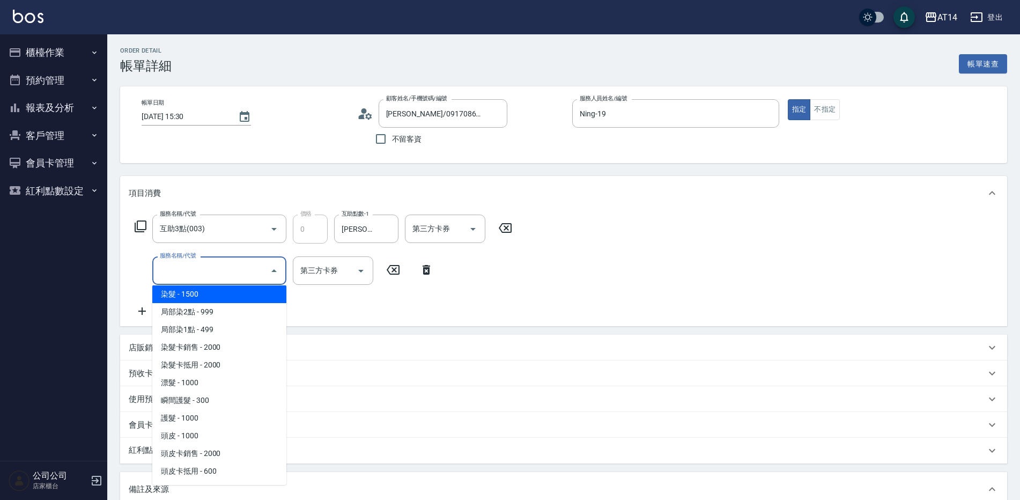
click at [213, 297] on span "染髮 - 1500" at bounding box center [219, 294] width 134 height 18
type input "3"
type input "染髮(041)"
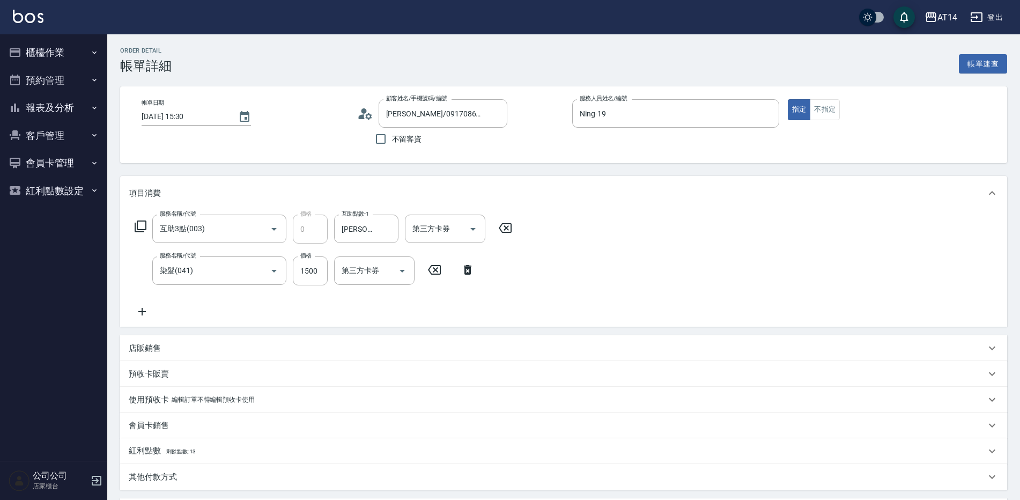
click at [142, 312] on icon at bounding box center [142, 312] width 8 height 8
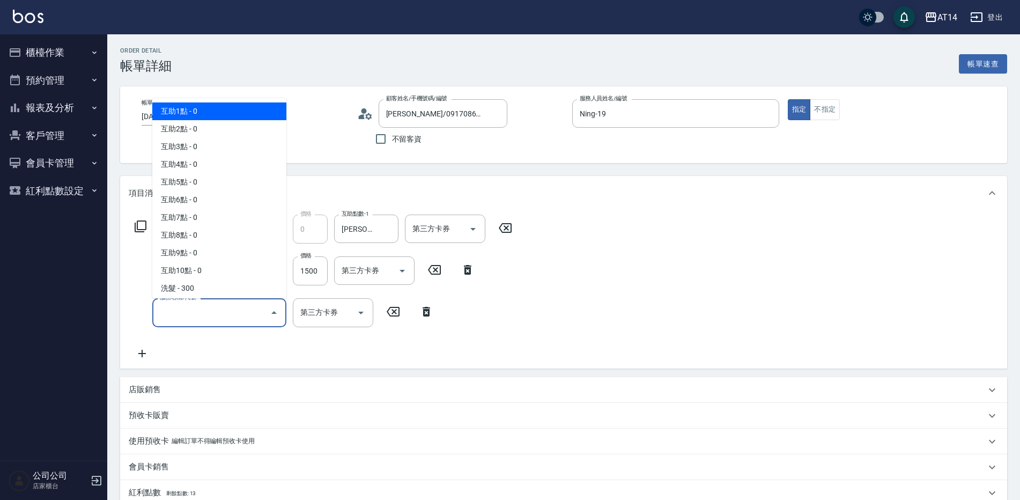
click at [165, 318] on input "服務名稱/代號" at bounding box center [211, 312] width 108 height 19
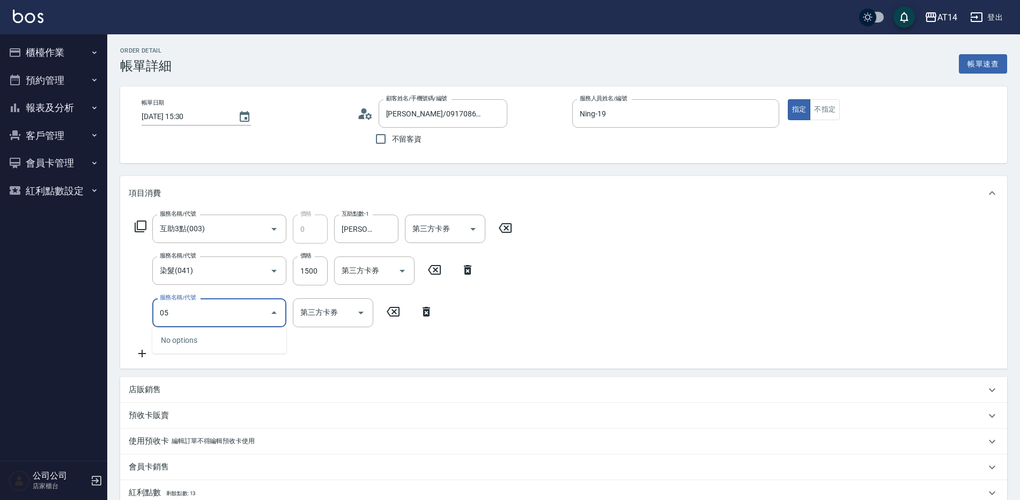
type input "051"
type input "5"
type input "護髮(051)"
click at [316, 312] on input "1000" at bounding box center [310, 312] width 35 height 29
type input "2"
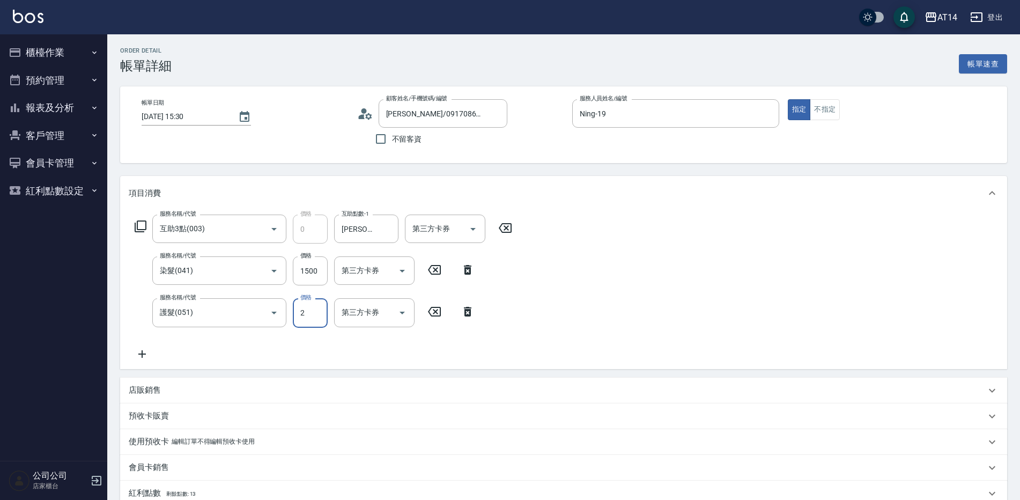
type input "3"
type input "2200"
type input "7"
type input "2200"
click at [314, 272] on input "1500" at bounding box center [310, 270] width 35 height 29
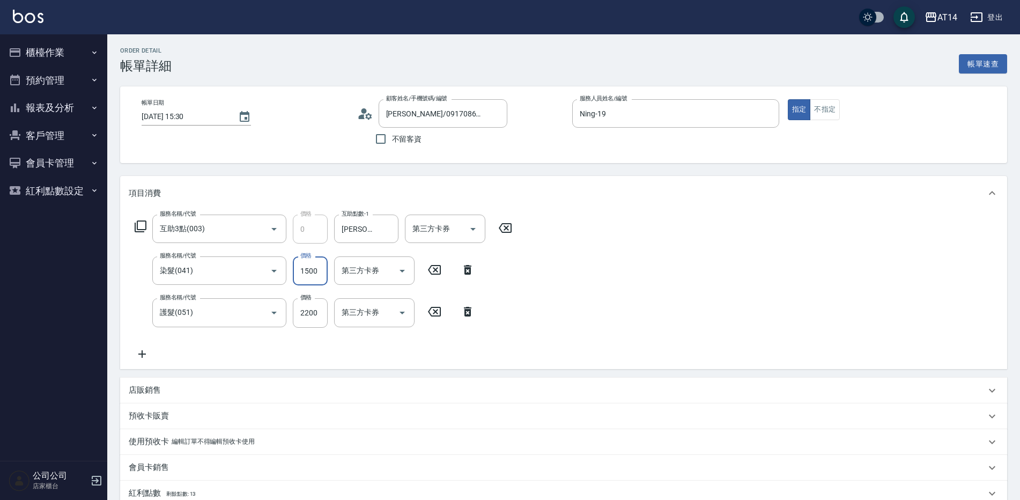
type input "2"
type input "4"
type input "220"
type input "5"
type input "2200"
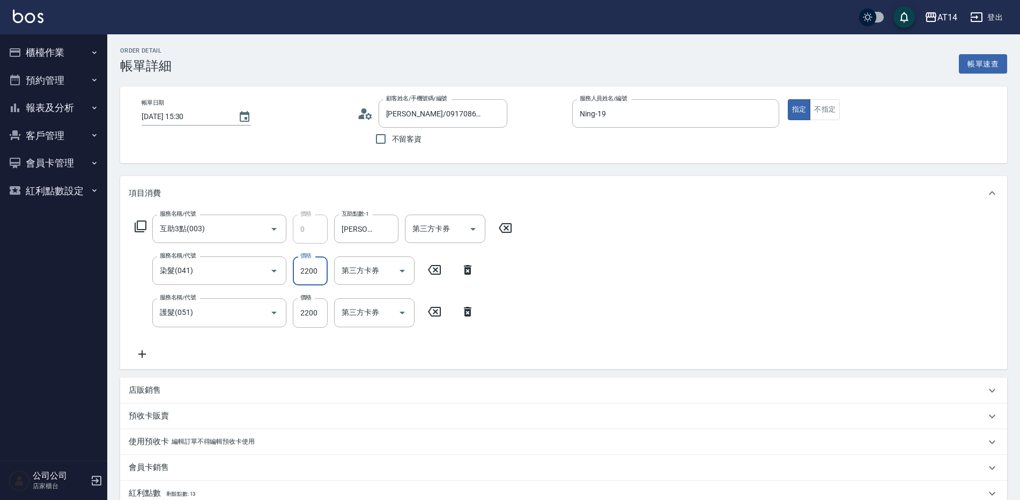
type input "9"
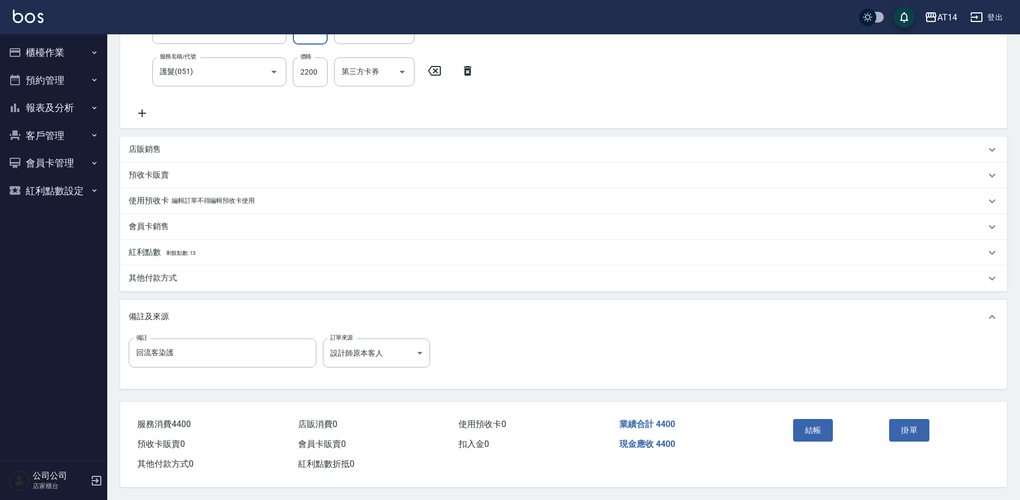
scroll to position [246, 0]
type input "2200"
click at [199, 346] on input "回流客染護" at bounding box center [223, 352] width 188 height 29
type input "回流客染護五碼54741"
click at [166, 276] on p "其他付款方式" at bounding box center [153, 277] width 48 height 11
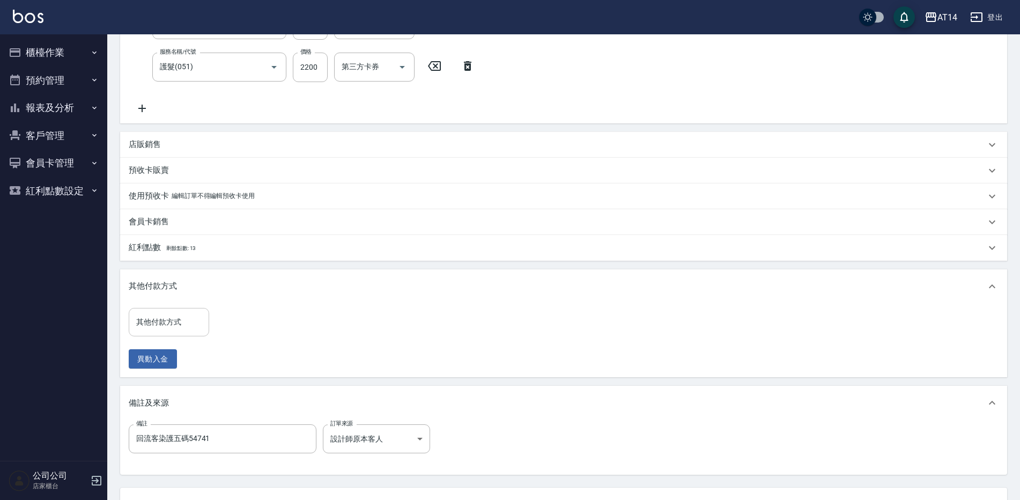
click at [175, 313] on div "其他付款方式 其他付款方式" at bounding box center [169, 322] width 80 height 28
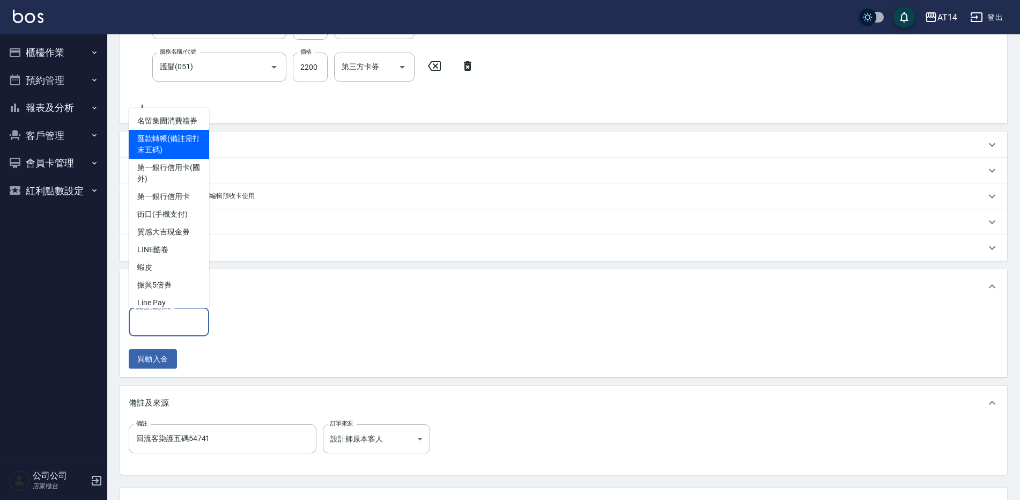
click at [187, 158] on span "匯款轉帳(備註需打末五碼)" at bounding box center [169, 144] width 80 height 29
type input "匯款轉帳(備註需打末五碼)"
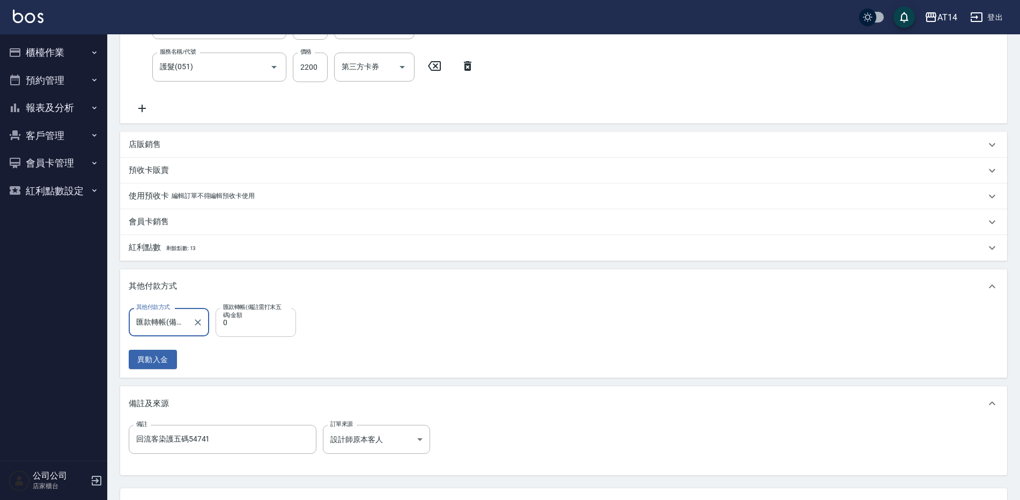
click at [272, 329] on input "0" at bounding box center [256, 322] width 80 height 29
type input "440"
type input "8"
type input "4400"
type input "0"
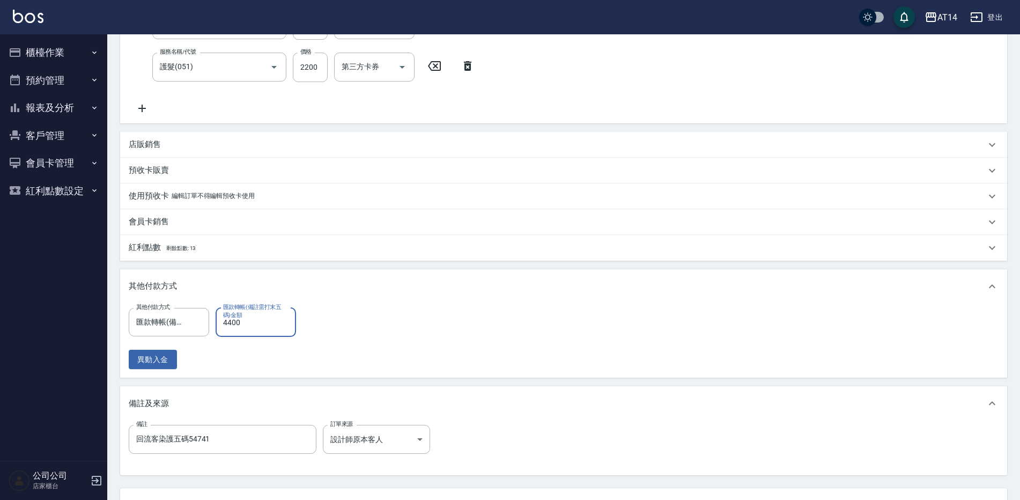
scroll to position [337, 0]
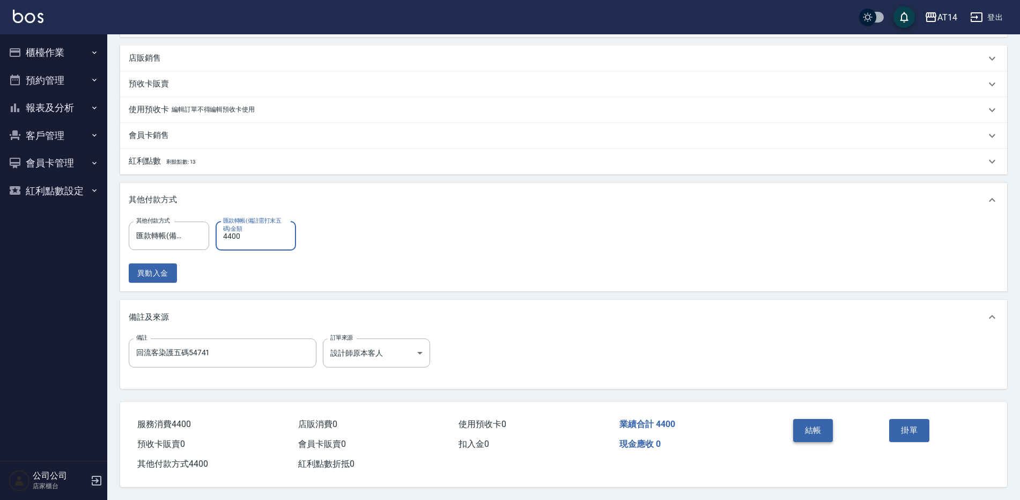
type input "4400"
click at [815, 419] on button "結帳" at bounding box center [813, 430] width 40 height 23
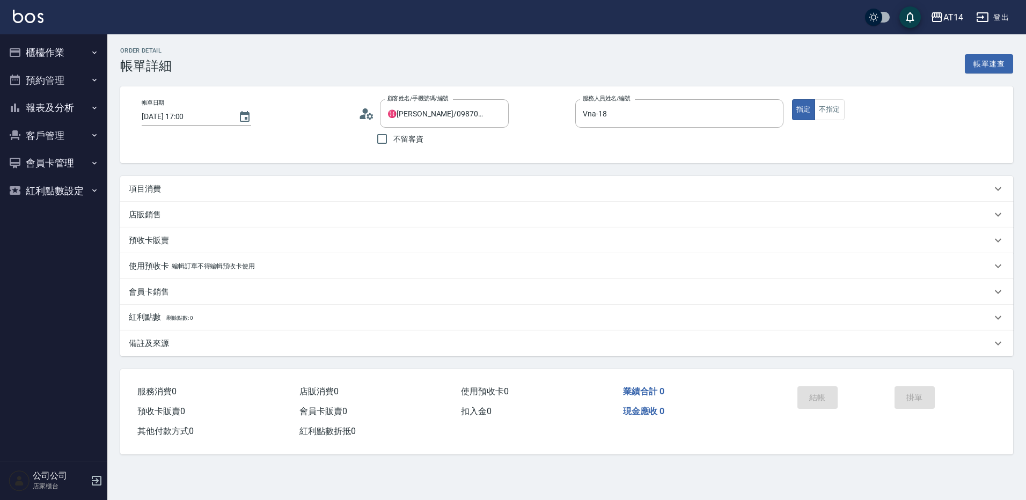
click at [363, 116] on icon at bounding box center [363, 116] width 6 height 5
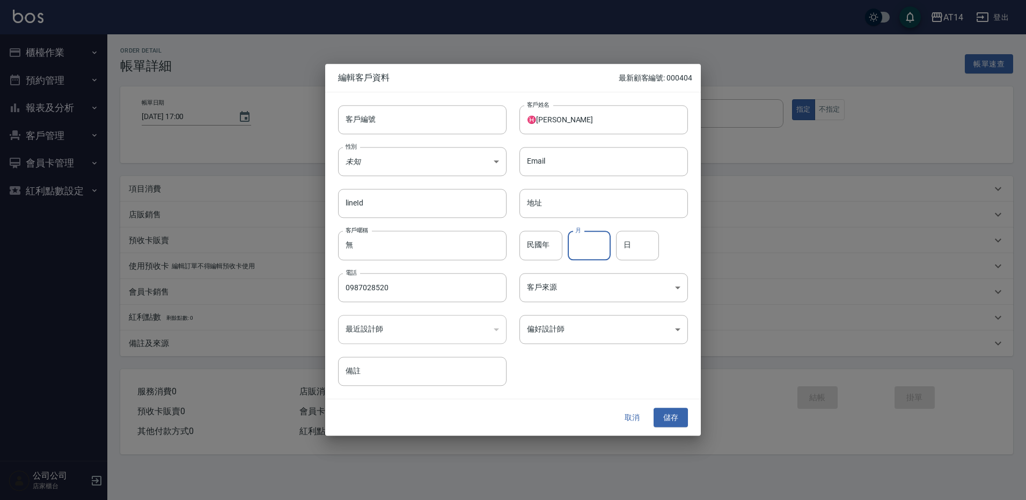
click at [587, 248] on input "月" at bounding box center [588, 245] width 43 height 29
click at [555, 245] on input "民國年" at bounding box center [540, 245] width 43 height 29
type input "78"
type input "3"
type input "12"
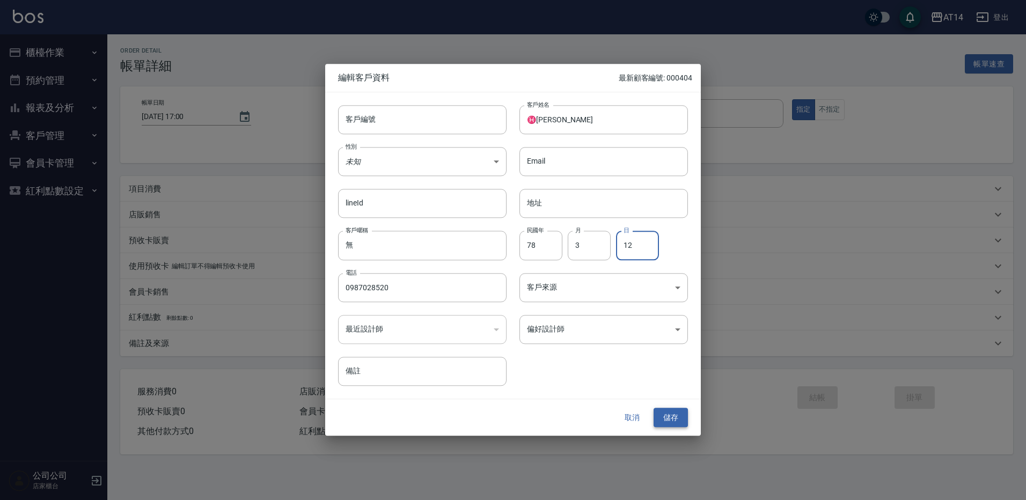
click at [675, 410] on button "儲存" at bounding box center [670, 418] width 34 height 20
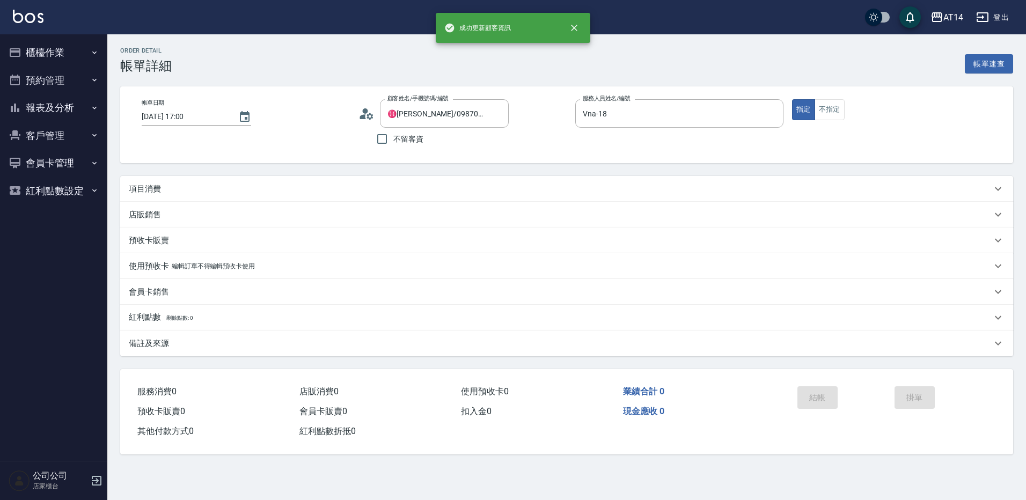
type input "♓️[PERSON_NAME]/0987028520/"
click at [366, 113] on icon at bounding box center [366, 114] width 16 height 16
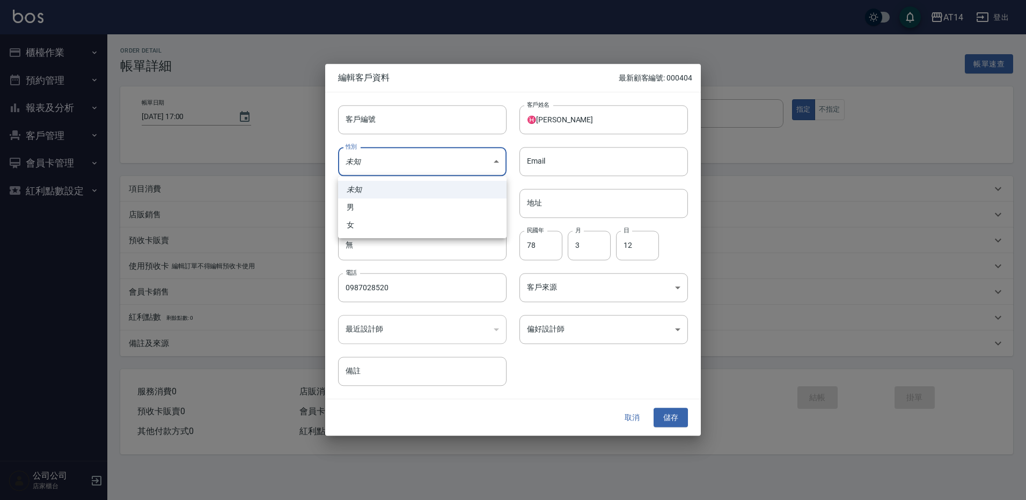
click at [408, 161] on body "AT14 登出 櫃檯作業 打帳單 帳單列表 掛單列表 現金收支登錄 材料自購登錄 每日結帳 排班表 掃碼打卡 預約管理 預約管理 單日預約紀錄 單週預約紀錄 …" at bounding box center [513, 250] width 1026 height 500
click at [392, 210] on li "男" at bounding box center [422, 207] width 168 height 18
type input "[DEMOGRAPHIC_DATA]"
click at [685, 419] on button "儲存" at bounding box center [670, 418] width 34 height 20
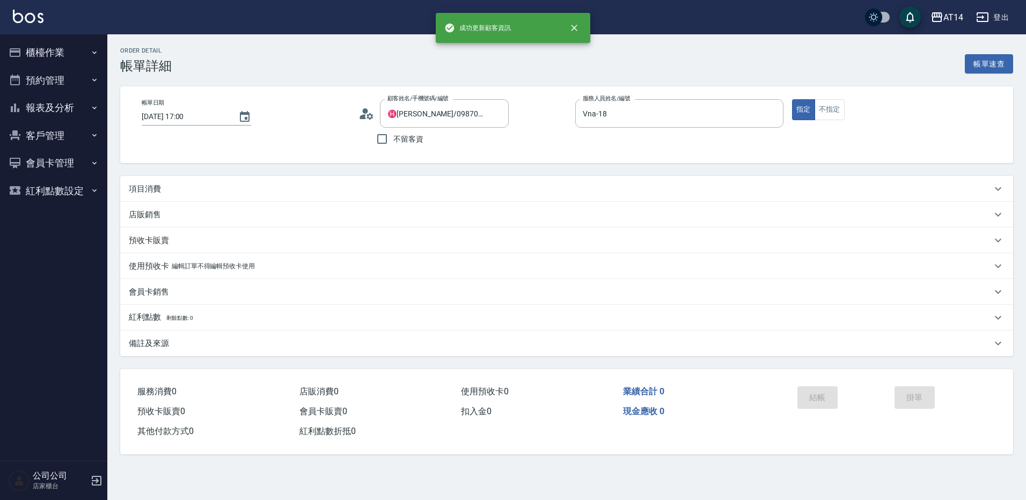
click at [173, 184] on div "項目消費" at bounding box center [560, 188] width 862 height 11
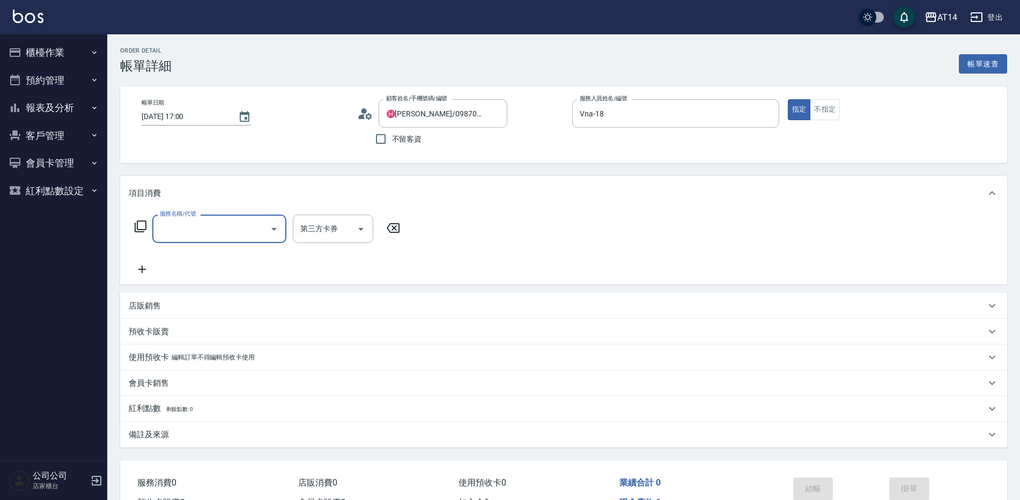
scroll to position [1, 0]
click at [182, 246] on div "服務名稱/代號 服務名稱/代號 第三方卡券 第三方卡券" at bounding box center [268, 245] width 278 height 61
click at [187, 239] on div "服務名稱/代號" at bounding box center [219, 229] width 134 height 28
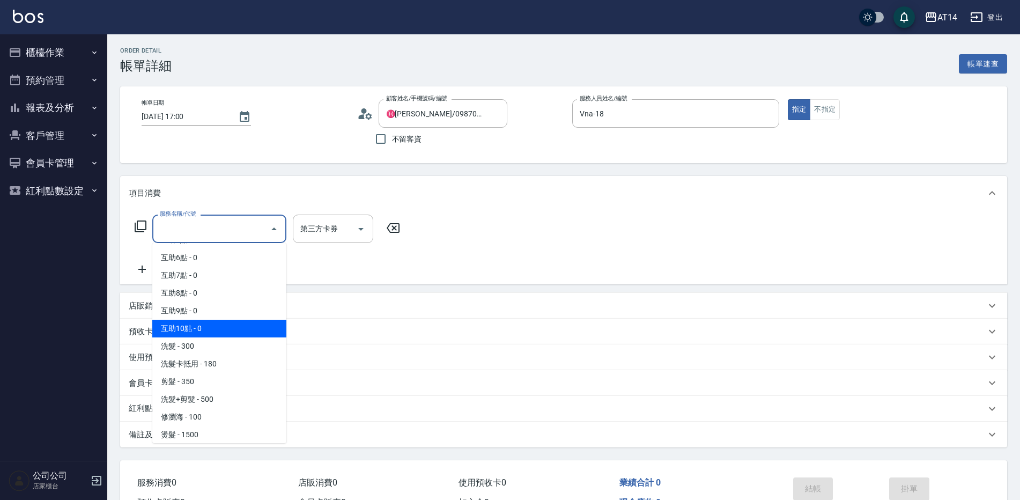
scroll to position [107, 0]
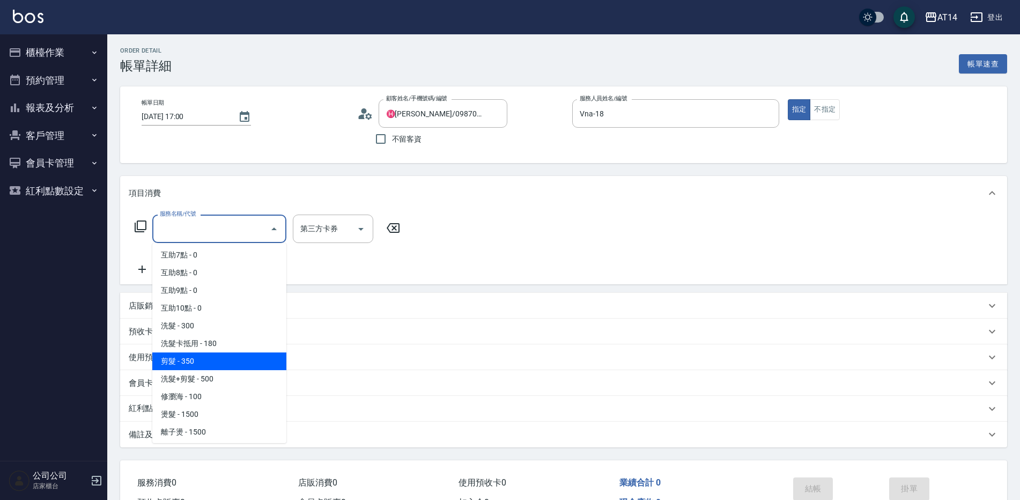
click at [203, 364] on span "剪髮 - 350" at bounding box center [219, 361] width 134 height 18
type input "剪髮(021)"
type input "1"
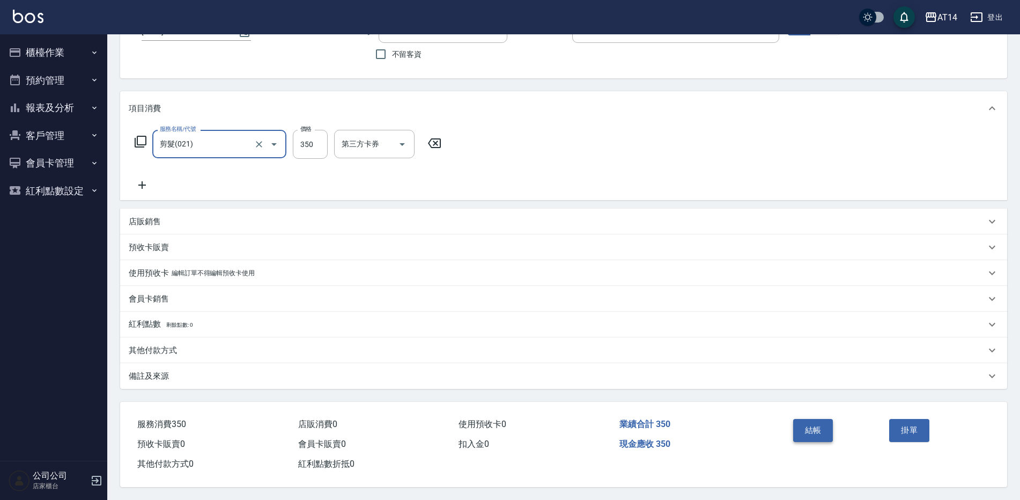
scroll to position [90, 0]
click at [808, 424] on button "結帳" at bounding box center [813, 430] width 40 height 23
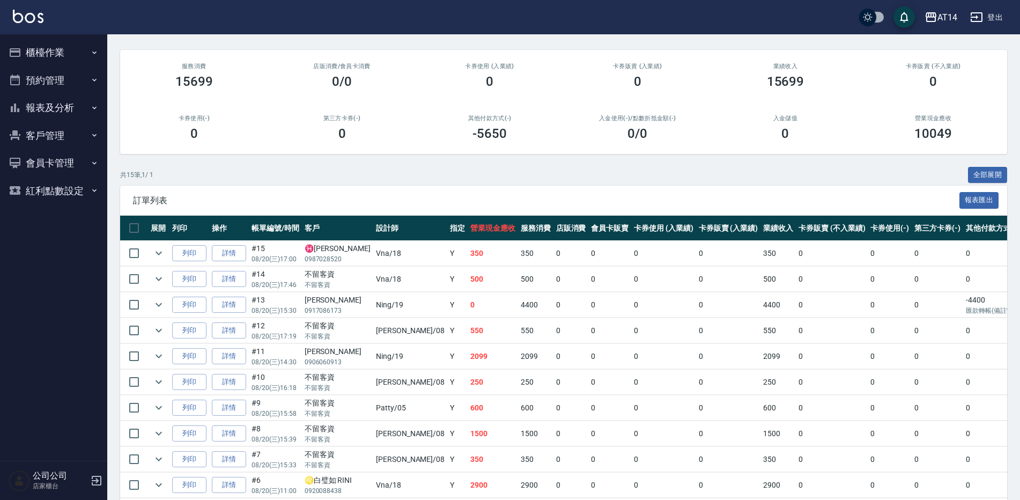
scroll to position [107, 0]
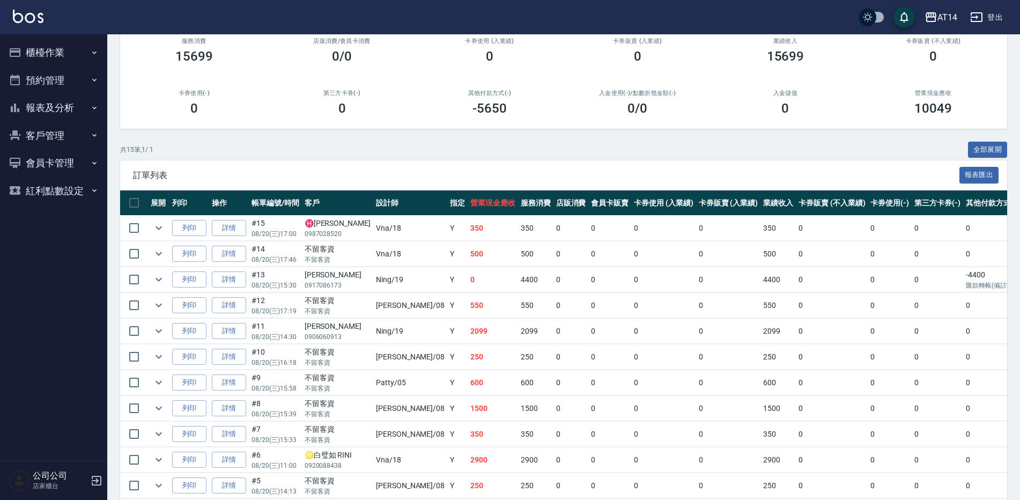
click at [45, 49] on button "櫃檯作業" at bounding box center [53, 53] width 99 height 28
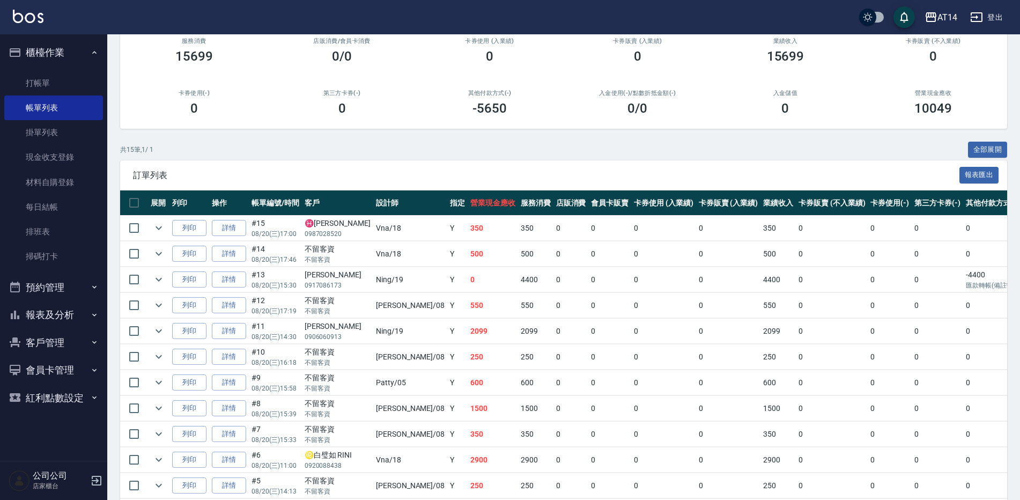
click at [56, 50] on button "櫃檯作業" at bounding box center [53, 53] width 99 height 28
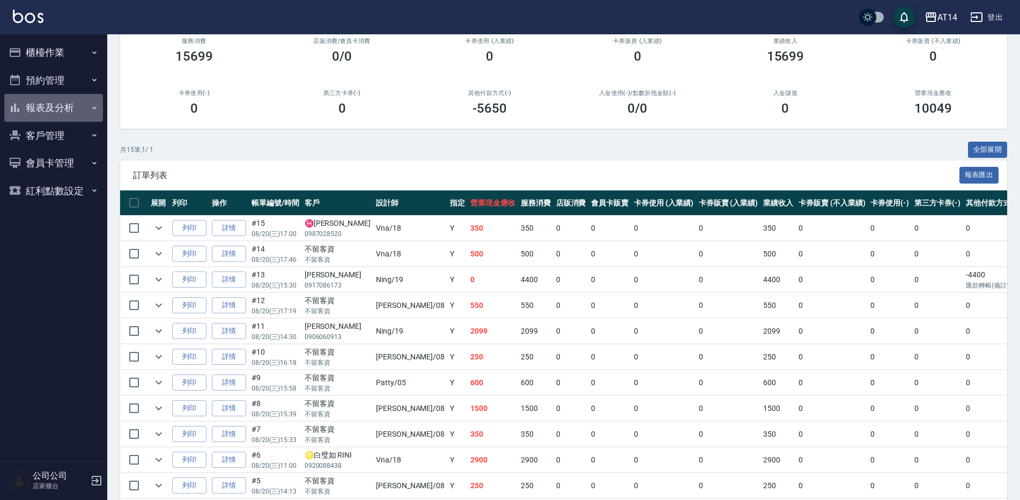
click at [58, 98] on button "報表及分析" at bounding box center [53, 108] width 99 height 28
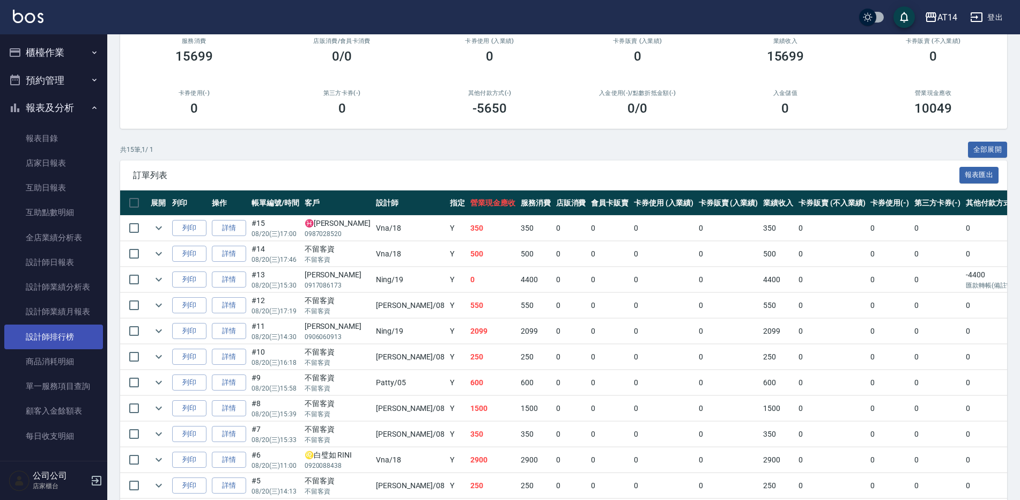
click at [80, 339] on link "設計師排行榜" at bounding box center [53, 336] width 99 height 25
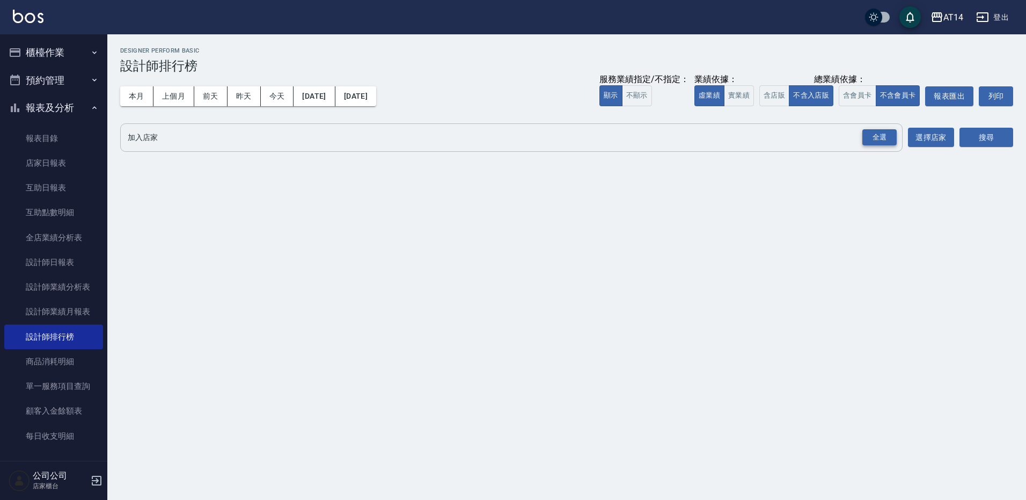
click at [886, 136] on div "全選" at bounding box center [879, 137] width 34 height 17
click at [977, 130] on button "搜尋" at bounding box center [986, 138] width 54 height 20
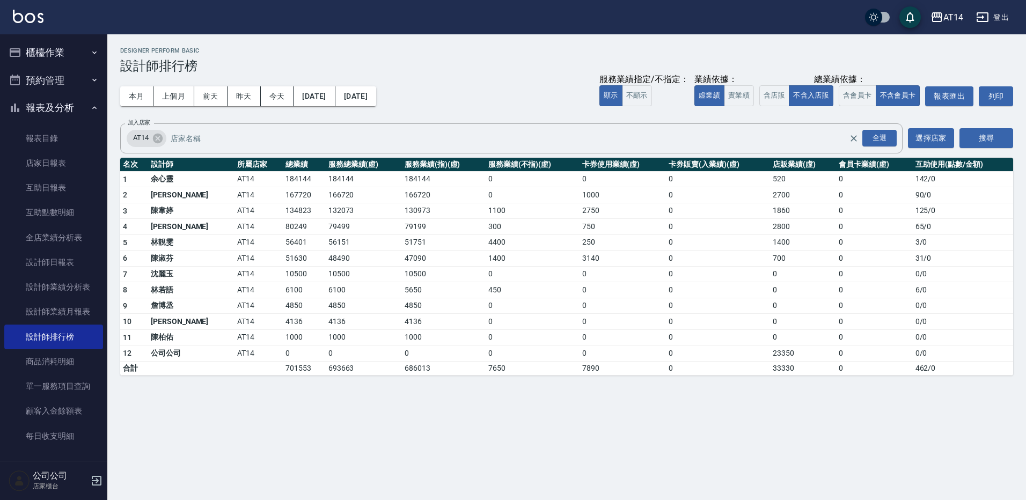
click at [46, 105] on button "報表及分析" at bounding box center [53, 108] width 99 height 28
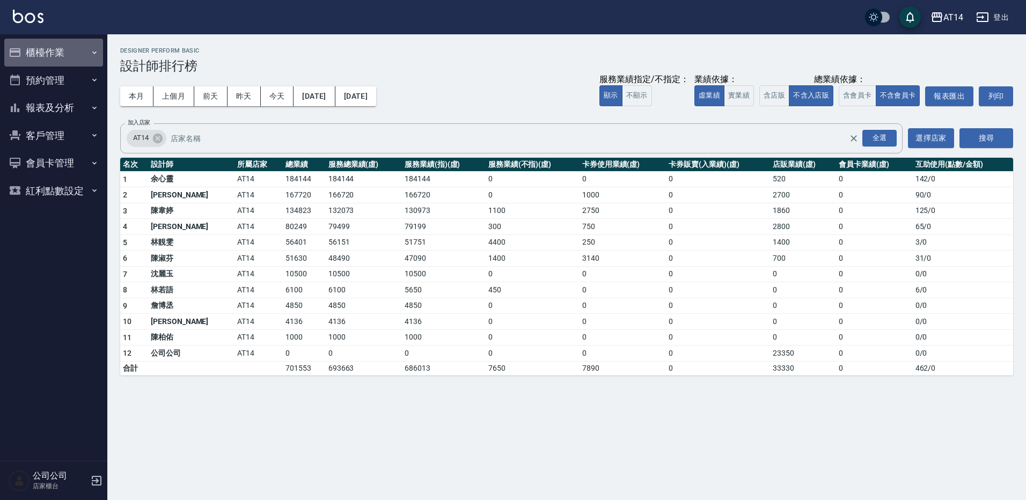
click at [61, 43] on button "櫃檯作業" at bounding box center [53, 53] width 99 height 28
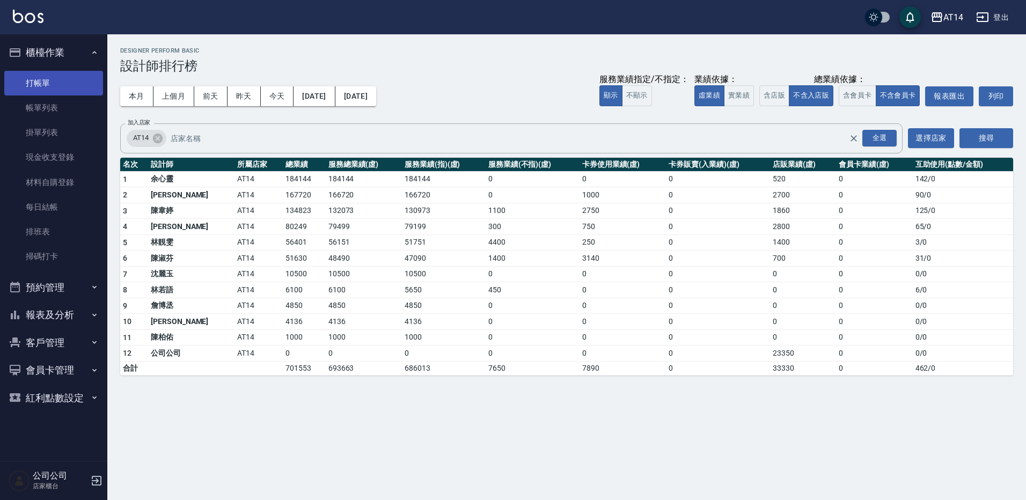
click at [61, 72] on link "打帳單" at bounding box center [53, 83] width 99 height 25
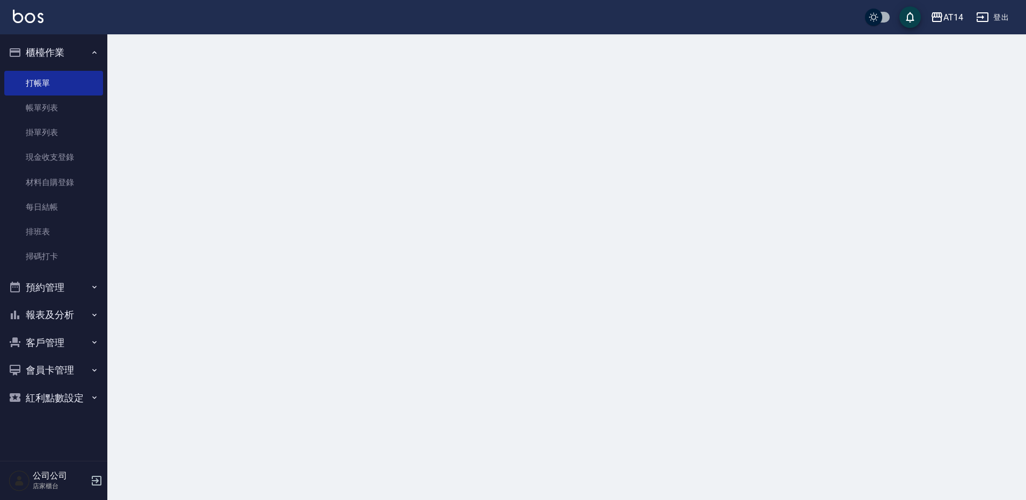
click at [63, 54] on button "櫃檯作業" at bounding box center [53, 53] width 99 height 28
